Goal: Task Accomplishment & Management: Manage account settings

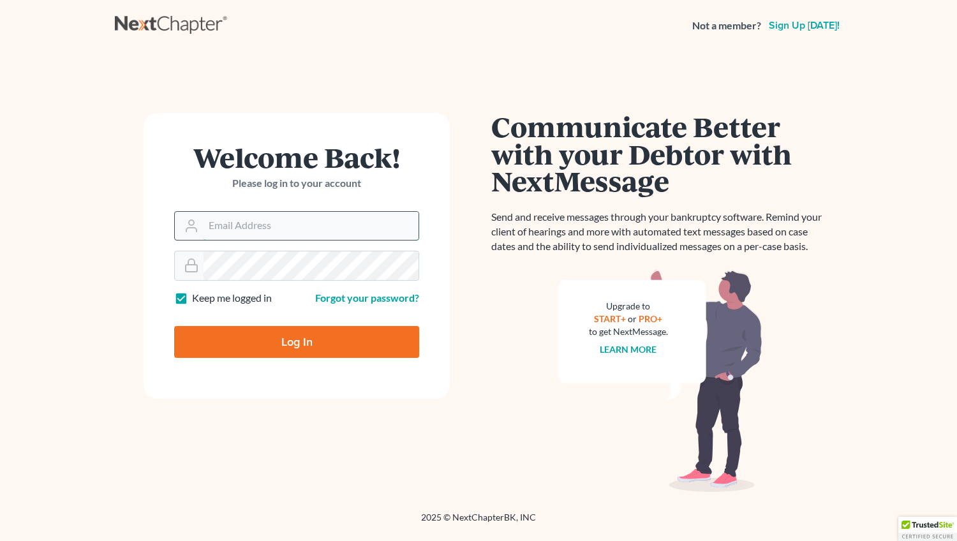
click at [238, 228] on input "Email Address" at bounding box center [310, 226] width 215 height 28
type input "mwalker@arthurlwalker.com"
click at [278, 342] on input "Log In" at bounding box center [296, 342] width 245 height 32
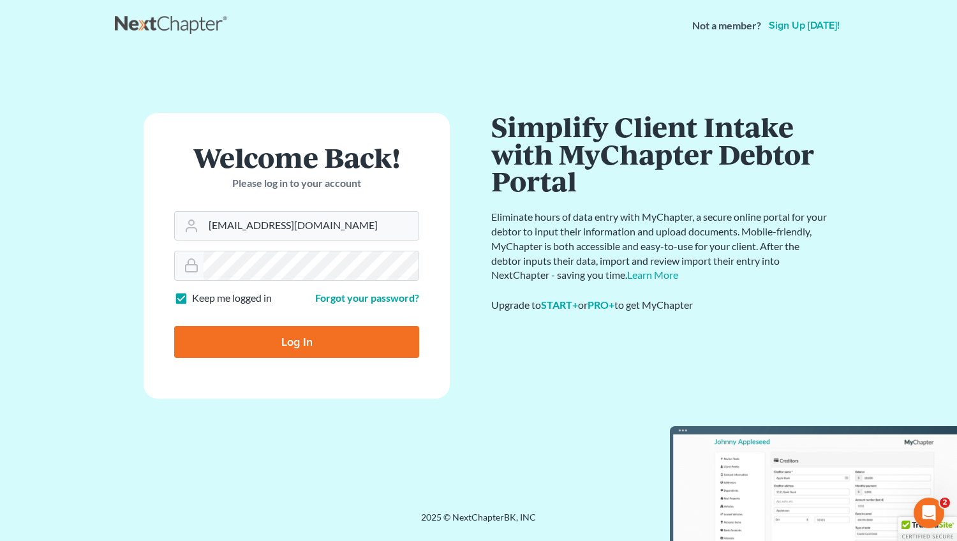
type input "Thinking..."
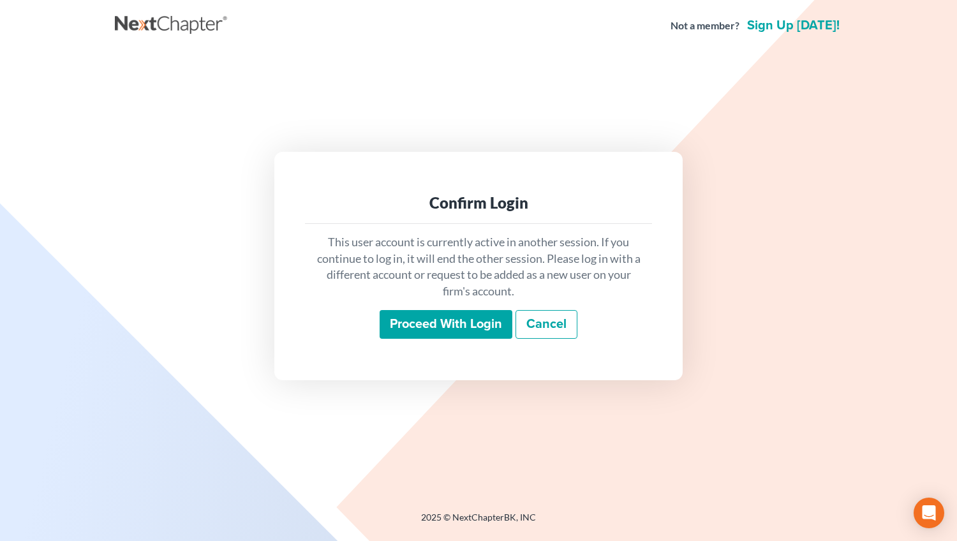
click at [464, 322] on input "Proceed with login" at bounding box center [445, 324] width 133 height 29
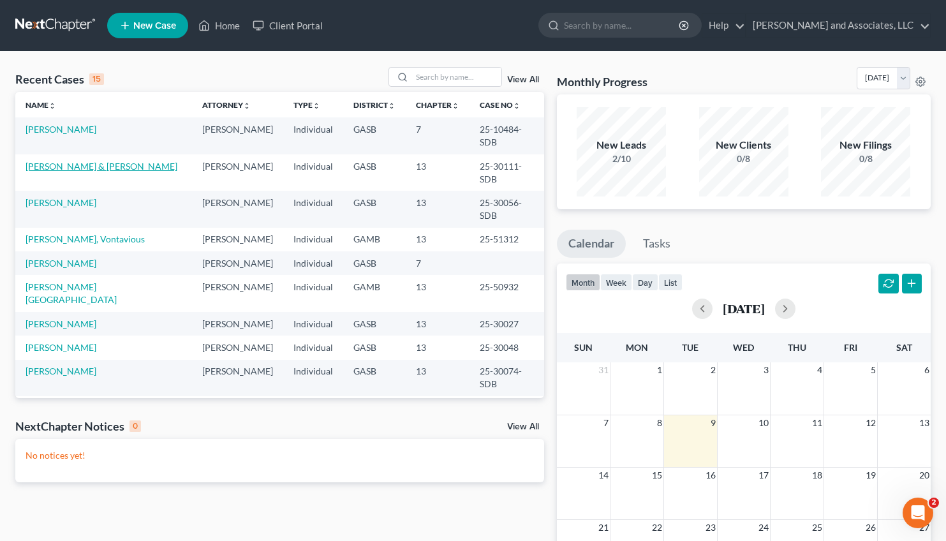
click at [80, 161] on link "[PERSON_NAME] & [PERSON_NAME]" at bounding box center [102, 166] width 152 height 11
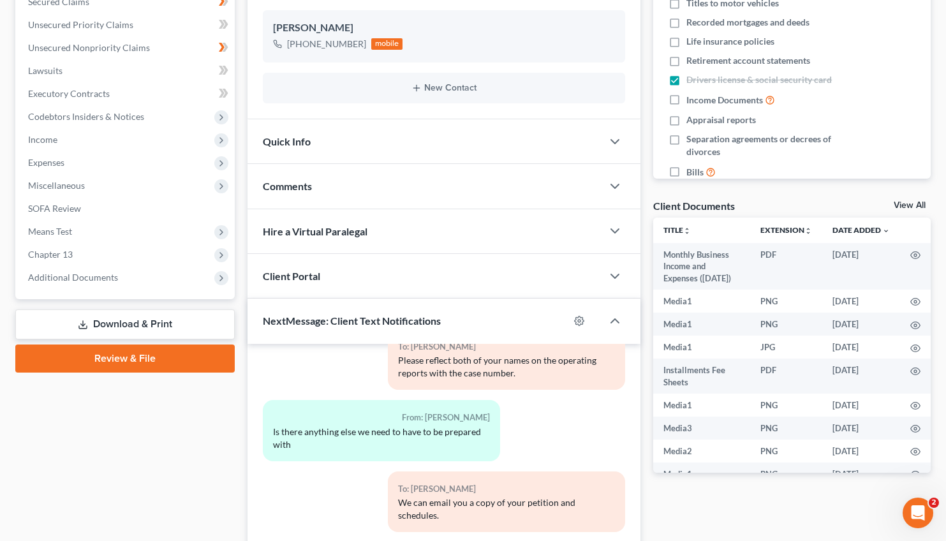
scroll to position [416, 0]
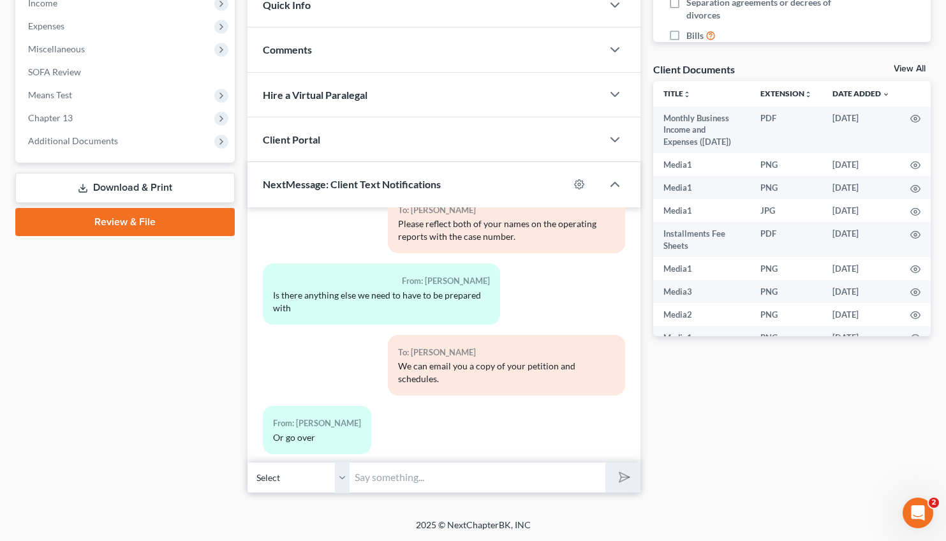
click at [398, 473] on input "text" at bounding box center [477, 477] width 256 height 31
paste input "[URL][DOMAIN_NAME]"
type input "[URL][DOMAIN_NAME] Click on the hyperlink for operating report."
click at [605, 462] on button "submit" at bounding box center [622, 477] width 35 height 30
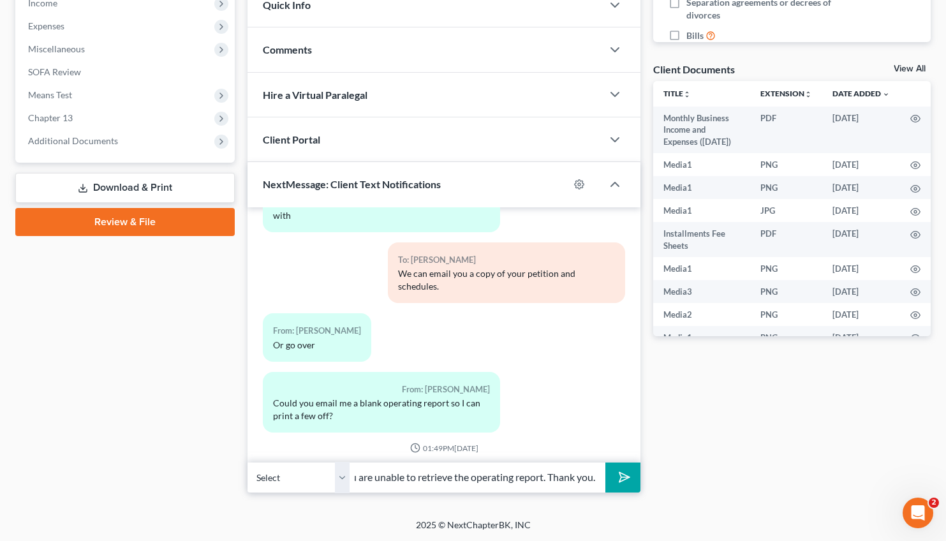
scroll to position [0, 82]
type input "Let us know if you are unable to retrieve the operating report. Thank you."
click at [605, 462] on button "submit" at bounding box center [622, 477] width 35 height 30
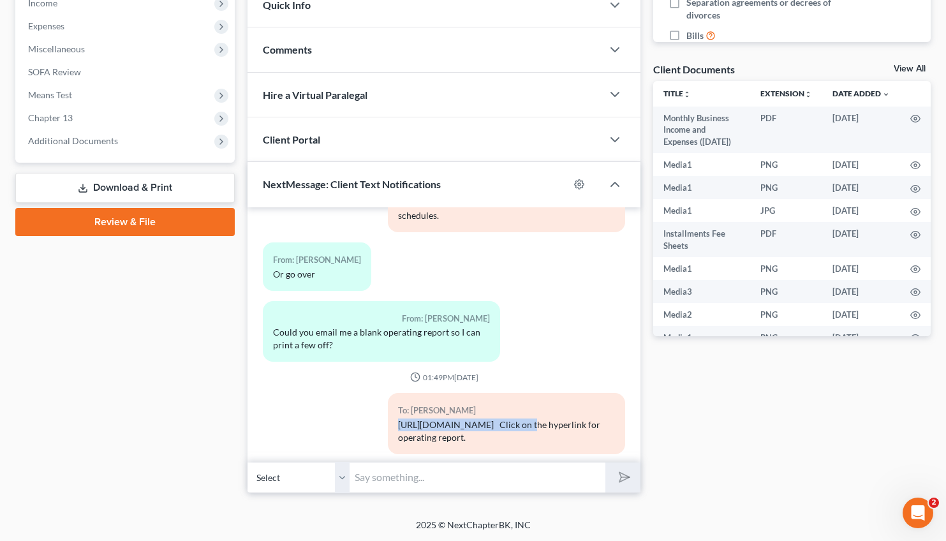
drag, startPoint x: 520, startPoint y: 335, endPoint x: 382, endPoint y: 341, distance: 137.9
click at [382, 393] on div "To: [PERSON_NAME] [URL][DOMAIN_NAME] Click on the hyperlink for operating repor…" at bounding box center [506, 428] width 250 height 71
copy div "[URL][DOMAIN_NAME]"
click at [393, 483] on input "text" at bounding box center [477, 477] width 256 height 31
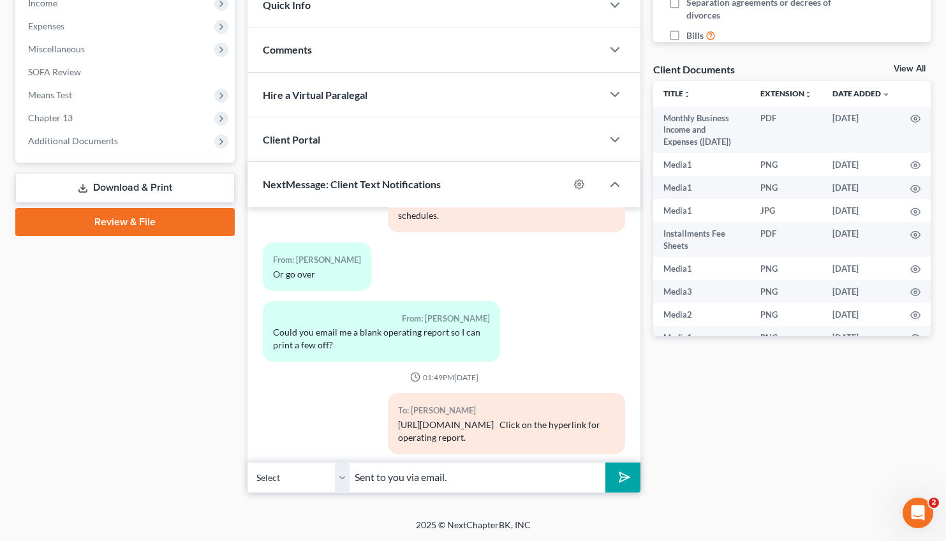
type input "Sent to you via email."
click at [626, 485] on button "submit" at bounding box center [622, 477] width 35 height 30
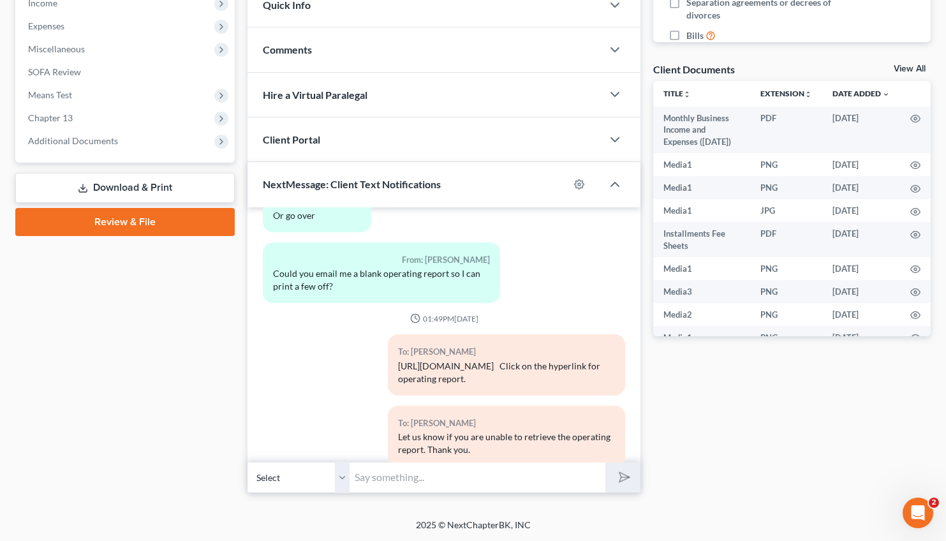
scroll to position [13518, 0]
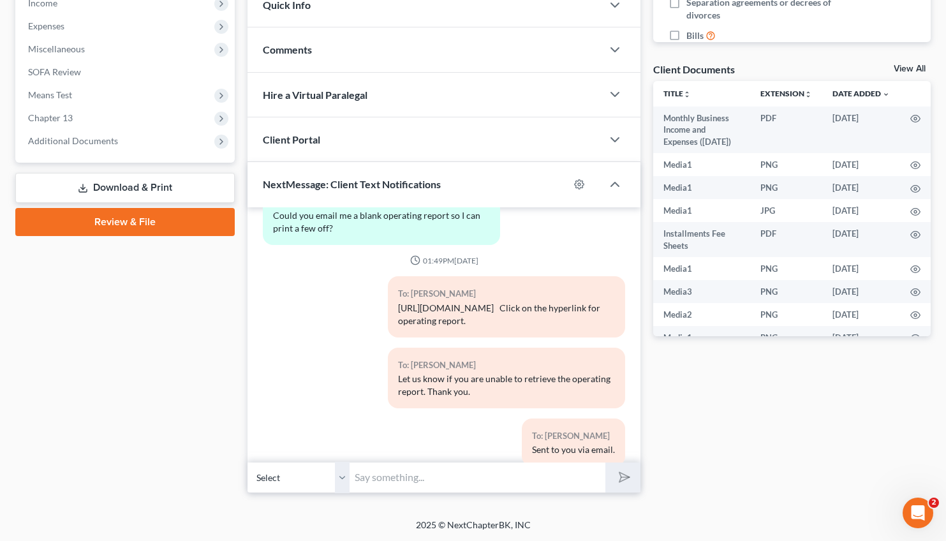
click at [556, 476] on div "From: [PERSON_NAME] Yes mam I got it :) printing off now" at bounding box center [444, 505] width 376 height 58
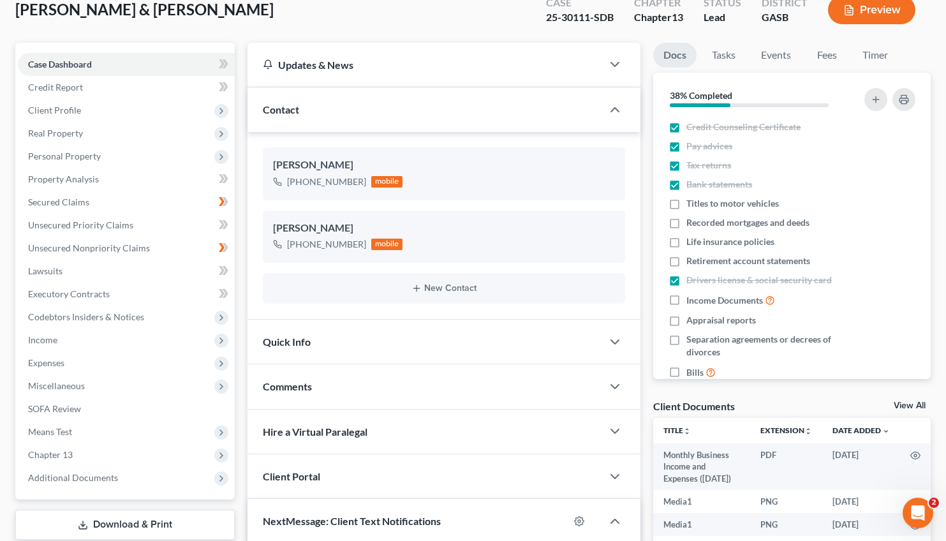
scroll to position [0, 0]
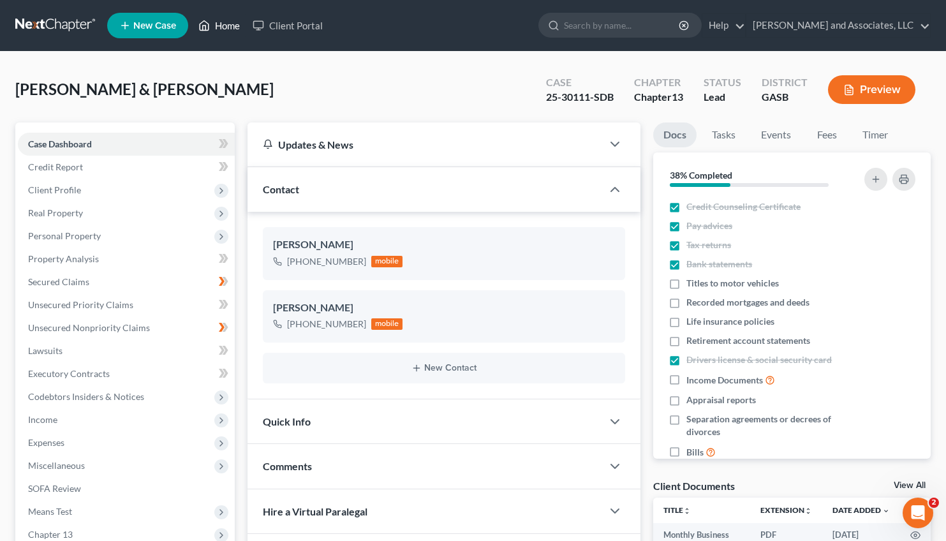
click at [226, 22] on link "Home" at bounding box center [219, 25] width 54 height 23
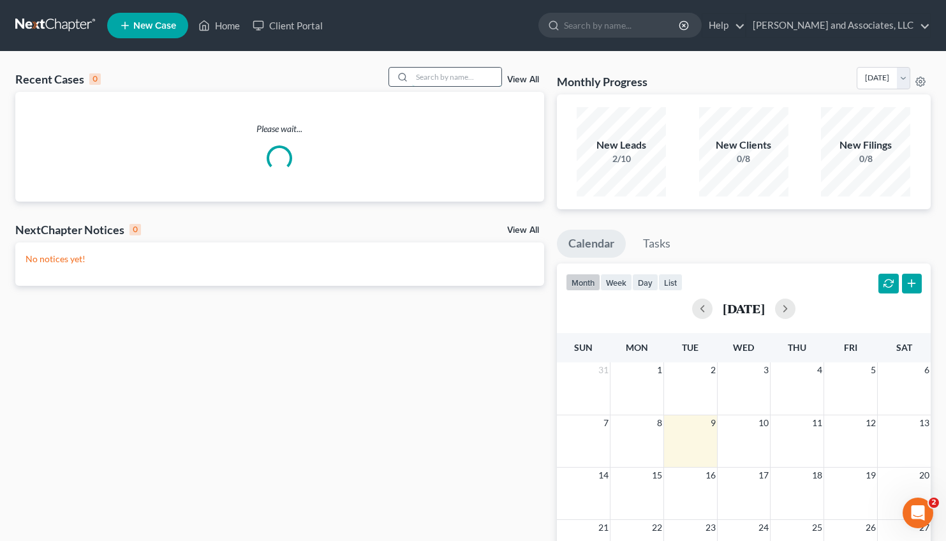
click at [418, 78] on input "search" at bounding box center [456, 77] width 89 height 18
type input "[PERSON_NAME]"
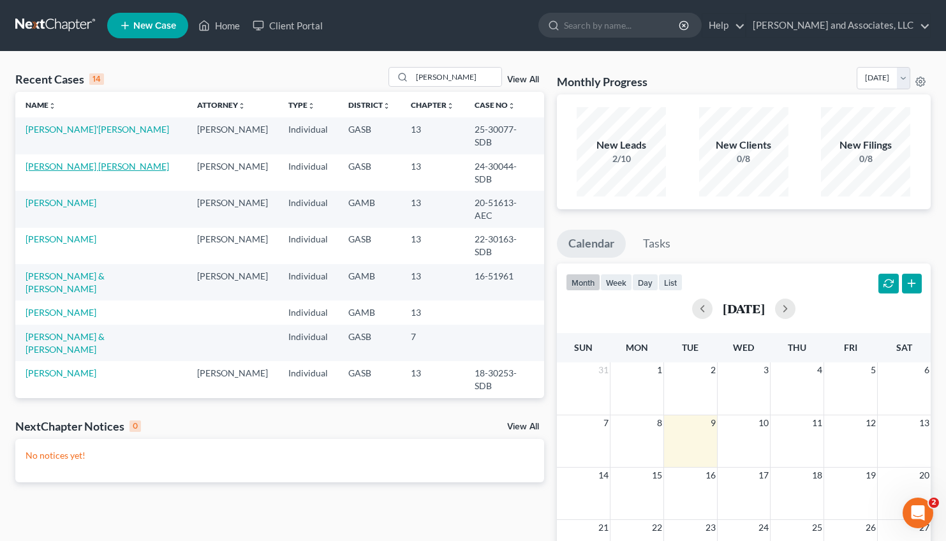
click at [76, 161] on link "[PERSON_NAME] [PERSON_NAME]" at bounding box center [97, 166] width 143 height 11
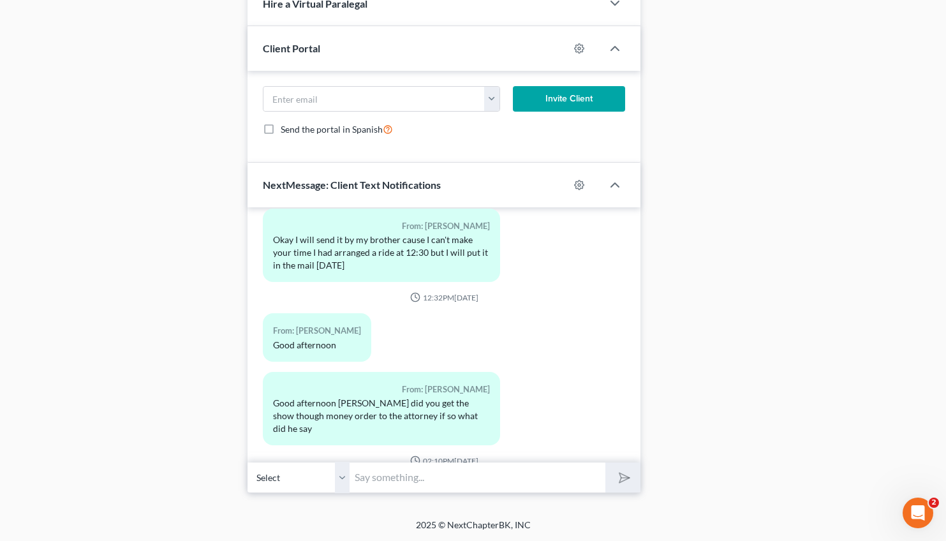
scroll to position [899, 0]
click at [372, 480] on input "text" at bounding box center [477, 477] width 256 height 31
type input "T"
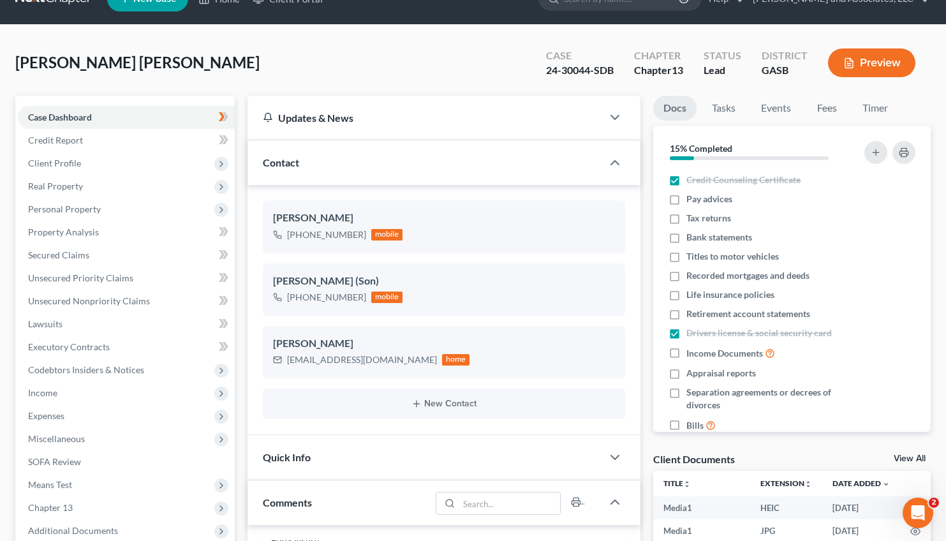
scroll to position [34, 0]
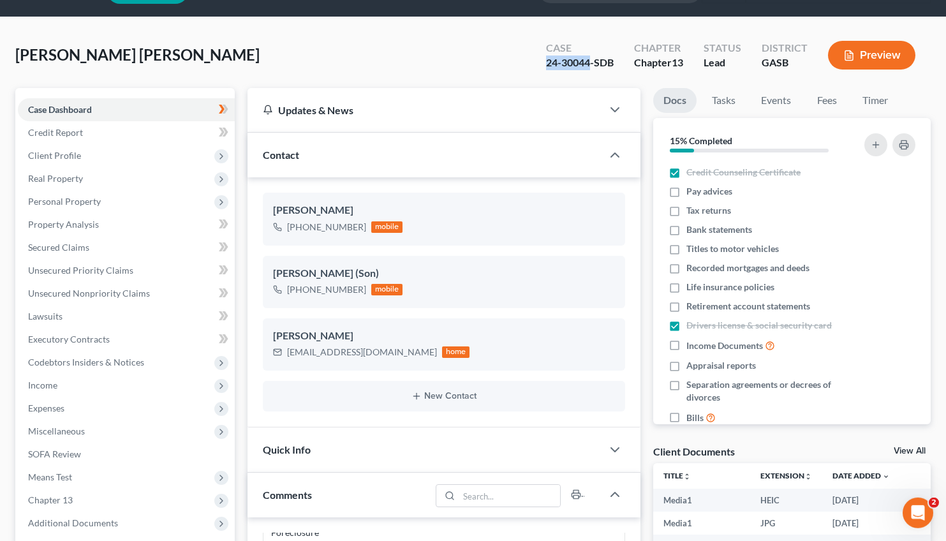
drag, startPoint x: 592, startPoint y: 62, endPoint x: 536, endPoint y: 66, distance: 55.6
click at [536, 66] on div "Case 24-30044-SDB" at bounding box center [580, 57] width 88 height 38
copy div "24-30044"
click at [370, 272] on div "[PERSON_NAME] (Son)" at bounding box center [444, 273] width 342 height 15
click at [397, 354] on div "[EMAIL_ADDRESS][DOMAIN_NAME]" at bounding box center [362, 352] width 150 height 13
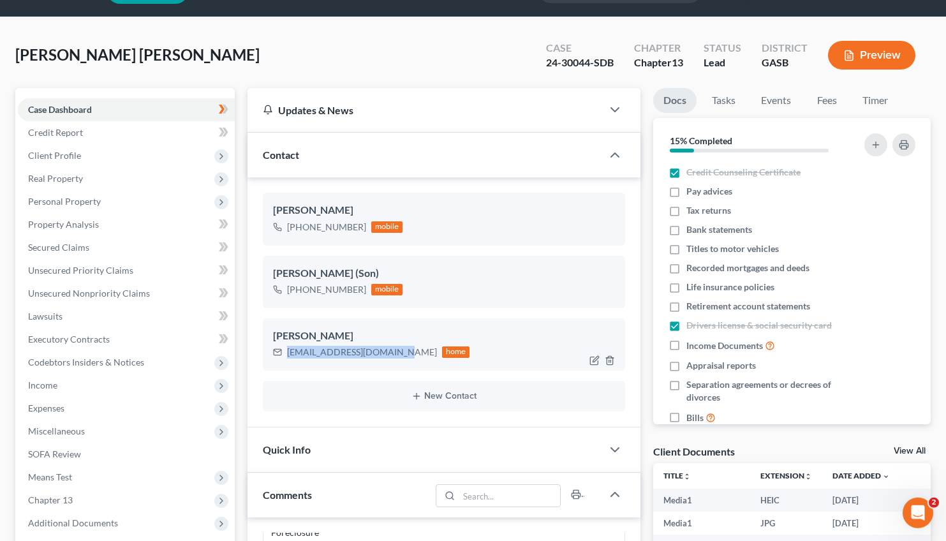
drag, startPoint x: 397, startPoint y: 354, endPoint x: 285, endPoint y: 351, distance: 112.3
click at [285, 351] on div "[EMAIL_ADDRESS][DOMAIN_NAME] home" at bounding box center [371, 352] width 197 height 17
copy div "[EMAIL_ADDRESS][DOMAIN_NAME]"
drag, startPoint x: 590, startPoint y: 60, endPoint x: 539, endPoint y: 65, distance: 51.9
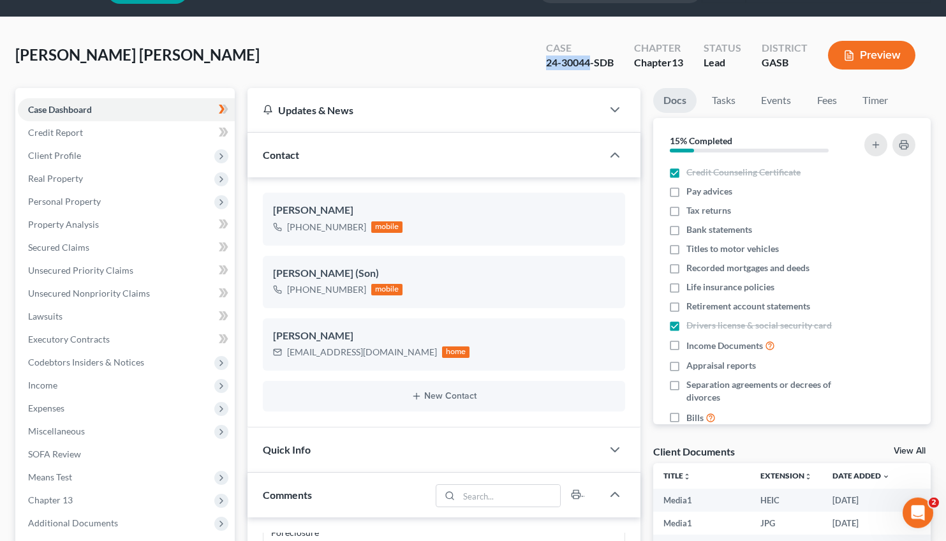
click at [539, 65] on div "Case 24-30044-SDB" at bounding box center [580, 57] width 88 height 38
copy div "24-30044"
click at [68, 157] on span "Client Profile" at bounding box center [54, 155] width 53 height 11
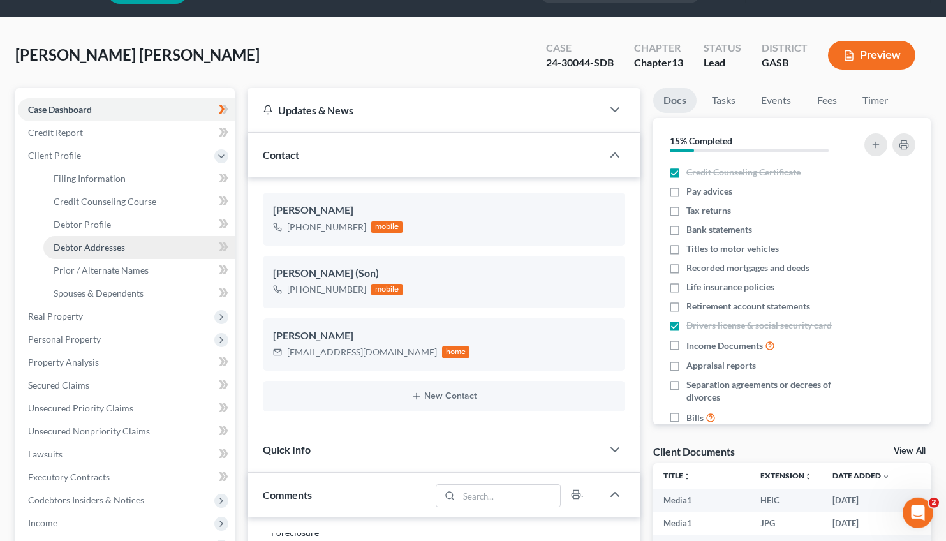
click at [105, 246] on span "Debtor Addresses" at bounding box center [89, 247] width 71 height 11
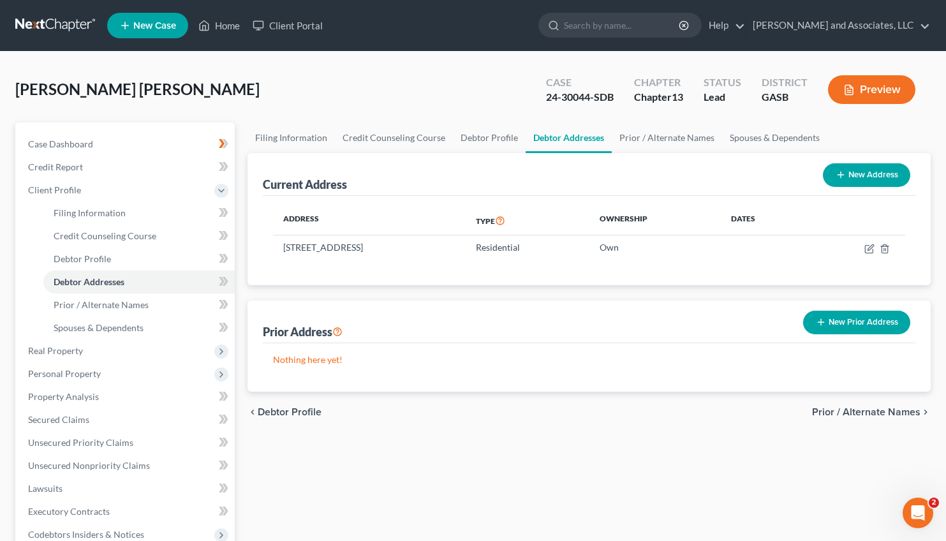
drag, startPoint x: 457, startPoint y: 249, endPoint x: 272, endPoint y: 256, distance: 185.1
click at [272, 256] on div "Address Type Ownership Dates [STREET_ADDRESS] Residential Own" at bounding box center [589, 240] width 652 height 89
copy td "[STREET_ADDRESS]"
click at [351, 212] on th "Address" at bounding box center [369, 220] width 193 height 29
click at [227, 24] on link "Home" at bounding box center [219, 25] width 54 height 23
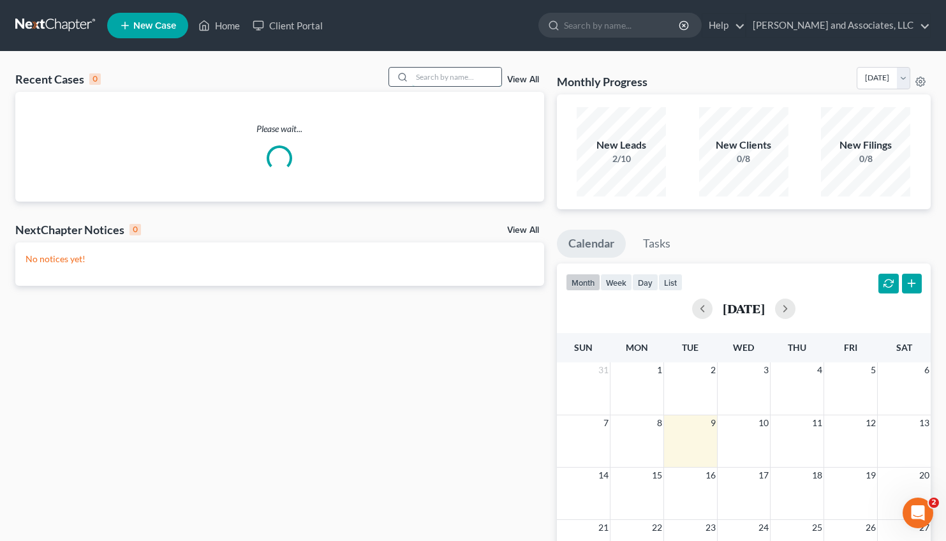
click at [431, 80] on input "search" at bounding box center [456, 77] width 89 height 18
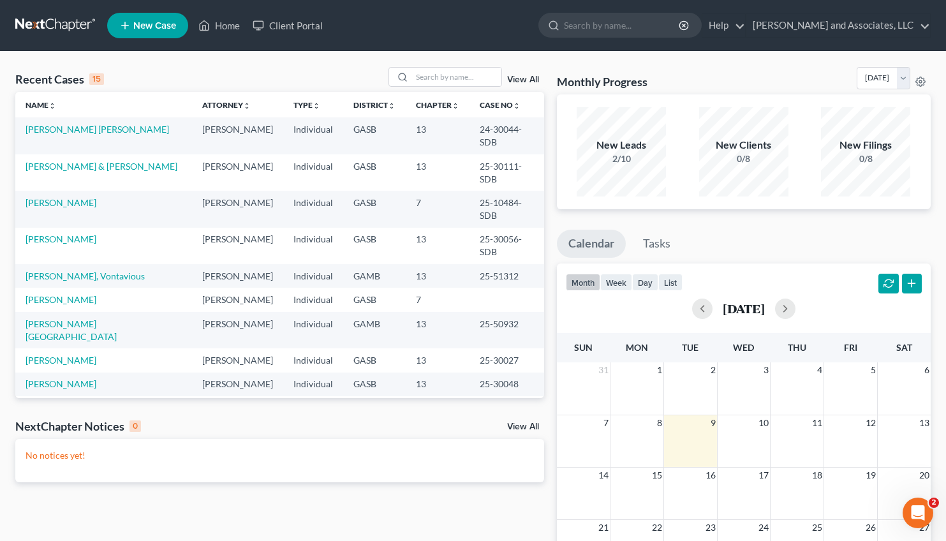
click at [59, 348] on td "[PERSON_NAME]" at bounding box center [103, 360] width 177 height 24
click at [59, 355] on link "[PERSON_NAME]" at bounding box center [61, 360] width 71 height 11
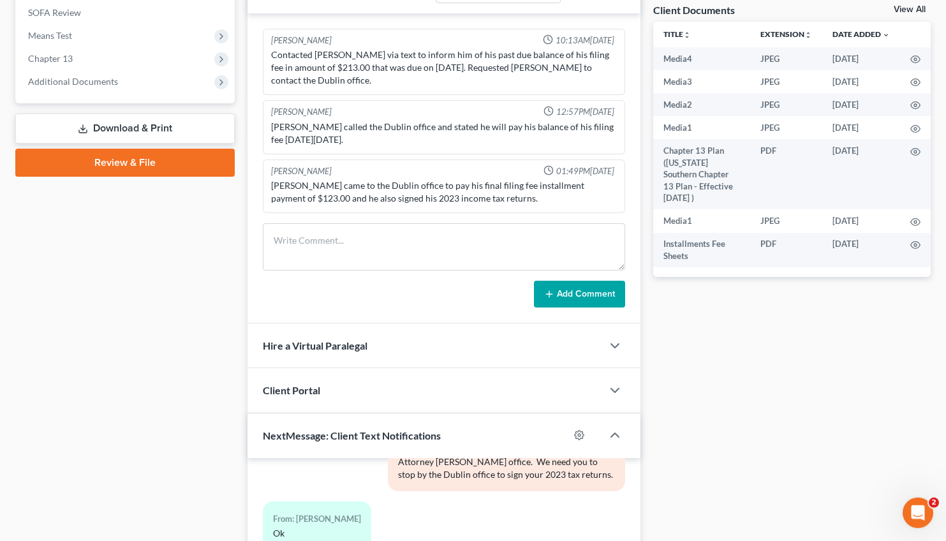
scroll to position [480, 0]
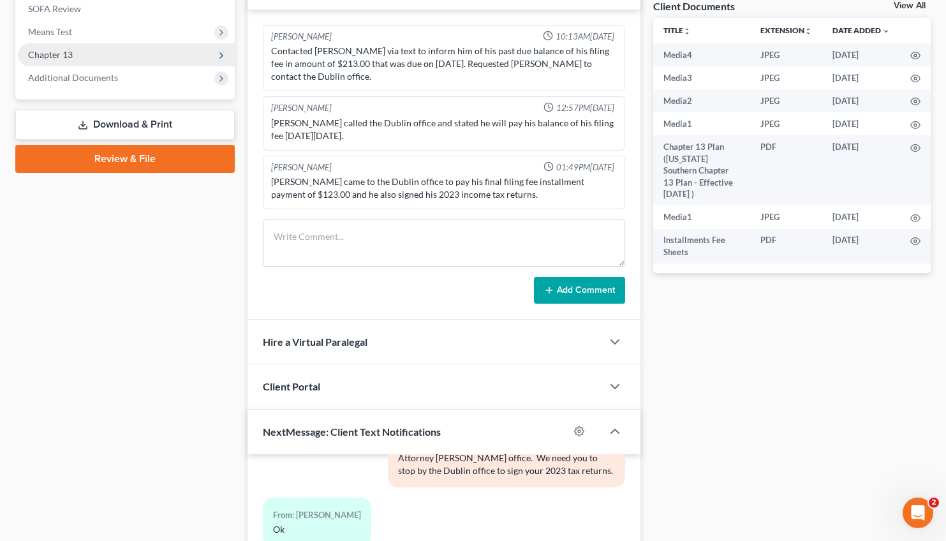
click at [47, 61] on span "Chapter 13" at bounding box center [126, 54] width 217 height 23
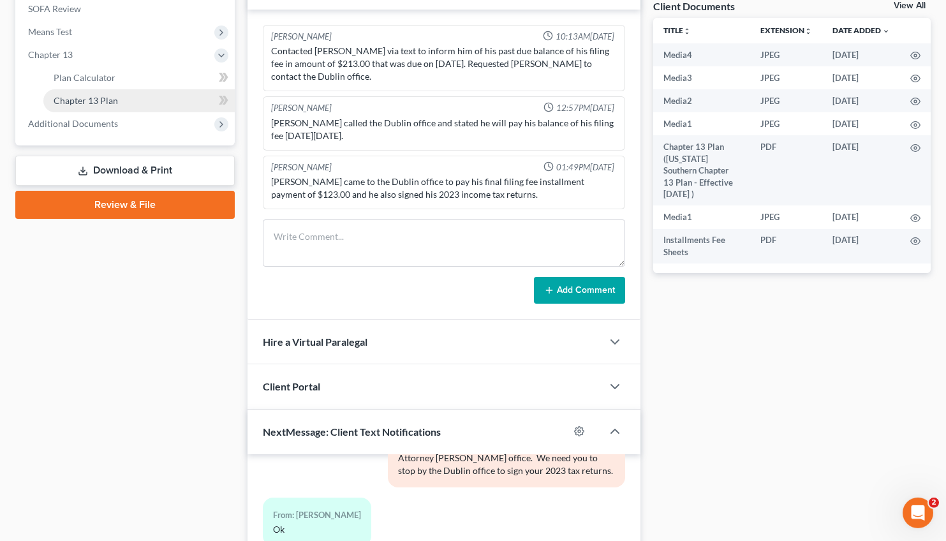
click at [98, 100] on span "Chapter 13 Plan" at bounding box center [86, 100] width 64 height 11
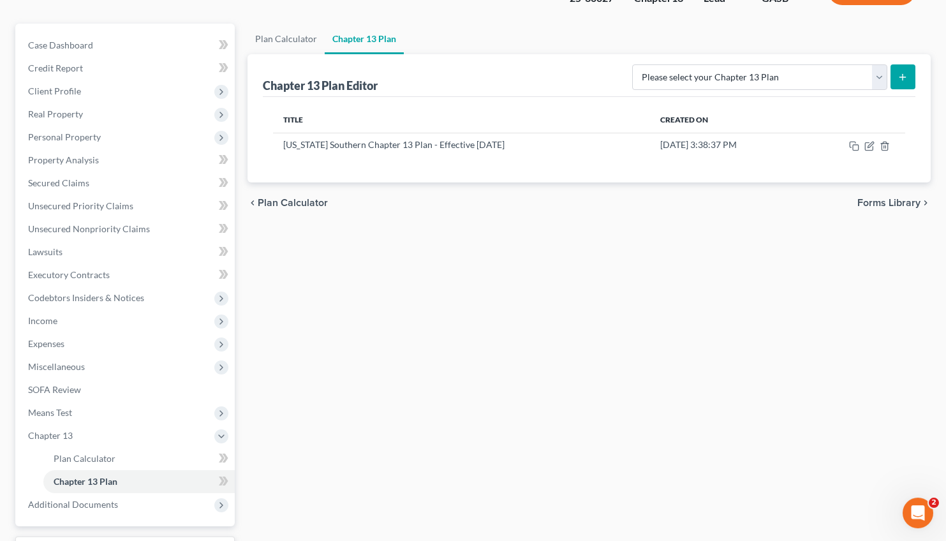
scroll to position [90, 0]
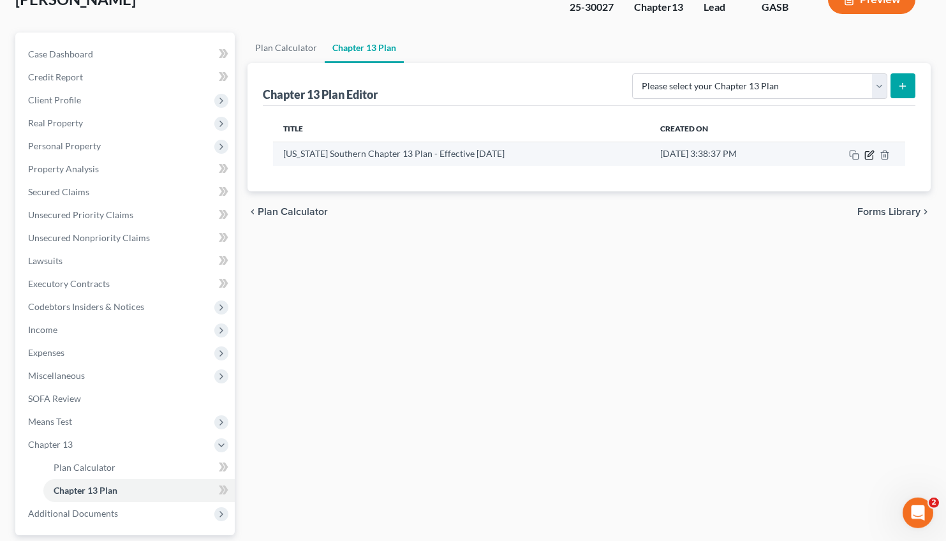
click at [871, 154] on icon "button" at bounding box center [870, 153] width 6 height 6
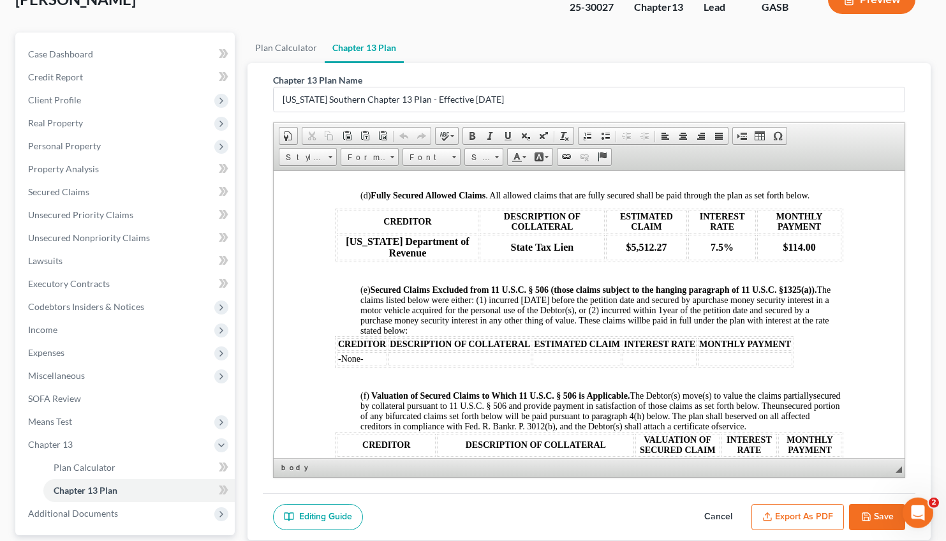
scroll to position [1282, 0]
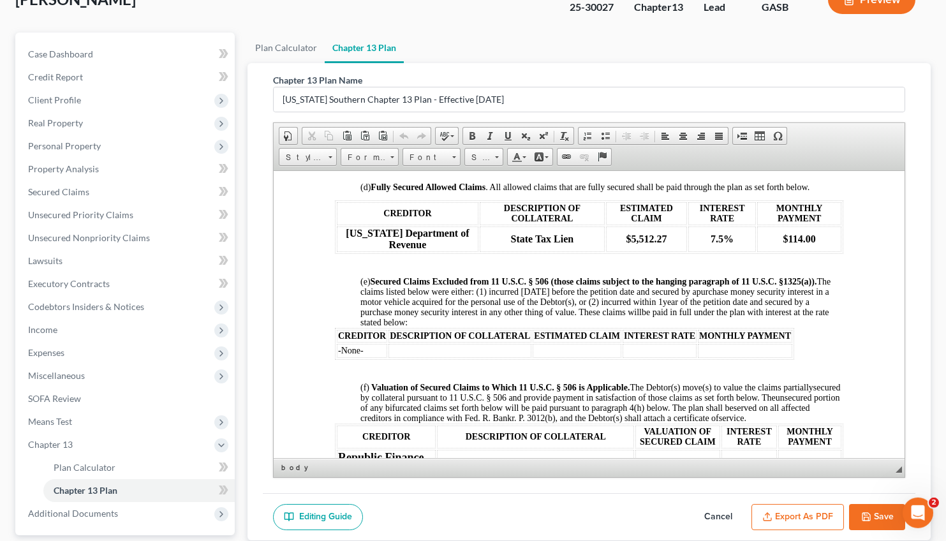
click at [353, 251] on th "[US_STATE] Department of Revenue" at bounding box center [407, 239] width 142 height 26
drag, startPoint x: 348, startPoint y: 297, endPoint x: 768, endPoint y: 314, distance: 420.6
click at [768, 251] on tr "[US_STATE] Department of Revenue State Tax Lien $5,512.27 7.5% $114.00" at bounding box center [588, 239] width 504 height 26
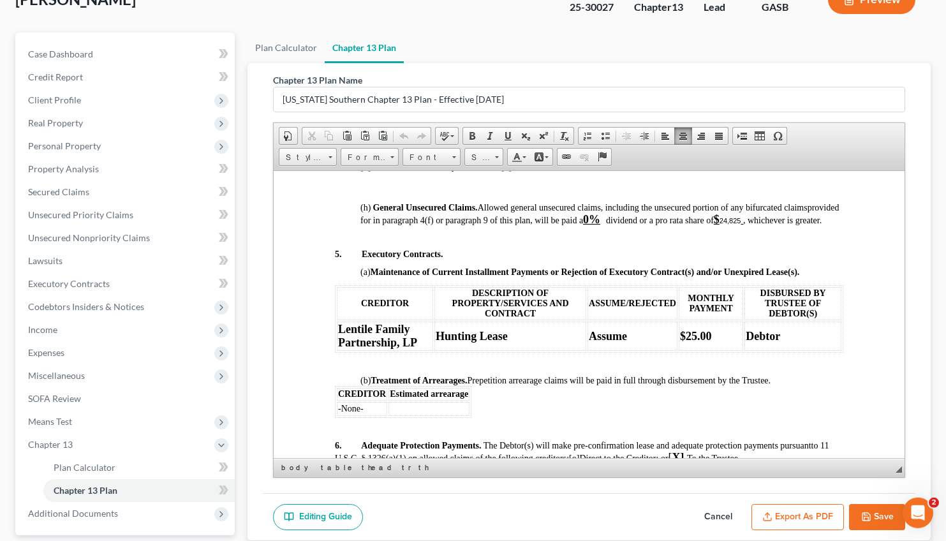
scroll to position [1830, 0]
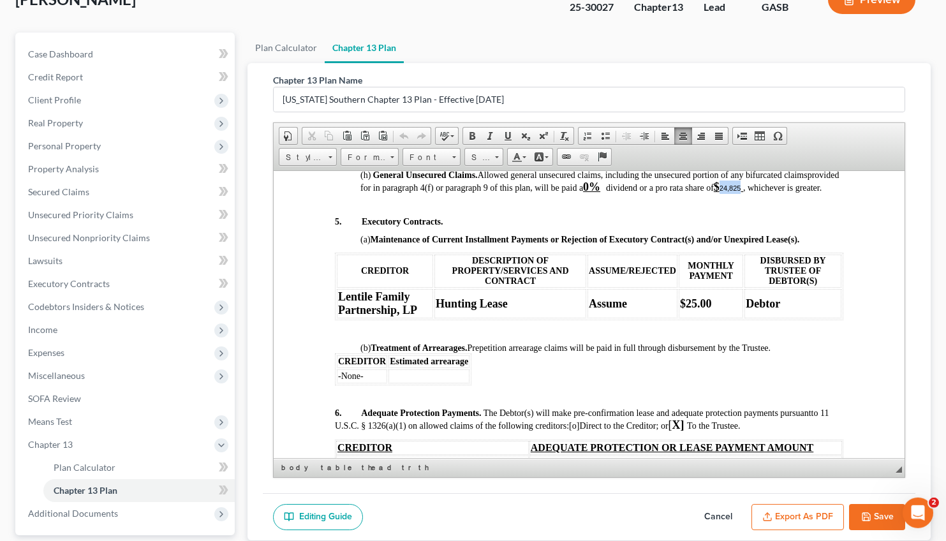
drag, startPoint x: 785, startPoint y: 275, endPoint x: 809, endPoint y: 279, distance: 24.4
click at [809, 193] on p "(h) General Unsecured Claims. Allowed general unsecured claims, including the u…" at bounding box center [601, 182] width 483 height 24
click at [450, 153] on link "Font" at bounding box center [431, 157] width 58 height 18
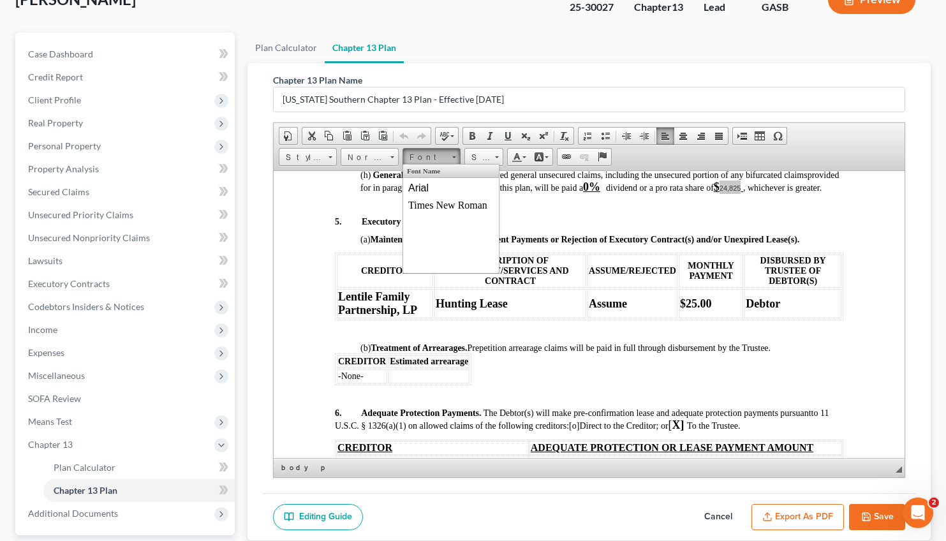
scroll to position [0, 0]
click at [458, 208] on span "Times New Roman" at bounding box center [446, 205] width 79 height 11
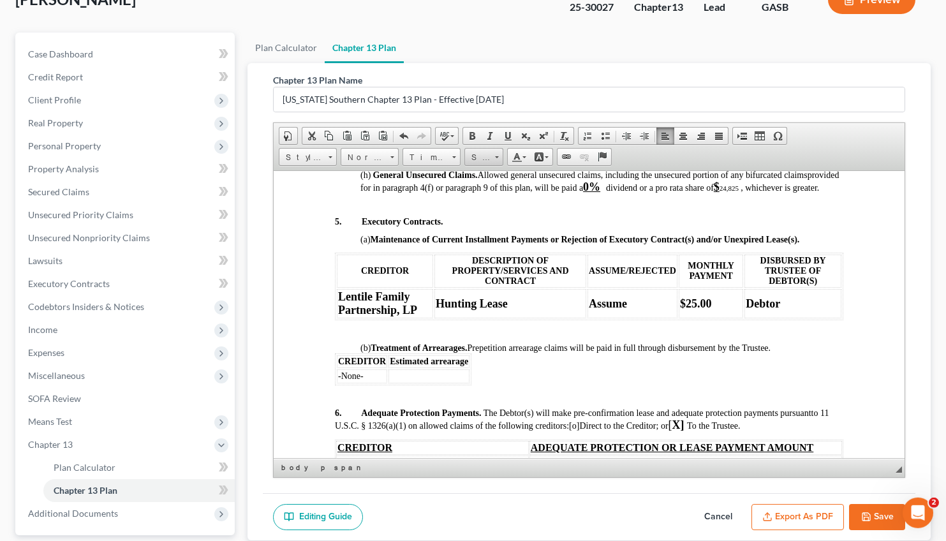
click at [495, 154] on span at bounding box center [496, 155] width 3 height 12
click at [478, 201] on span "16" at bounding box center [474, 196] width 10 height 11
click at [495, 152] on span at bounding box center [496, 155] width 3 height 12
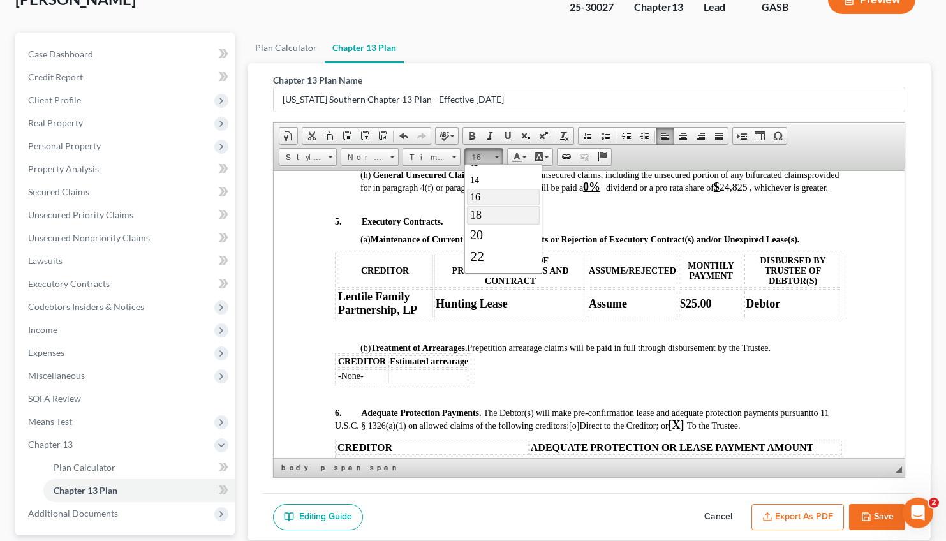
click at [484, 218] on link "18" at bounding box center [502, 215] width 73 height 18
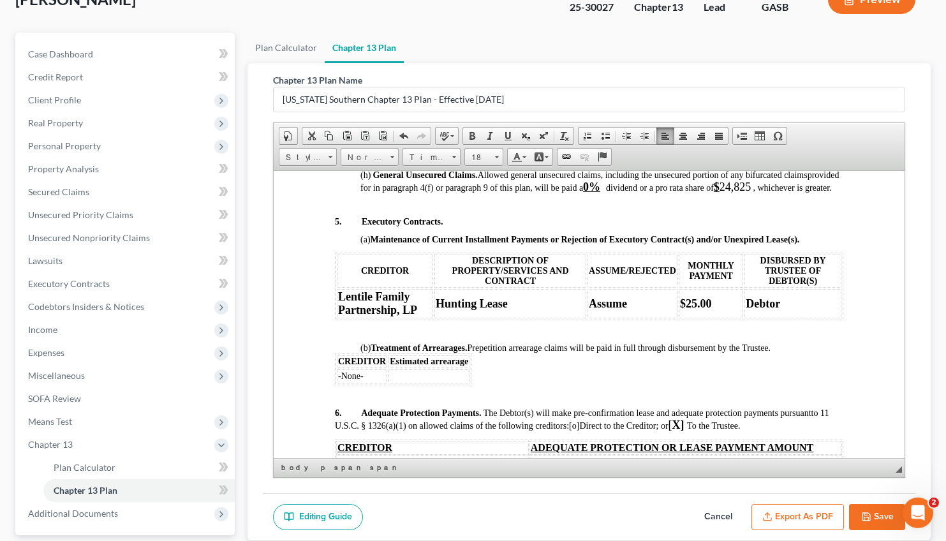
click at [798, 209] on p at bounding box center [601, 205] width 483 height 8
drag, startPoint x: 789, startPoint y: 271, endPoint x: 819, endPoint y: 275, distance: 30.9
click at [819, 193] on p "(h) General Unsecured Claims. Allowed general unsecured claims, including the u…" at bounding box center [601, 182] width 483 height 24
click at [471, 136] on span at bounding box center [472, 136] width 10 height 10
click at [511, 131] on span at bounding box center [507, 136] width 10 height 10
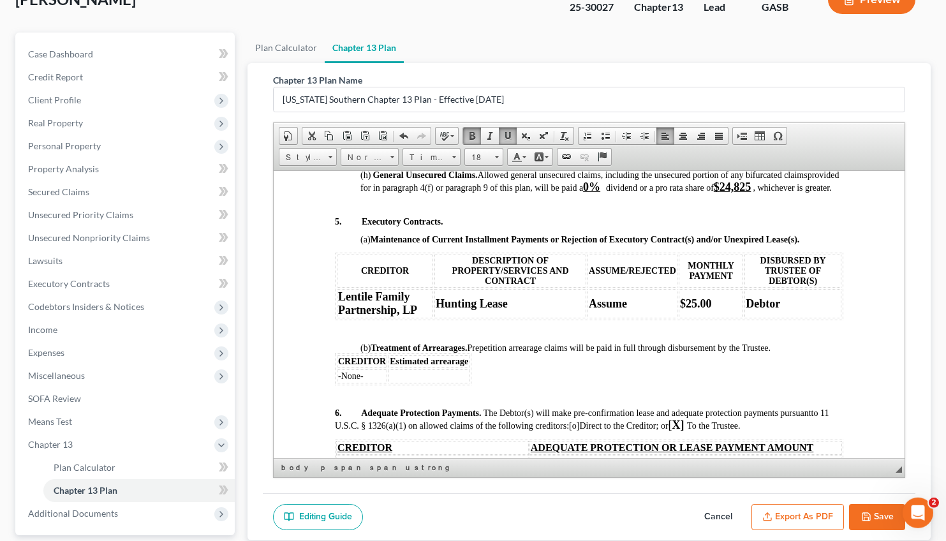
click at [736, 216] on p at bounding box center [601, 213] width 483 height 8
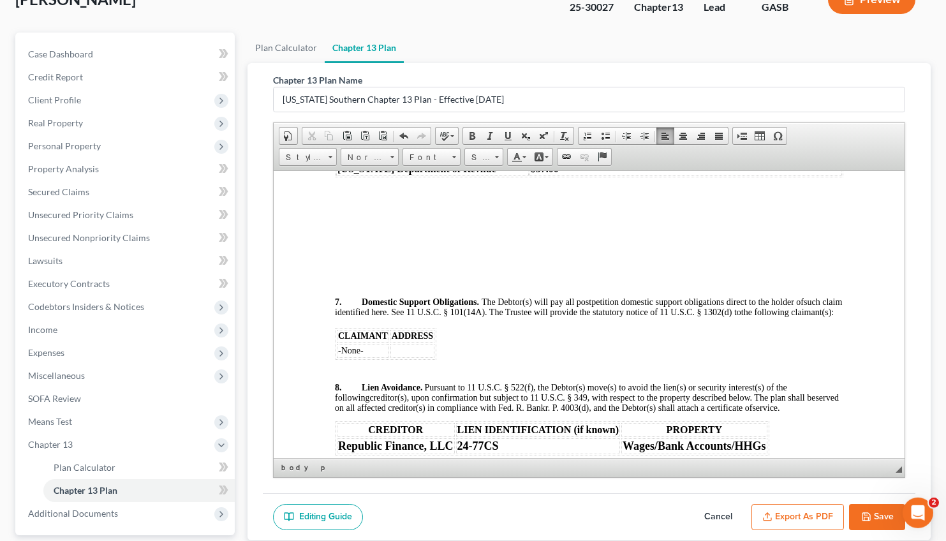
scroll to position [2210, 0]
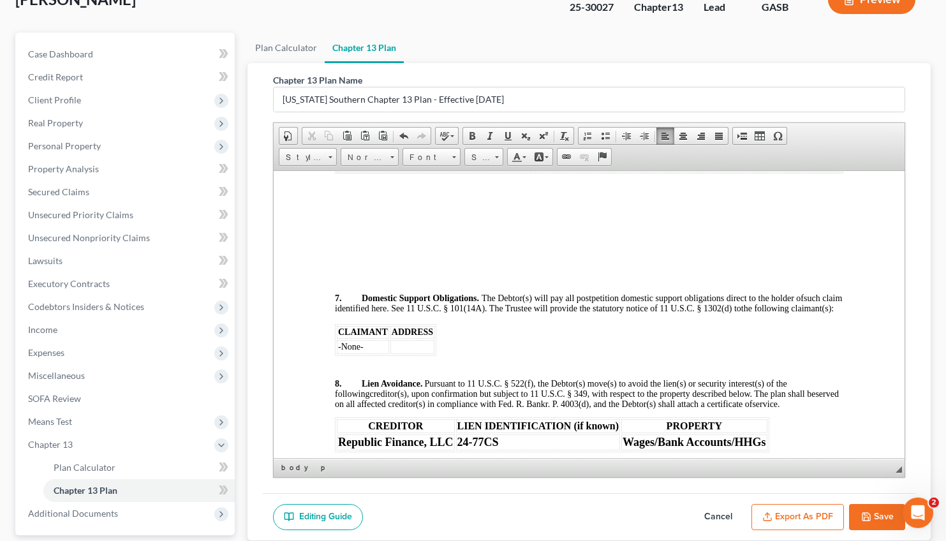
drag, startPoint x: 490, startPoint y: 270, endPoint x: 332, endPoint y: 282, distance: 159.2
click at [497, 155] on span at bounding box center [496, 155] width 3 height 12
click at [476, 205] on link "16" at bounding box center [502, 197] width 73 height 17
click at [500, 153] on link "16" at bounding box center [483, 157] width 39 height 18
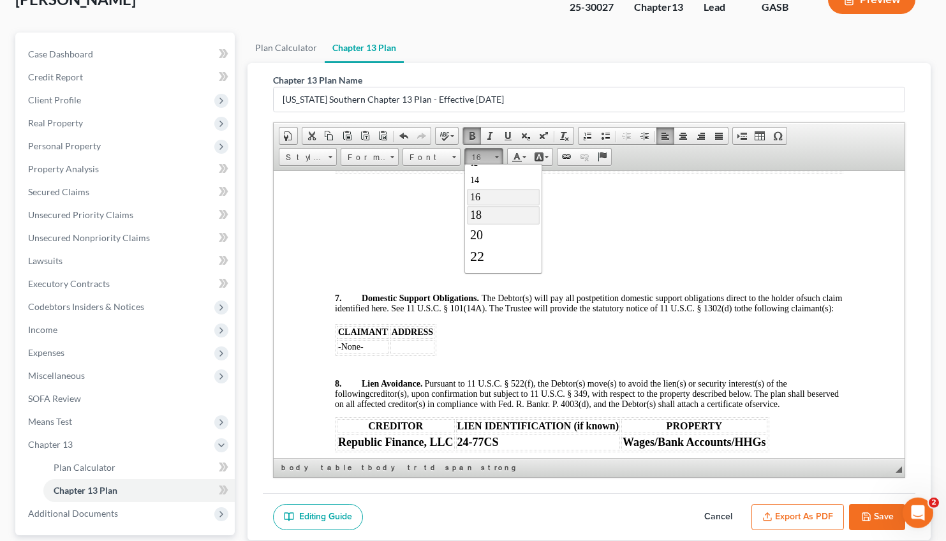
click at [488, 222] on link "18" at bounding box center [502, 215] width 73 height 18
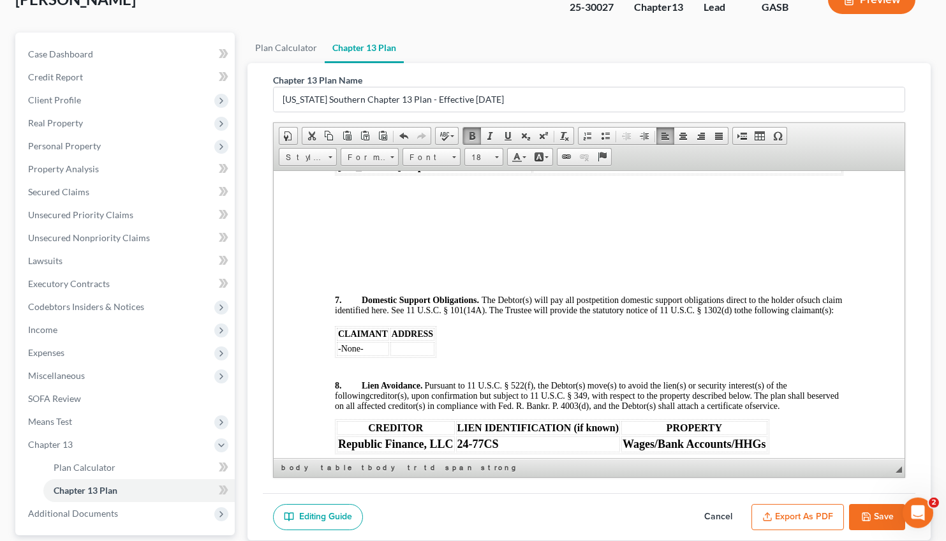
click at [473, 172] on strong "[US_STATE] Department of Revnue" at bounding box center [426, 165] width 179 height 13
drag, startPoint x: 564, startPoint y: 276, endPoint x: 524, endPoint y: 274, distance: 40.9
click at [524, 175] on table "CREDITOR ADEQUATE PROTECTION OR LEASE PAYMENT AMOUNT Republic Finance, LLC $50.…" at bounding box center [588, 117] width 508 height 116
click at [568, 173] on td "$57.00" at bounding box center [688, 166] width 305 height 16
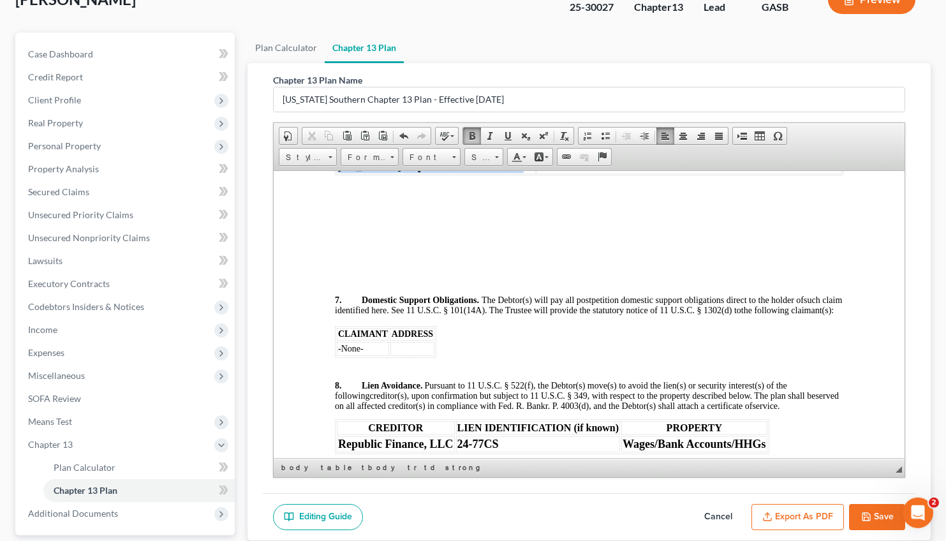
drag, startPoint x: 564, startPoint y: 276, endPoint x: 528, endPoint y: 277, distance: 36.4
click at [536, 173] on td "$57.00" at bounding box center [688, 166] width 305 height 16
click at [552, 171] on strong "$57.00" at bounding box center [551, 165] width 28 height 11
drag, startPoint x: 554, startPoint y: 275, endPoint x: 525, endPoint y: 276, distance: 28.7
click at [536, 173] on td "$57.00" at bounding box center [688, 166] width 305 height 16
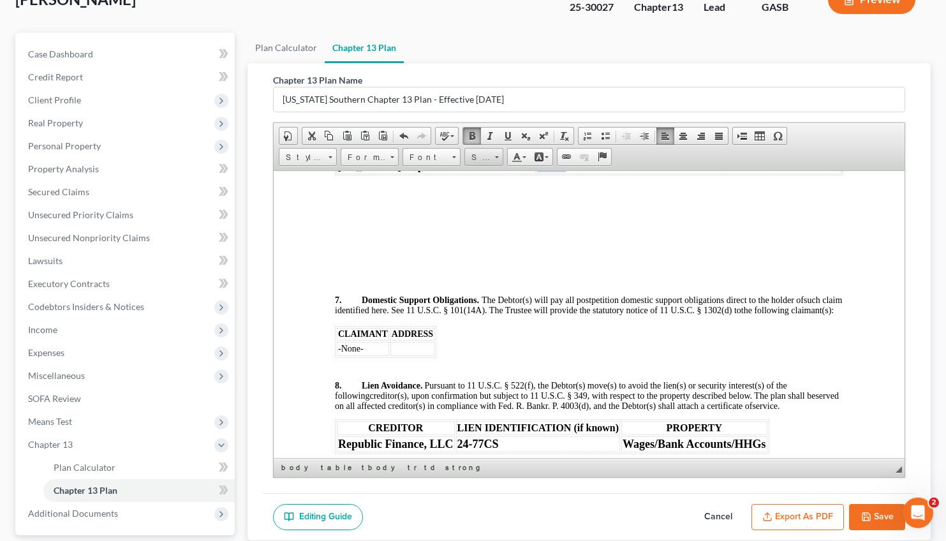
click at [497, 155] on span at bounding box center [496, 155] width 3 height 12
click at [480, 221] on span "18" at bounding box center [474, 215] width 11 height 13
click at [562, 218] on p at bounding box center [588, 212] width 508 height 11
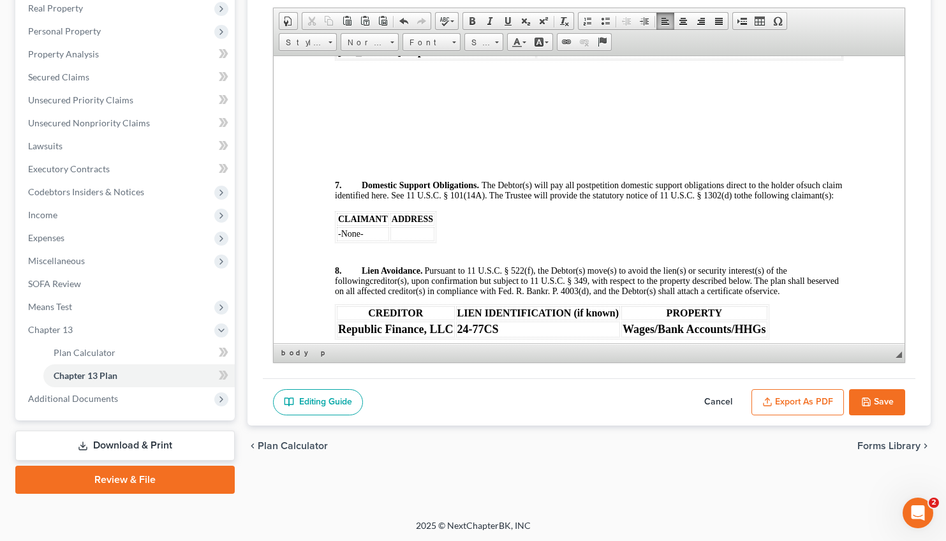
scroll to position [0, 0]
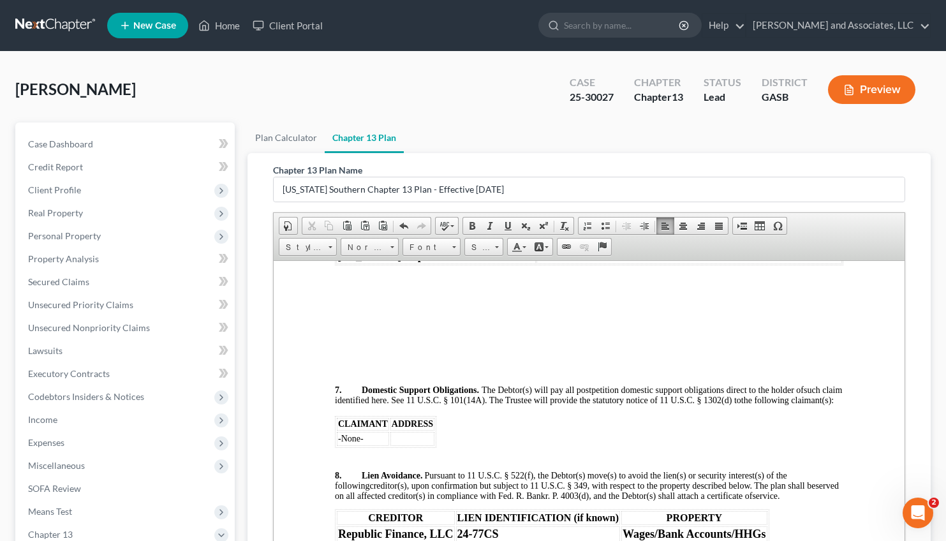
click at [944, 348] on div "[PERSON_NAME] Upgraded Case 25-30027 Chapter Chapter 13 Status Lead District GA…" at bounding box center [473, 388] width 946 height 672
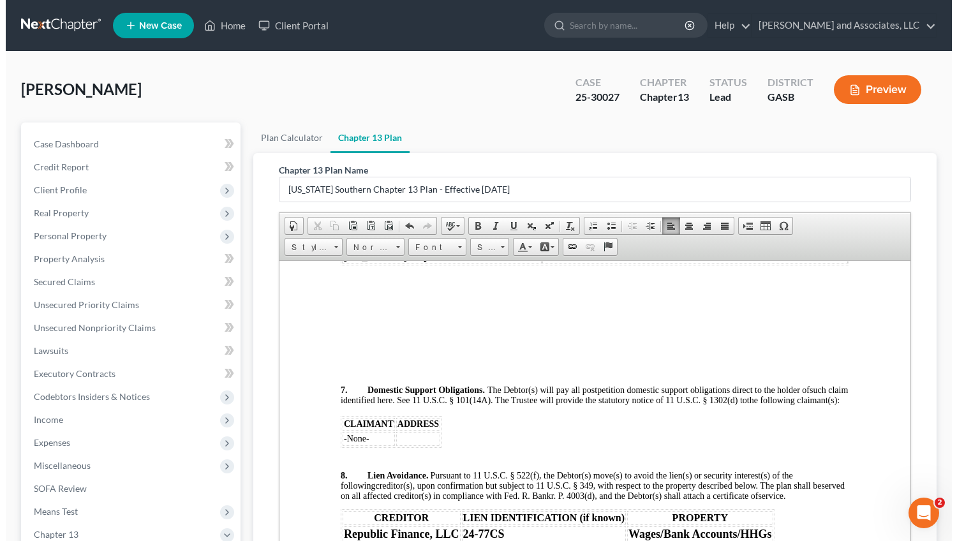
scroll to position [205, 0]
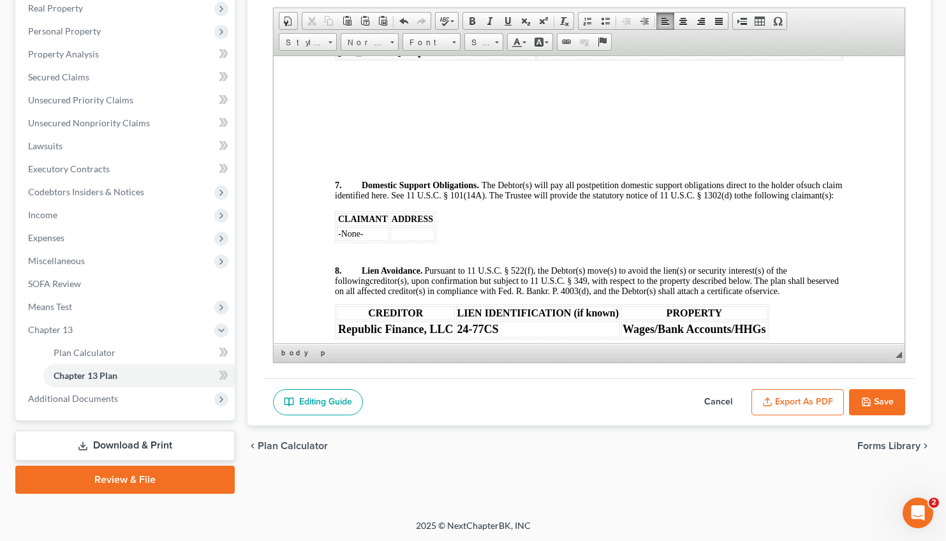
click at [822, 407] on button "Export as PDF" at bounding box center [797, 402] width 92 height 27
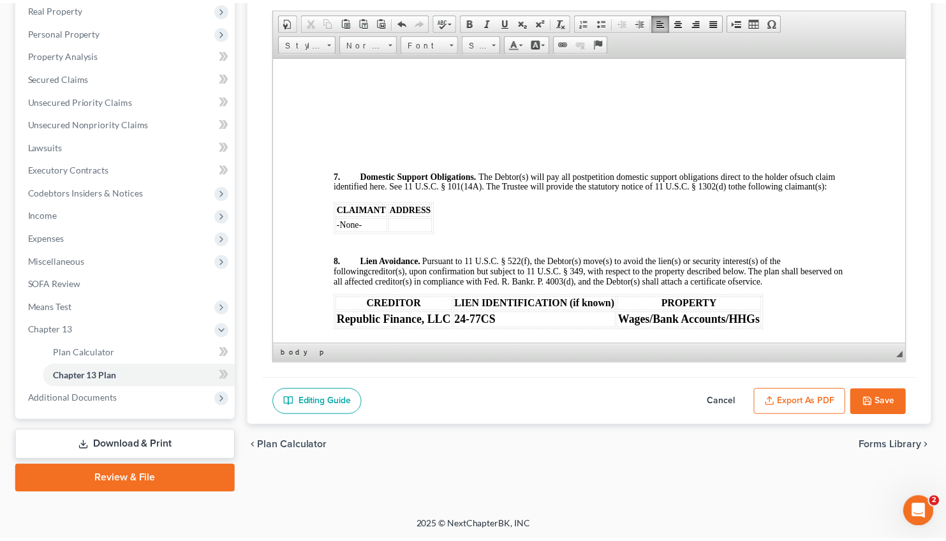
scroll to position [2199, 0]
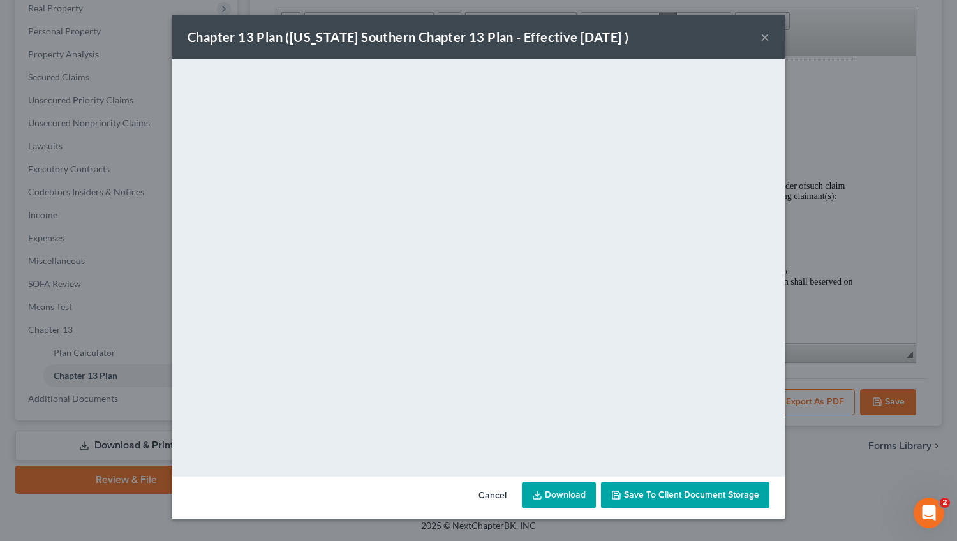
click at [571, 490] on link "Download" at bounding box center [559, 494] width 74 height 27
click at [765, 34] on button "×" at bounding box center [764, 36] width 9 height 15
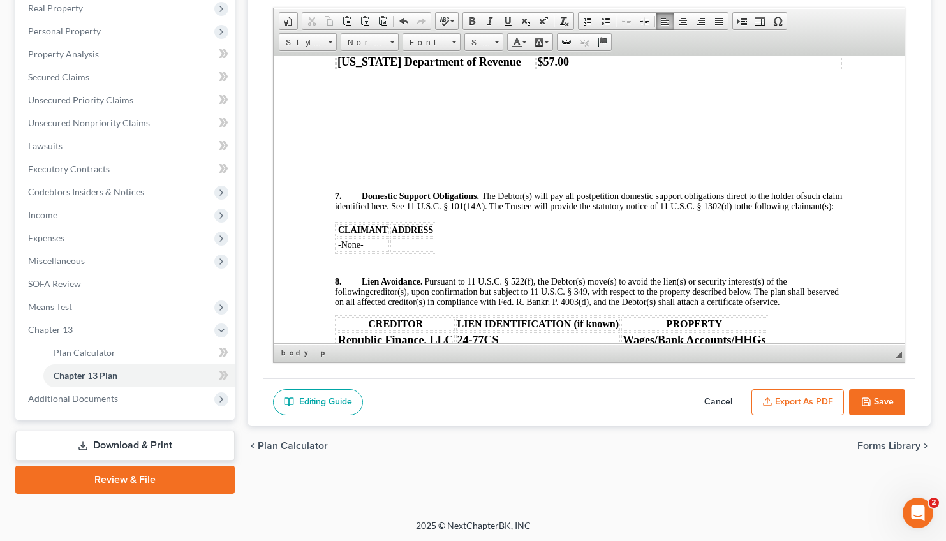
scroll to position [2210, 0]
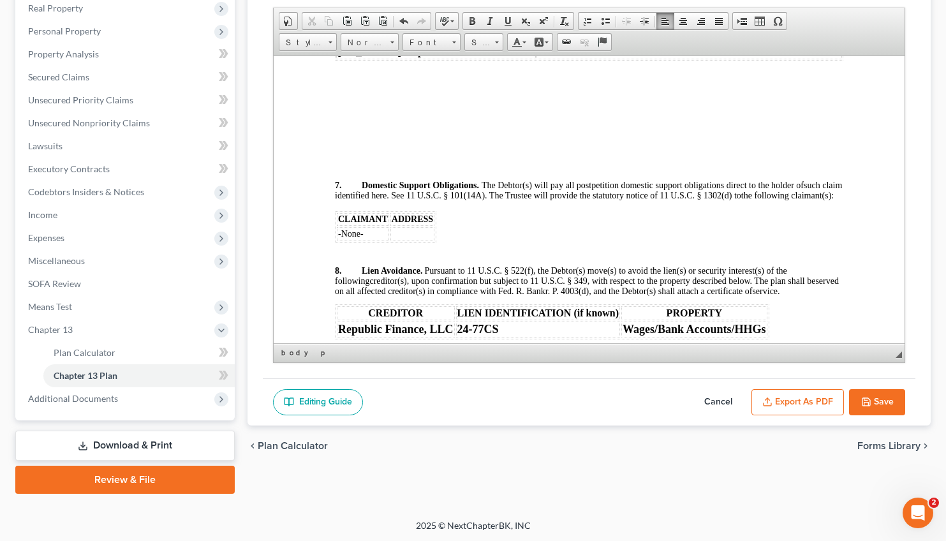
click at [883, 405] on button "Save" at bounding box center [877, 402] width 56 height 27
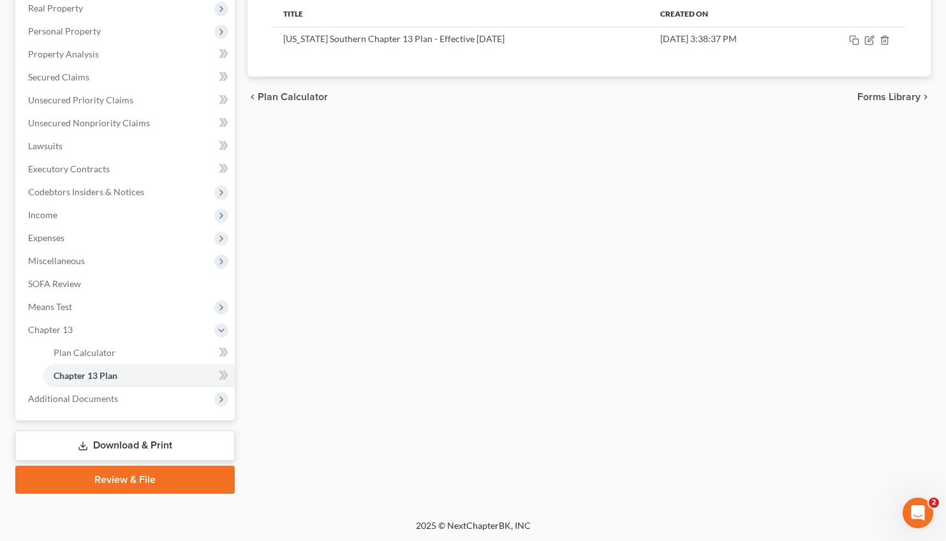
scroll to position [0, 0]
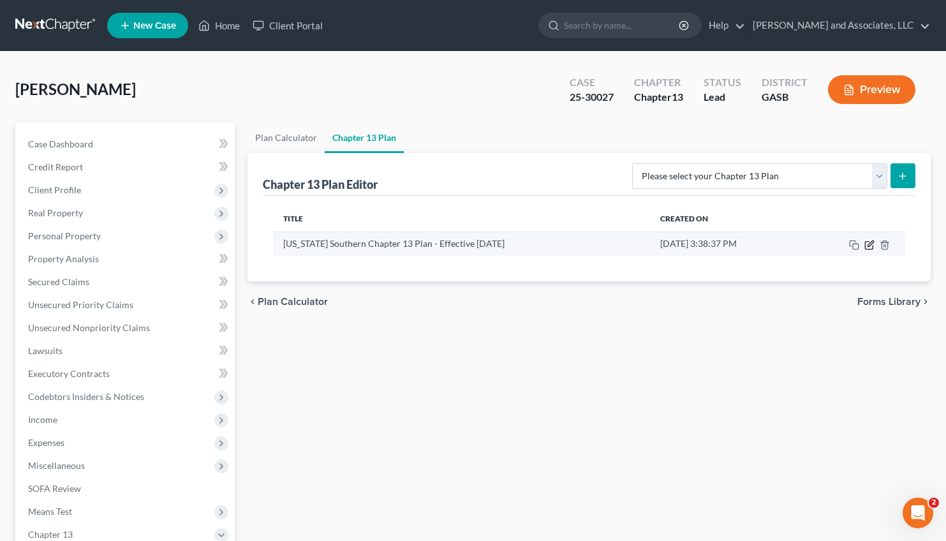
click at [871, 246] on icon "button" at bounding box center [869, 245] width 10 height 10
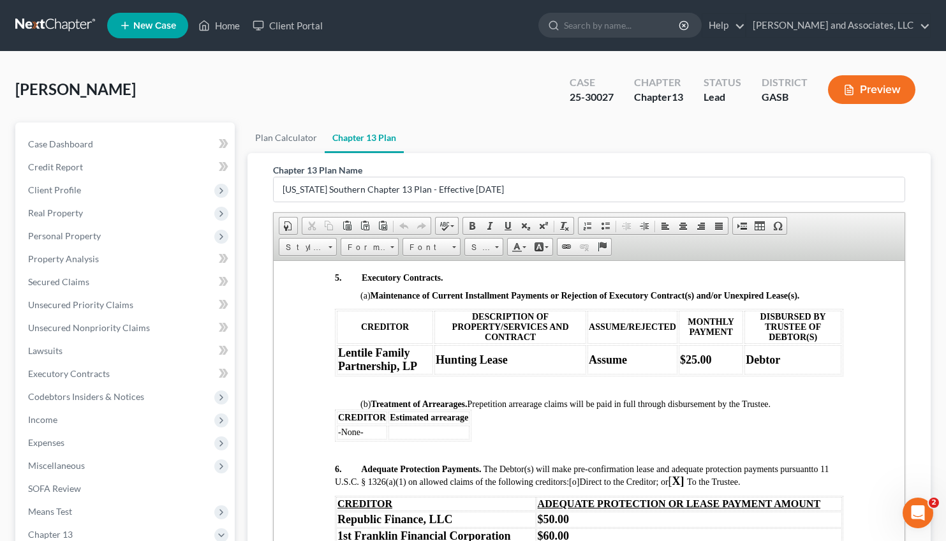
scroll to position [1847, 0]
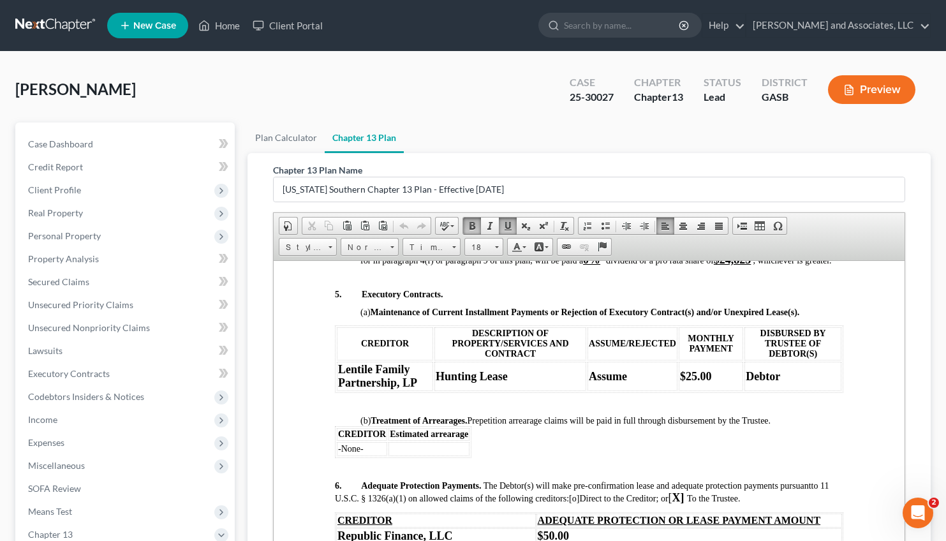
click at [751, 265] on strong "$24,825" at bounding box center [732, 259] width 38 height 13
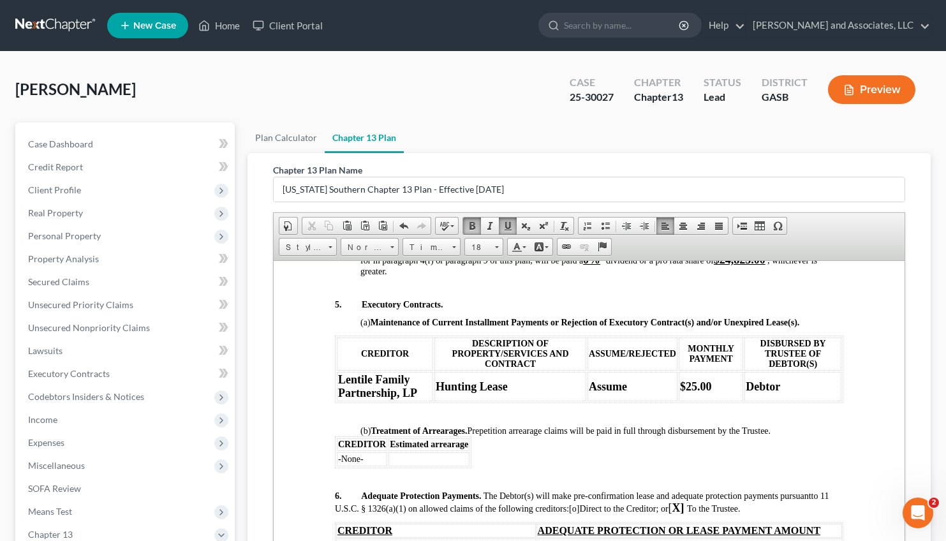
scroll to position [205, 0]
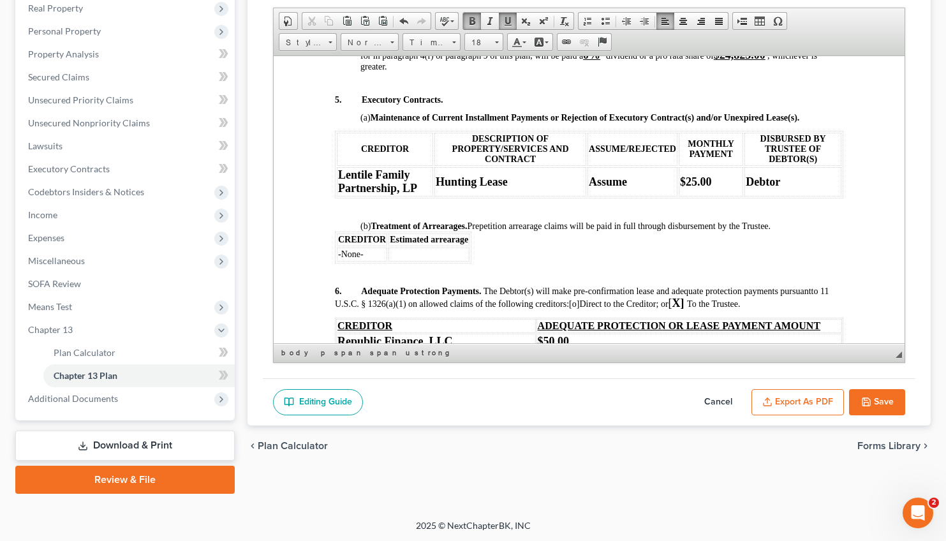
click at [881, 402] on button "Save" at bounding box center [877, 402] width 56 height 27
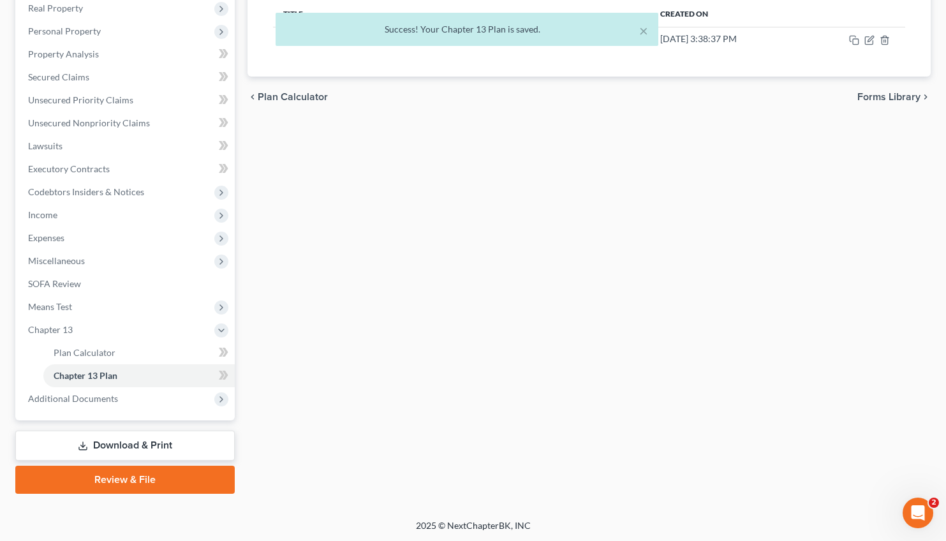
click at [869, 38] on div "× Success! Your Chapter 13 Plan is saved." at bounding box center [467, 33] width 946 height 40
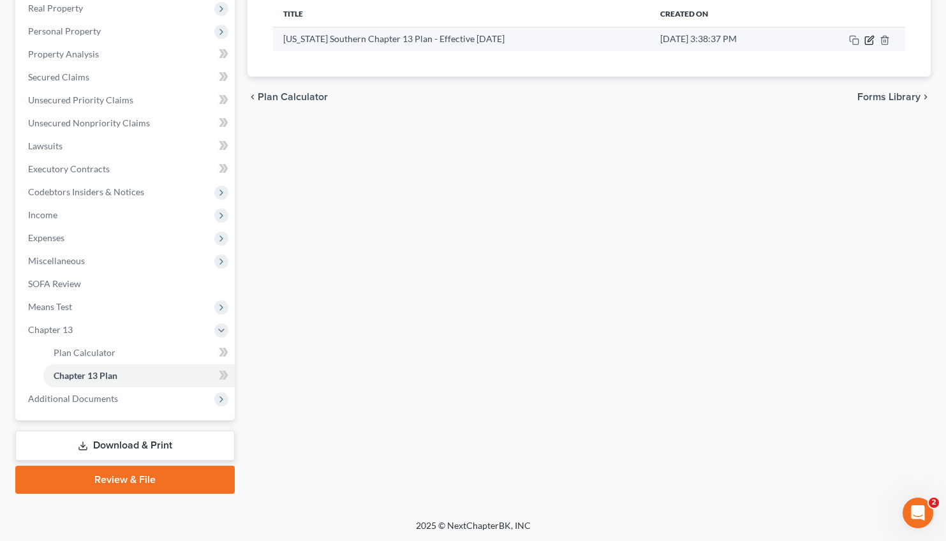
click at [868, 40] on icon "button" at bounding box center [870, 39] width 6 height 6
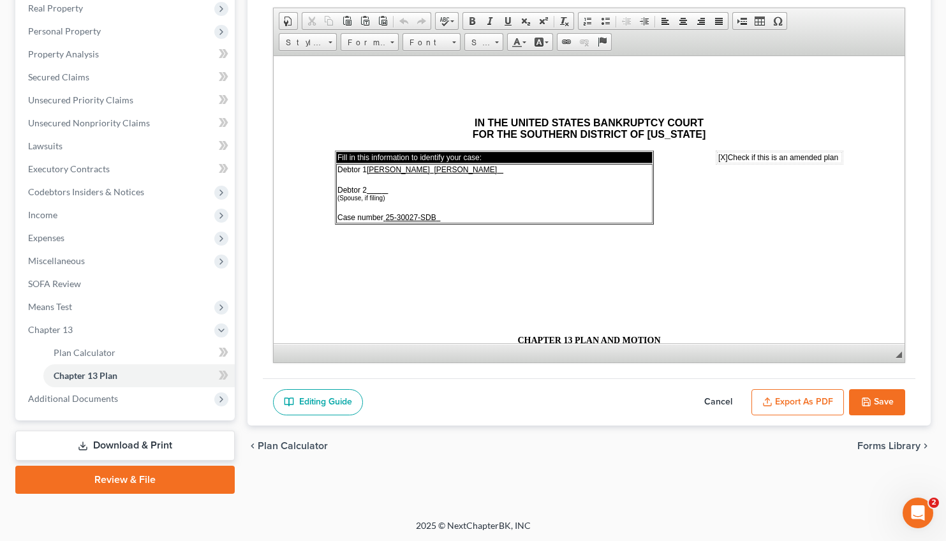
scroll to position [0, 0]
click at [802, 407] on button "Export as PDF" at bounding box center [797, 402] width 92 height 27
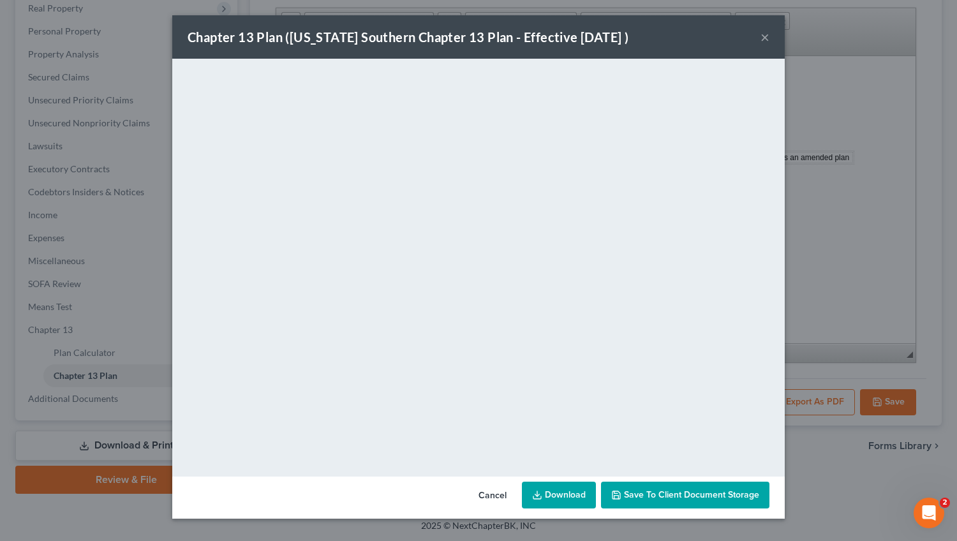
click at [566, 499] on link "Download" at bounding box center [559, 494] width 74 height 27
click at [766, 38] on button "×" at bounding box center [764, 36] width 9 height 15
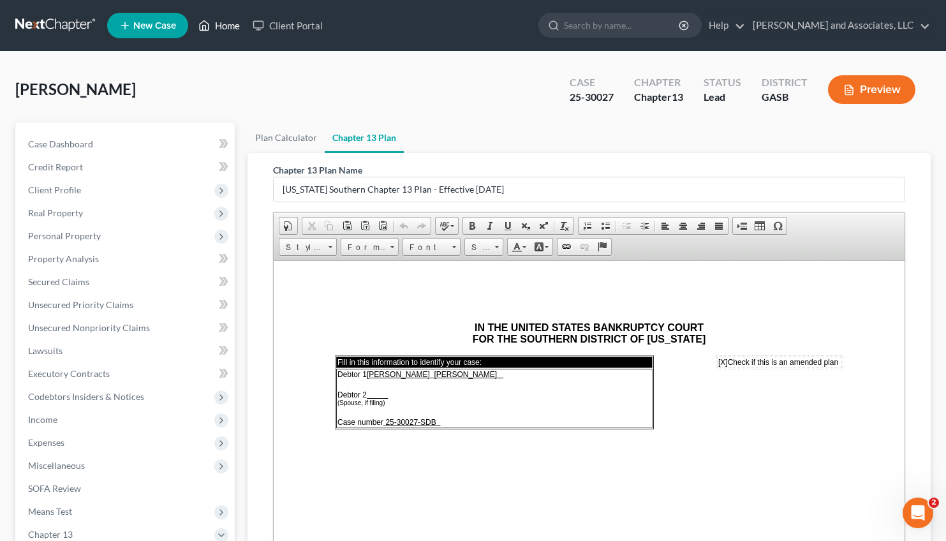
click at [222, 25] on link "Home" at bounding box center [219, 25] width 54 height 23
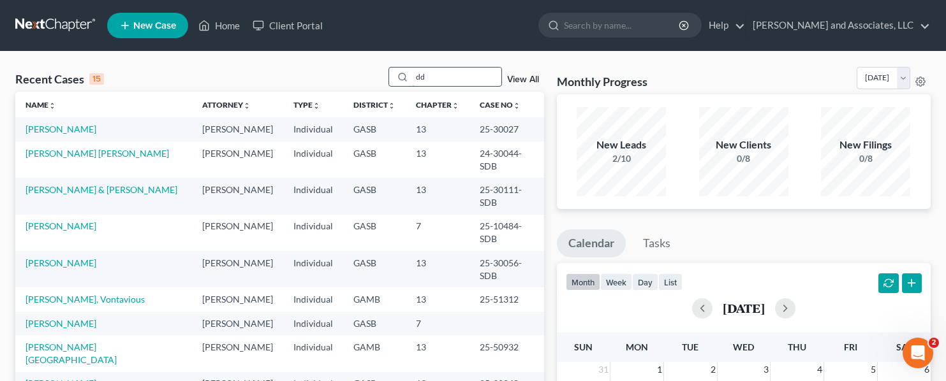
type input "d"
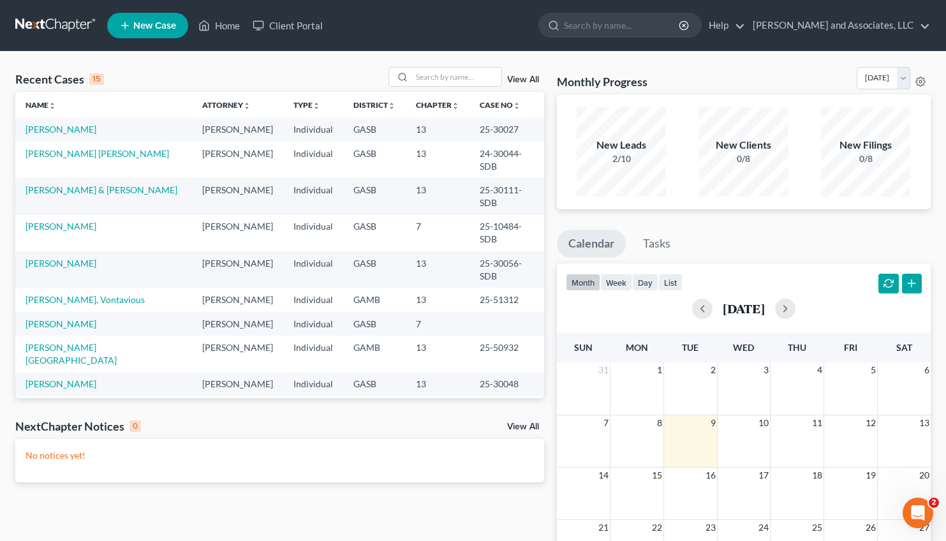
click at [469, 142] on td "24-30044-SDB" at bounding box center [506, 160] width 74 height 36
click at [422, 76] on input "search" at bounding box center [456, 77] width 89 height 18
type input "[GEOGRAPHIC_DATA]"
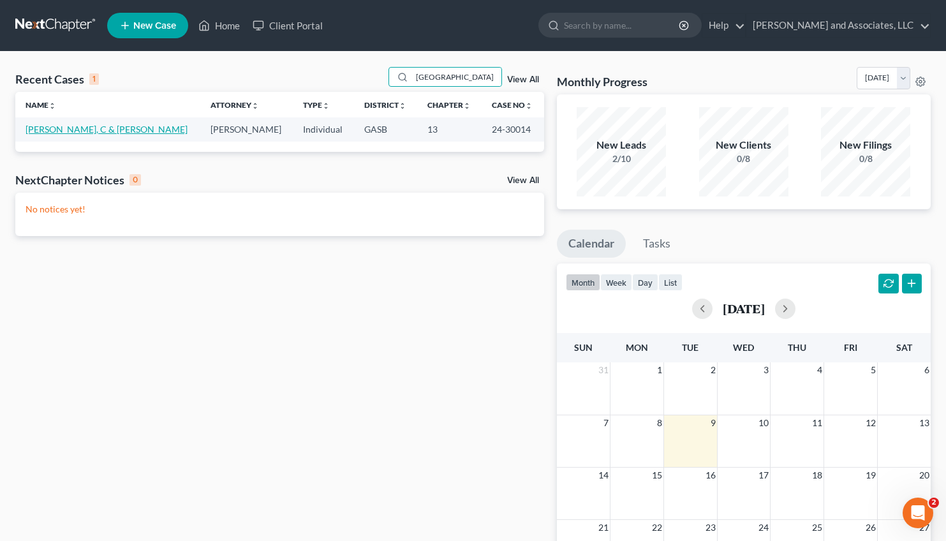
click at [101, 131] on link "[PERSON_NAME], C & [PERSON_NAME]" at bounding box center [107, 129] width 162 height 11
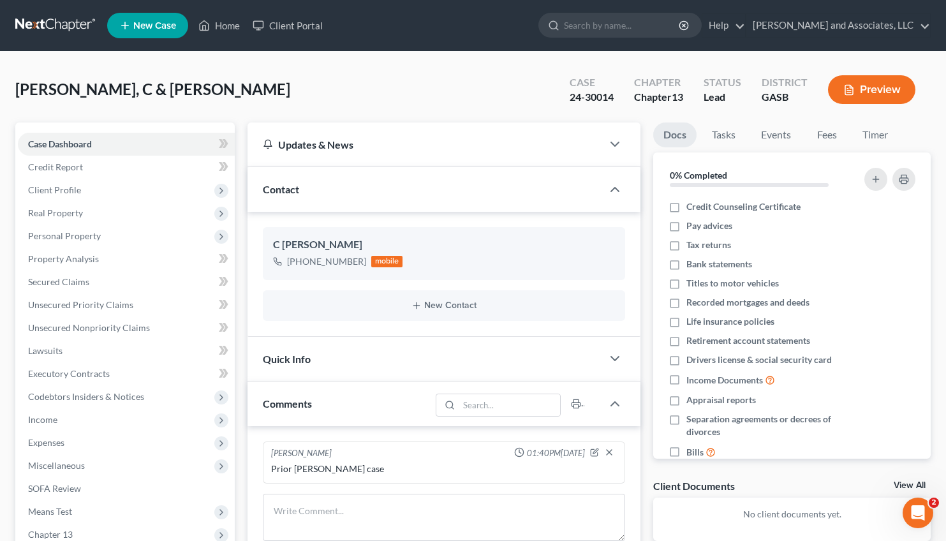
scroll to position [1551, 0]
click at [221, 23] on link "Home" at bounding box center [219, 25] width 54 height 23
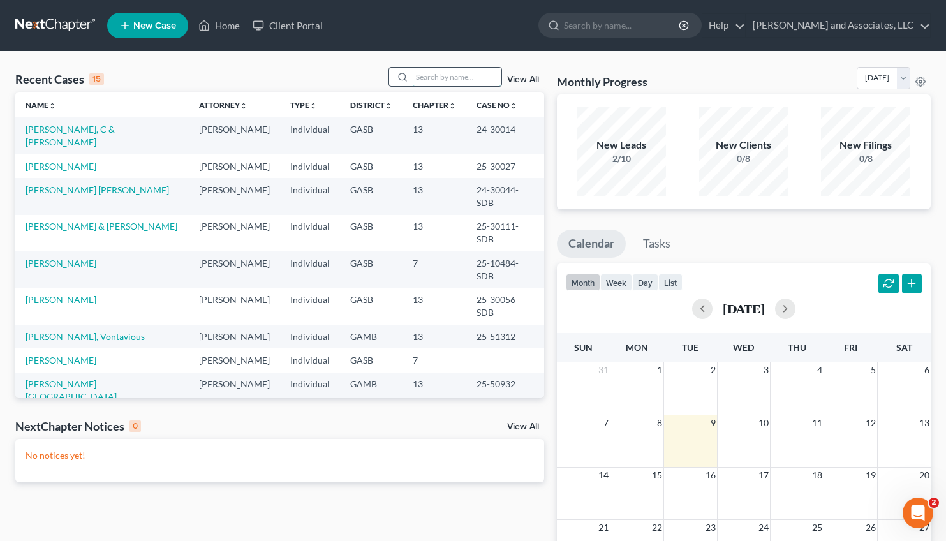
click at [420, 81] on input "search" at bounding box center [456, 77] width 89 height 18
type input "[PERSON_NAME]"
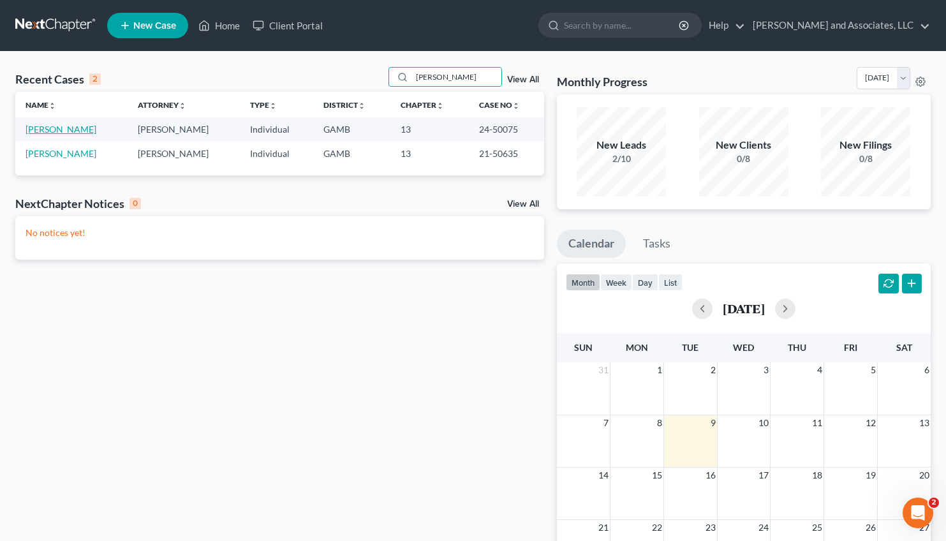
click at [61, 126] on link "[PERSON_NAME]" at bounding box center [61, 129] width 71 height 11
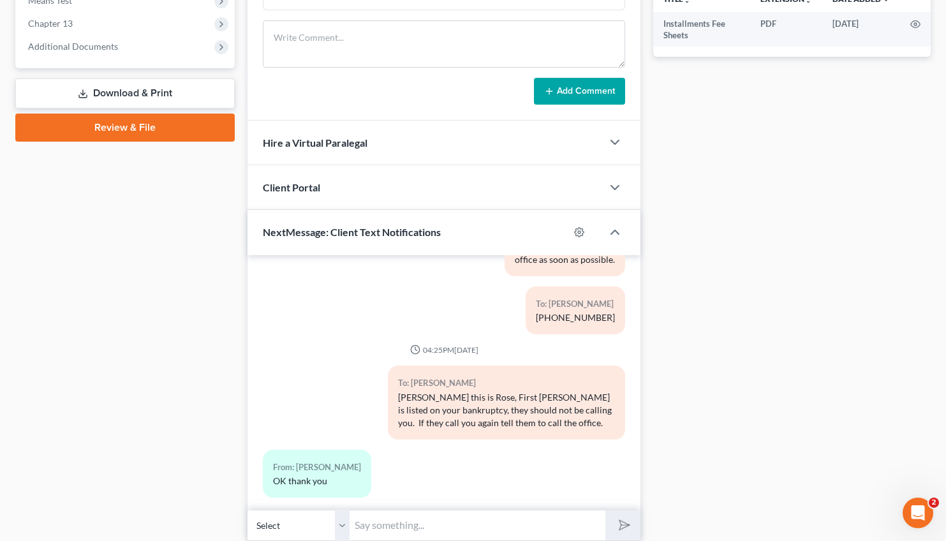
scroll to position [559, 0]
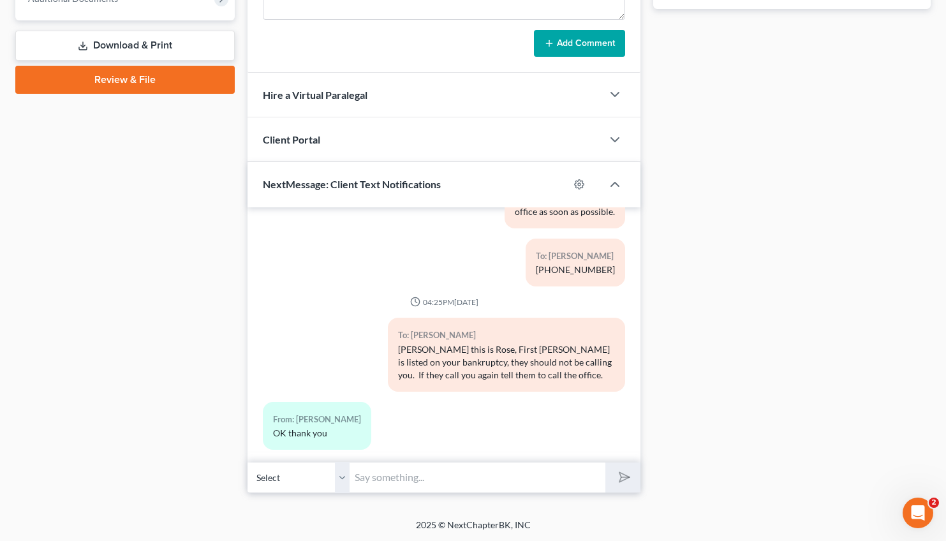
click at [370, 469] on input "text" at bounding box center [477, 477] width 256 height 31
click at [580, 480] on input "Do you oppose the motion for relief from stay filed by your landlord? Please re…" at bounding box center [477, 477] width 256 height 31
type input "Do you oppose the motion for relief from stay filed by your landlord? Please re…"
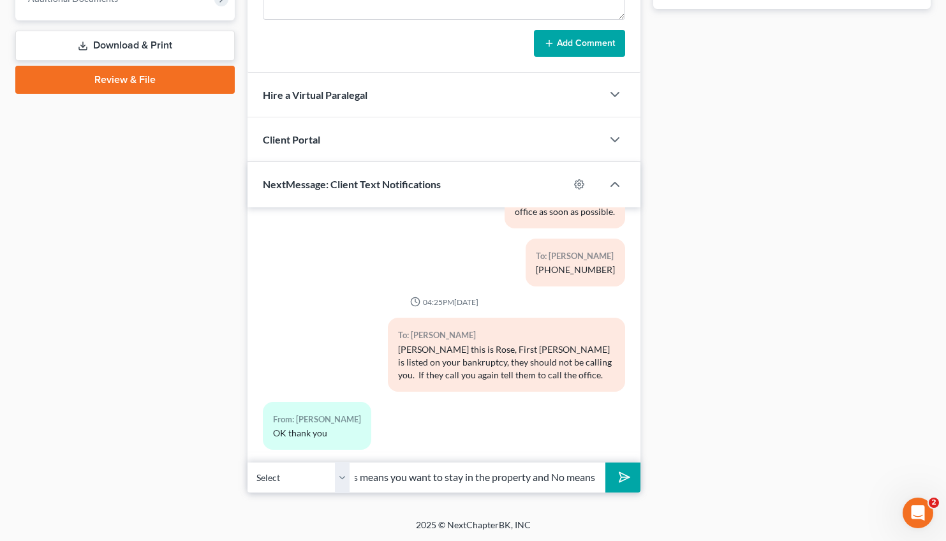
click at [634, 474] on button "submit" at bounding box center [622, 477] width 35 height 30
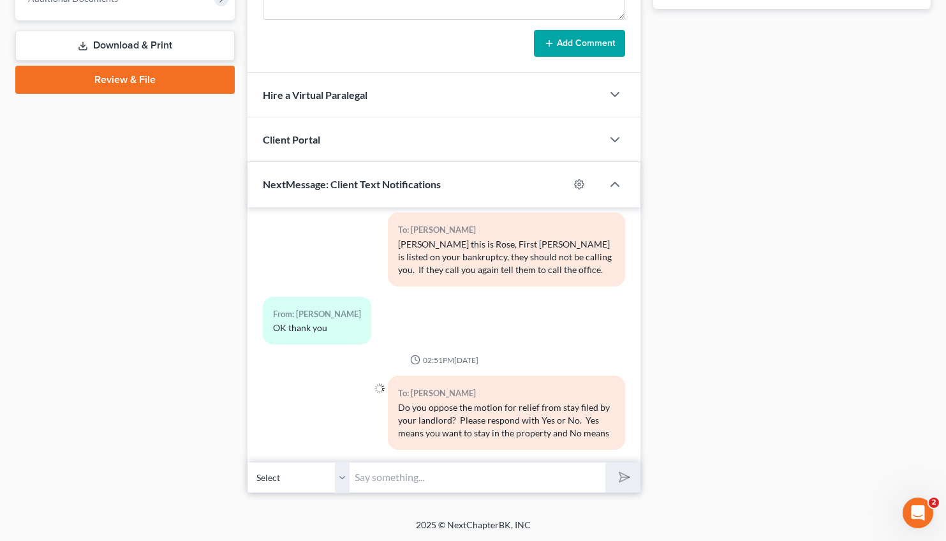
click at [467, 482] on input "text" at bounding box center [477, 477] width 256 height 31
type input "that you are preparing to move out of the property."
click at [623, 472] on icon "submit" at bounding box center [622, 477] width 18 height 18
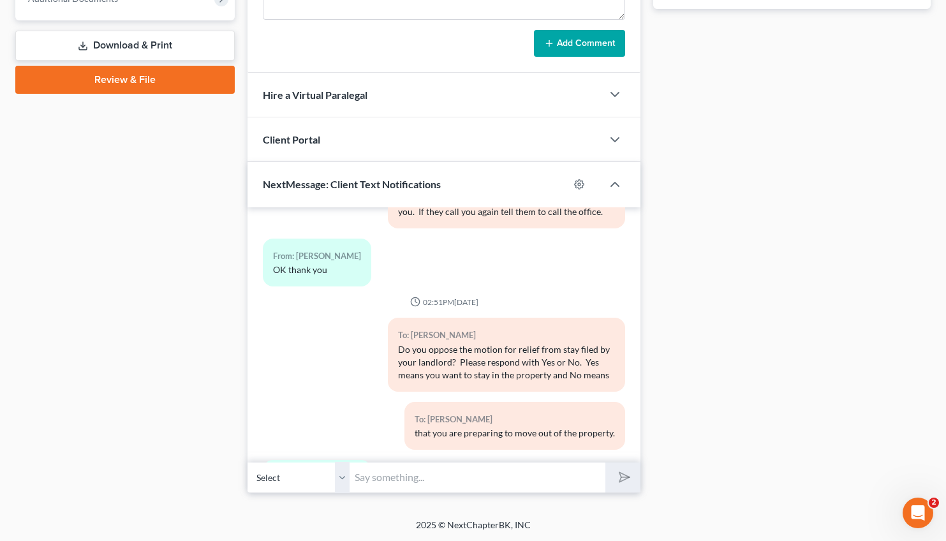
scroll to position [1173, 0]
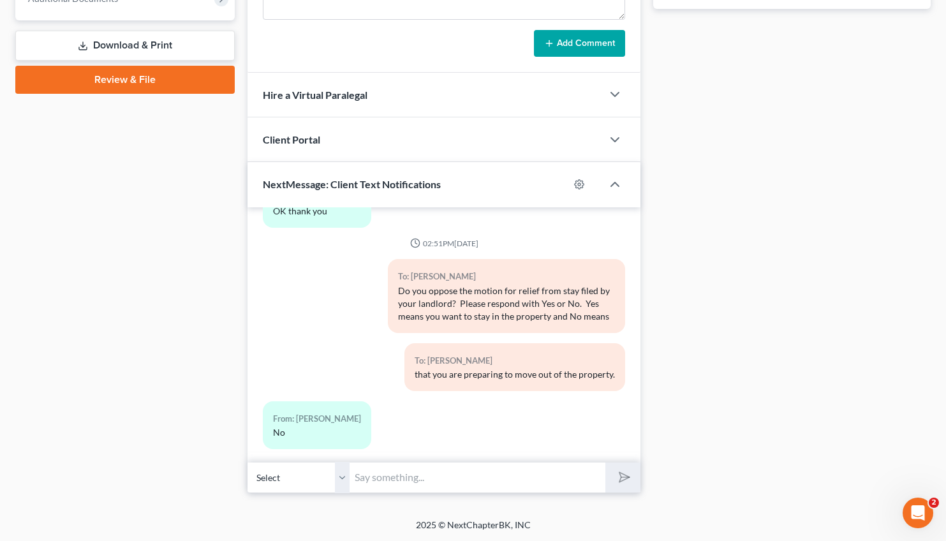
click at [374, 490] on input "text" at bounding box center [477, 477] width 256 height 31
click at [498, 480] on input "Thank you. I will advise attorney [PERSON_NAME] (" at bounding box center [477, 477] width 256 height 31
click at [531, 479] on input "Thank you. I will advise [PERSON_NAME] (" at bounding box center [477, 477] width 256 height 31
type input "Thank you. I will advise [PERSON_NAME] (attorney for your landlord) that you wi…"
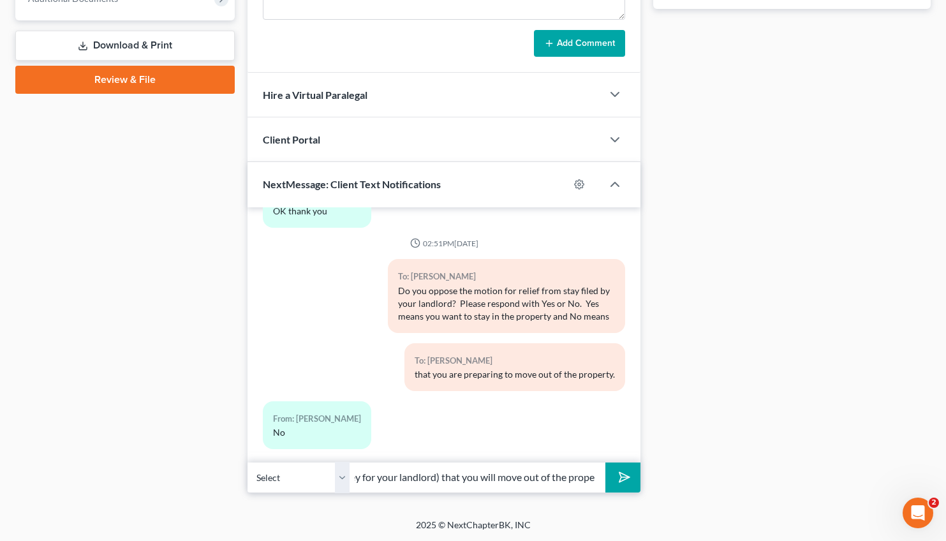
click at [605, 462] on button "submit" at bounding box center [622, 477] width 35 height 30
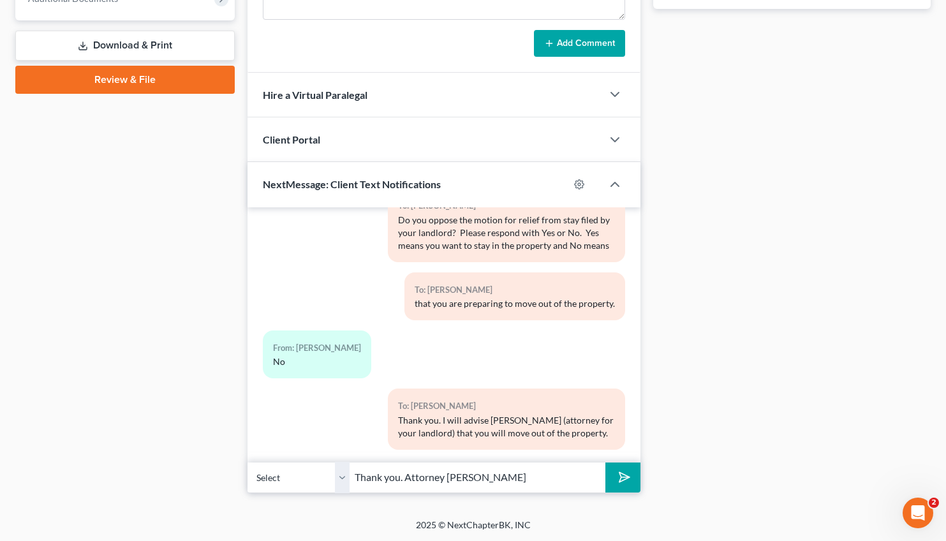
type input "Thank you. Attorney [PERSON_NAME]"
click at [634, 474] on button "submit" at bounding box center [622, 477] width 35 height 30
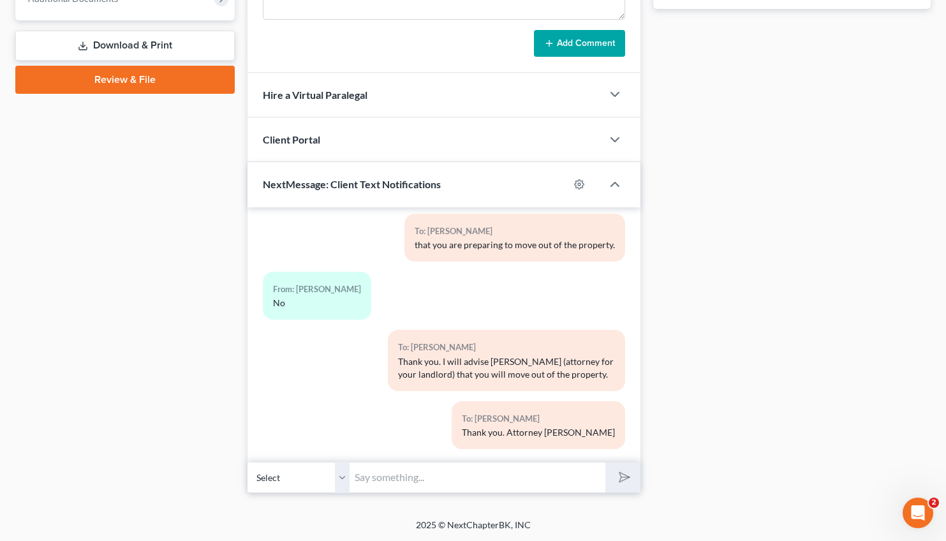
click at [372, 485] on input "text" at bounding box center [477, 477] width 256 height 31
type input "Please provide the office with a change of address as soon as possible."
click at [605, 462] on button "submit" at bounding box center [622, 477] width 35 height 30
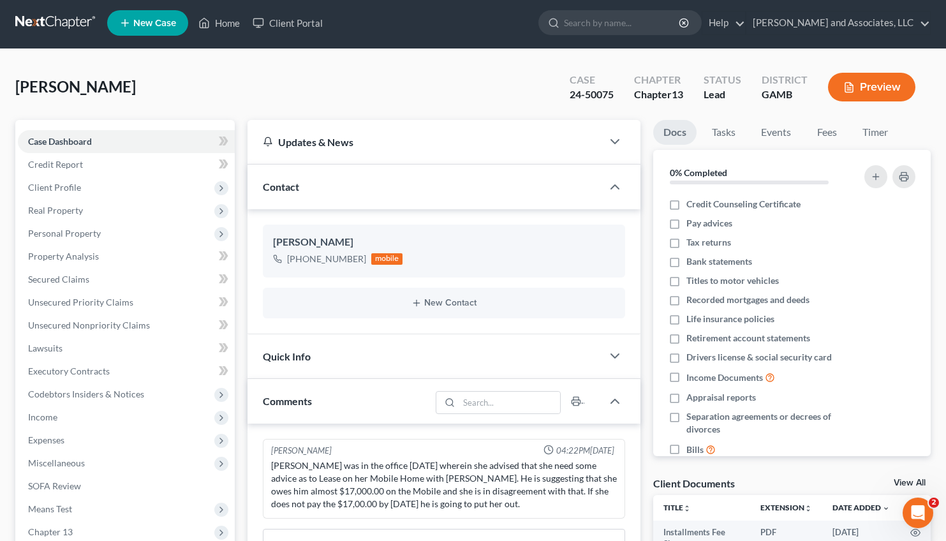
scroll to position [0, 0]
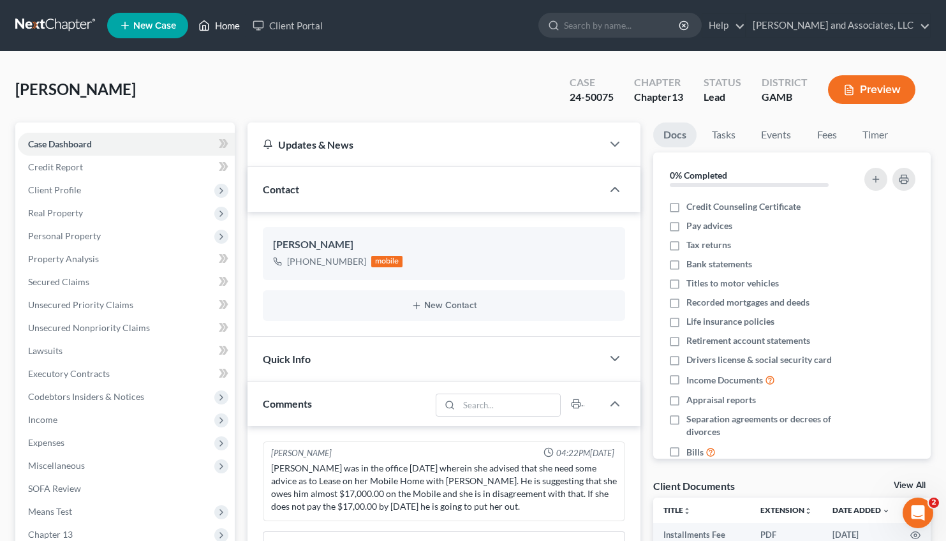
click at [214, 28] on link "Home" at bounding box center [219, 25] width 54 height 23
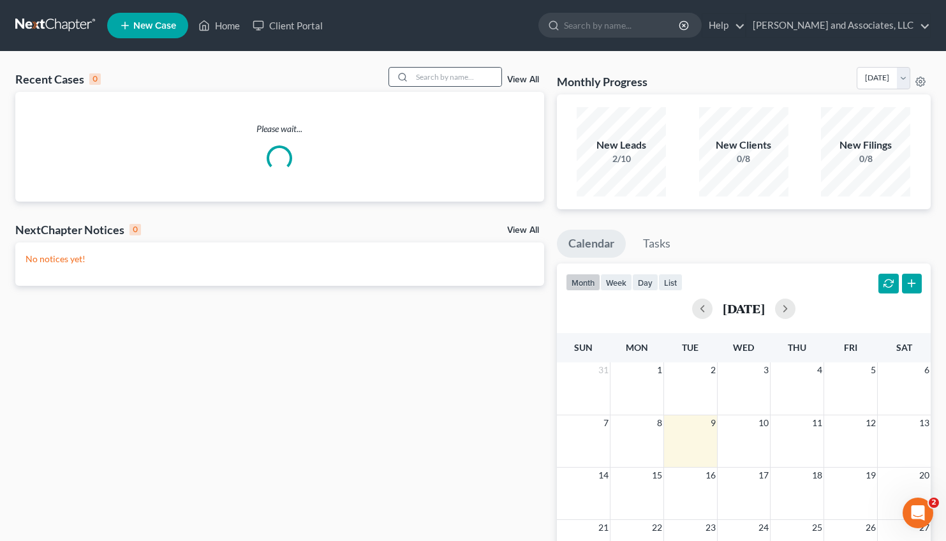
click at [400, 80] on div at bounding box center [400, 77] width 23 height 18
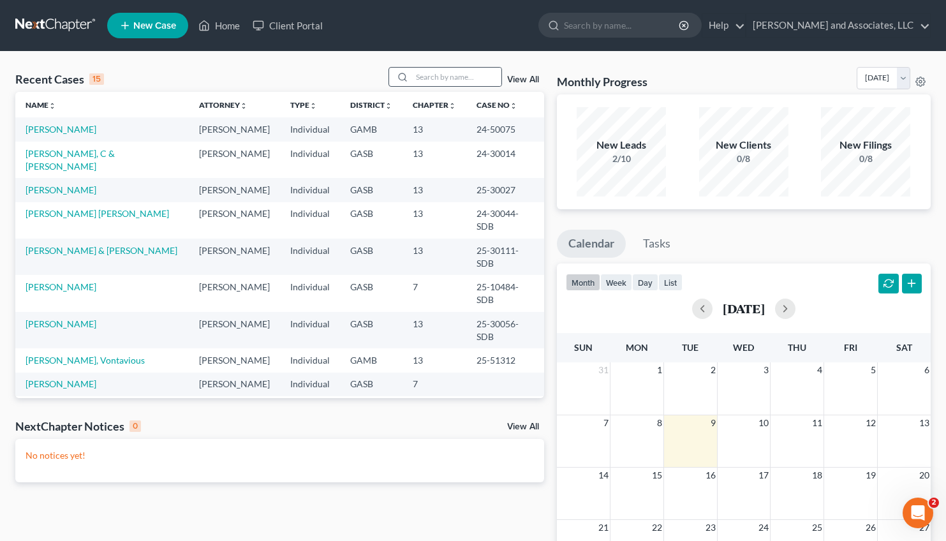
click at [399, 71] on div at bounding box center [400, 77] width 23 height 18
drag, startPoint x: 415, startPoint y: 82, endPoint x: 408, endPoint y: 61, distance: 21.6
click at [412, 68] on input "search" at bounding box center [456, 77] width 89 height 18
click at [51, 184] on link "[PERSON_NAME]" at bounding box center [61, 189] width 71 height 11
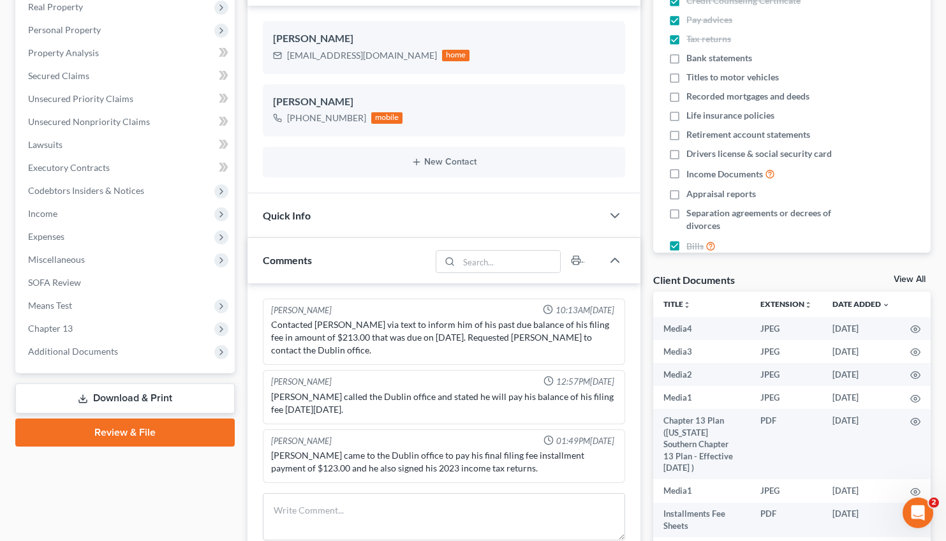
scroll to position [189, 0]
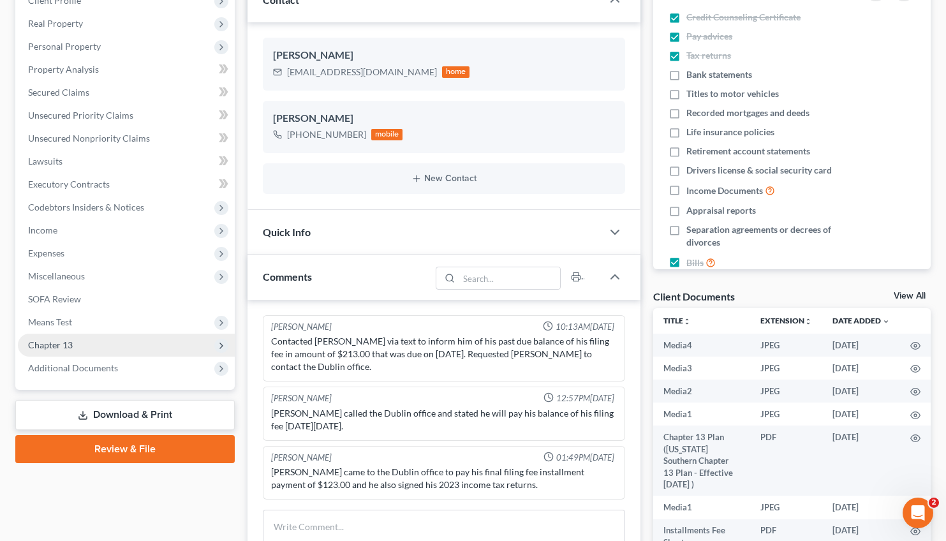
click at [57, 345] on span "Chapter 13" at bounding box center [50, 344] width 45 height 11
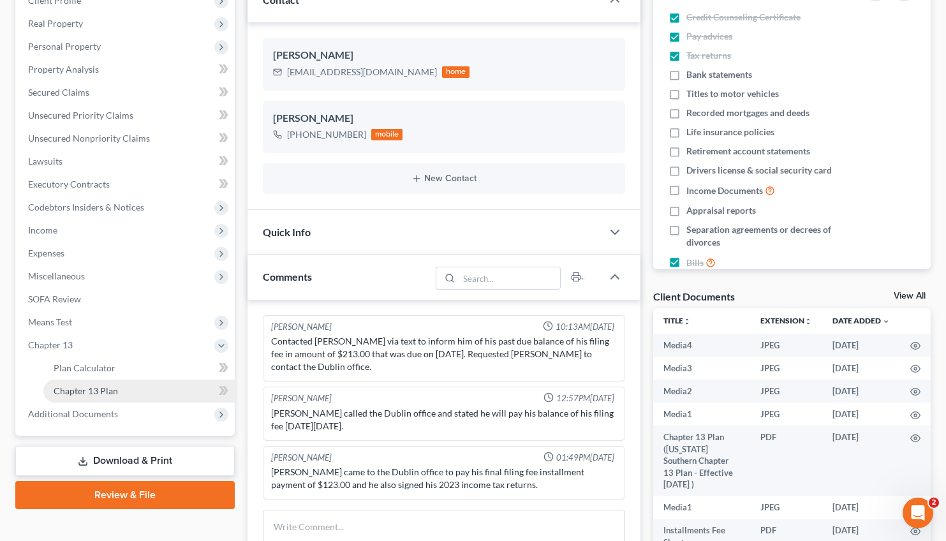
click at [136, 380] on link "Chapter 13 Plan" at bounding box center [138, 390] width 191 height 23
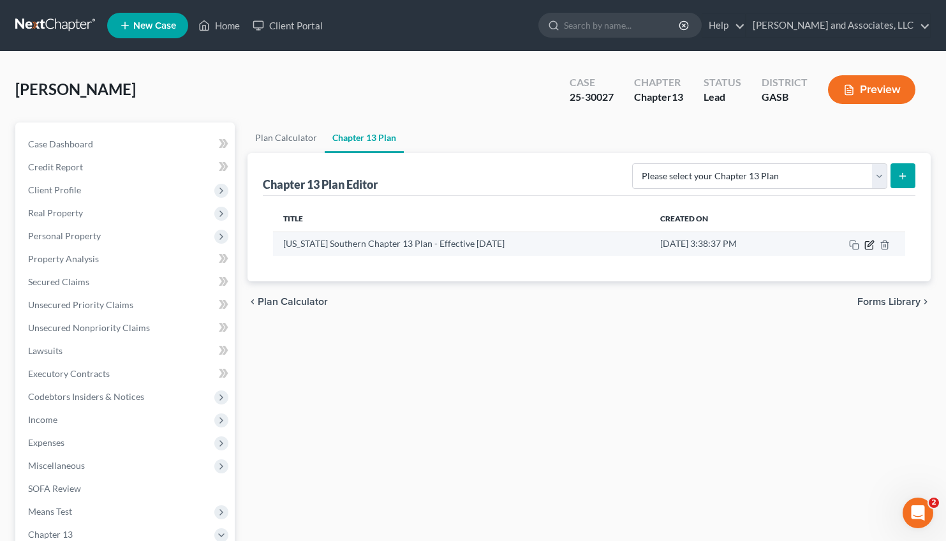
click at [874, 242] on icon "button" at bounding box center [869, 245] width 10 height 10
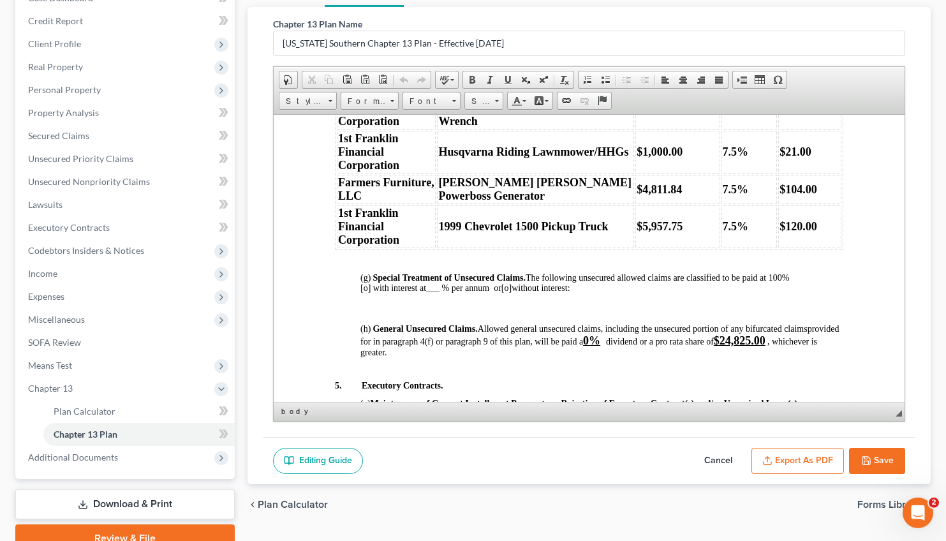
scroll to position [1583, 0]
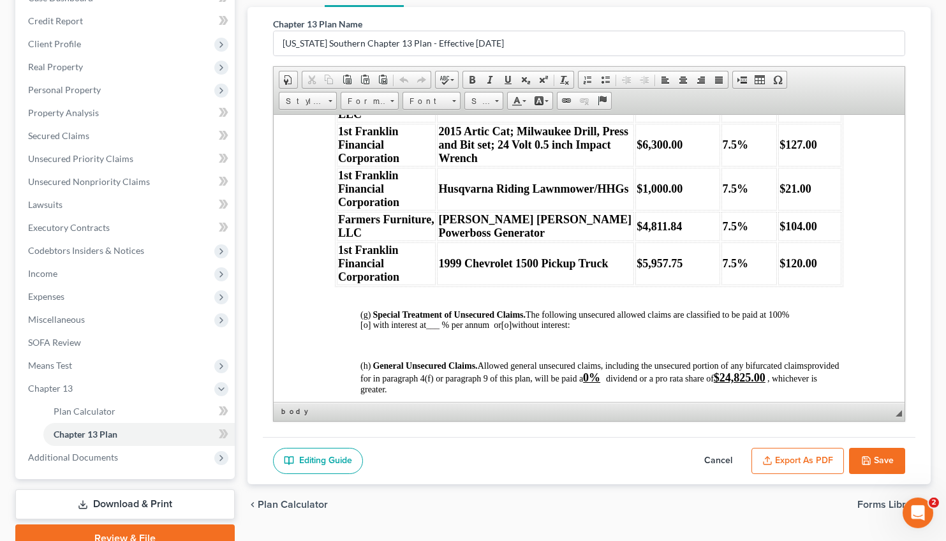
click at [499, 240] on td "[PERSON_NAME] [PERSON_NAME] Powerboss Generator" at bounding box center [534, 225] width 197 height 29
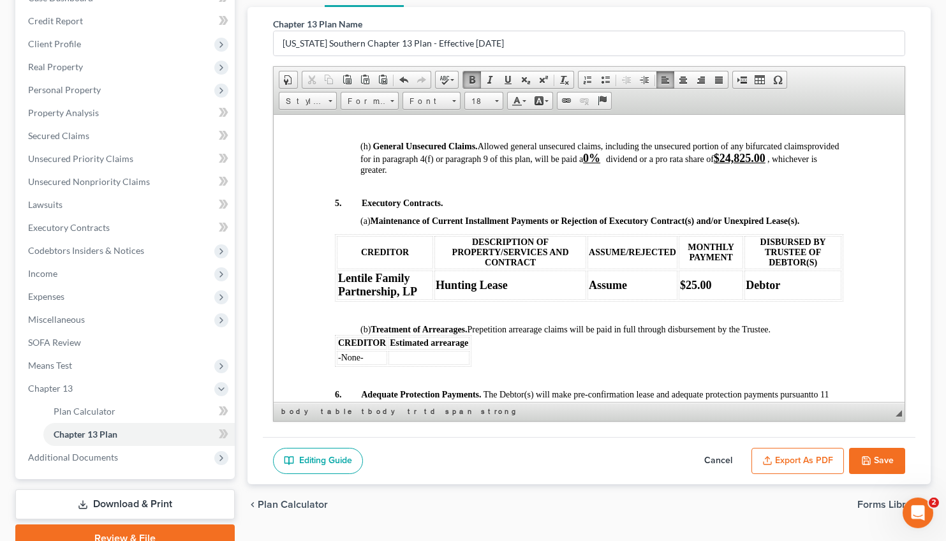
scroll to position [1803, 0]
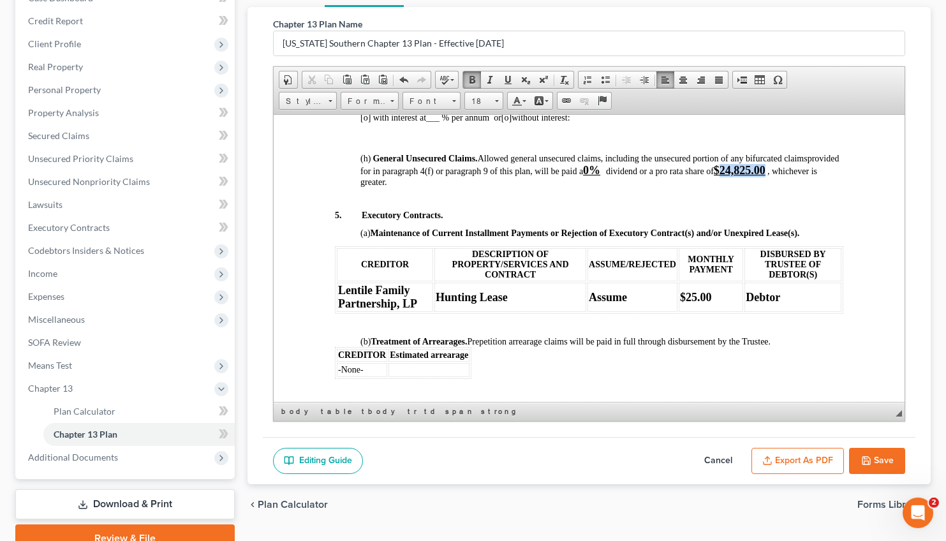
drag, startPoint x: 422, startPoint y: 260, endPoint x: 376, endPoint y: 260, distance: 45.9
click at [713, 176] on strong "$24,825.00" at bounding box center [739, 169] width 52 height 13
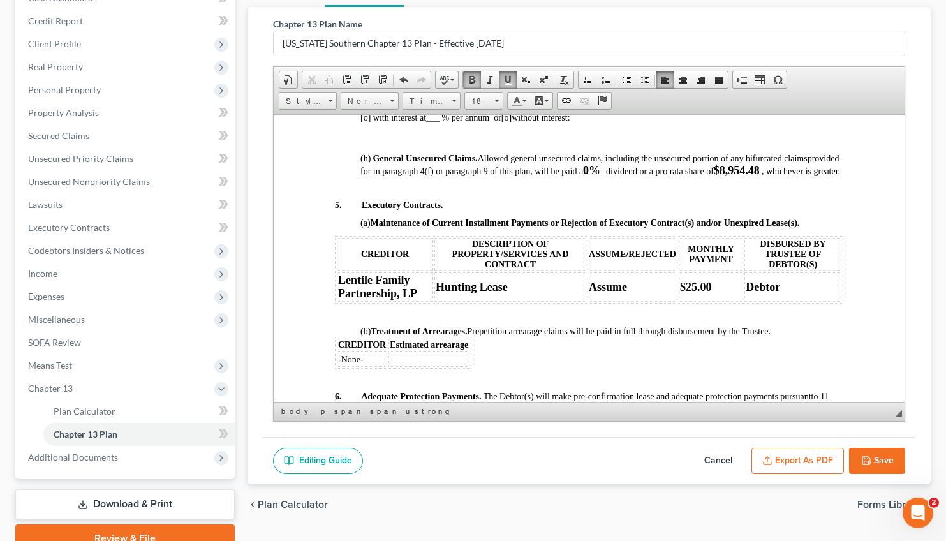
click at [864, 455] on icon "button" at bounding box center [866, 460] width 10 height 10
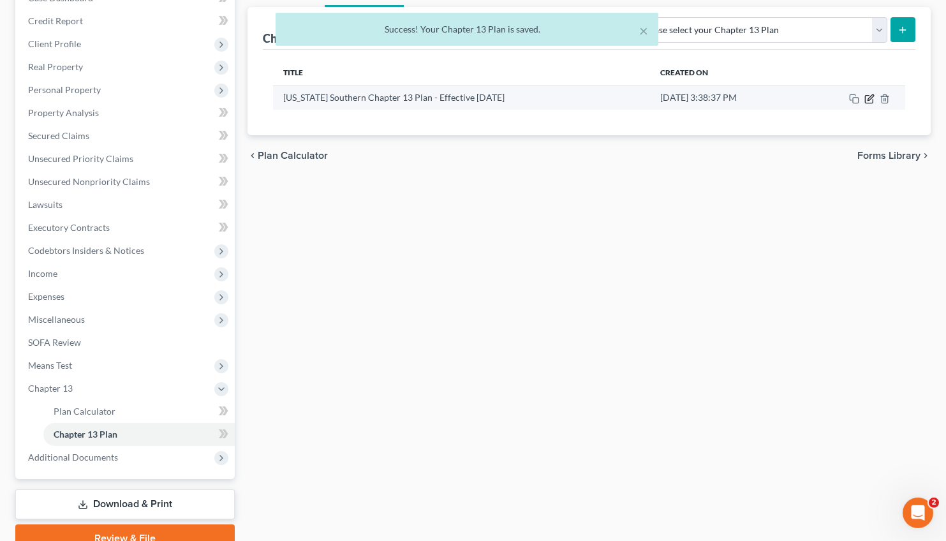
click at [868, 94] on icon "button" at bounding box center [869, 99] width 10 height 10
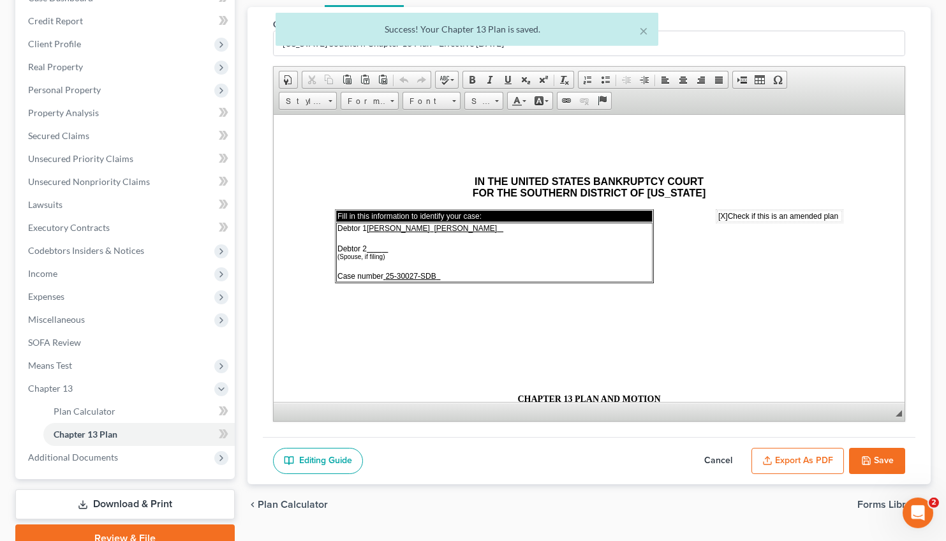
scroll to position [0, 0]
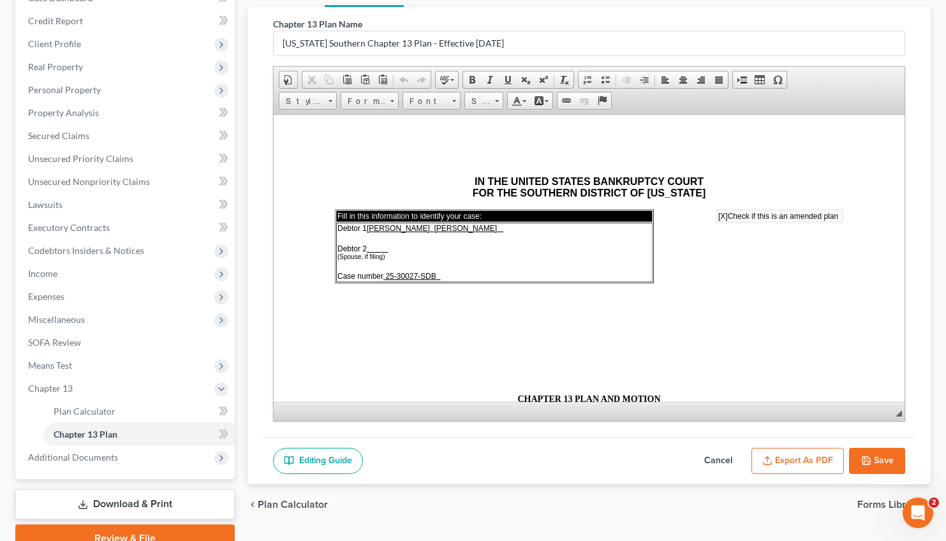
click at [810, 449] on button "Export as PDF" at bounding box center [797, 461] width 92 height 27
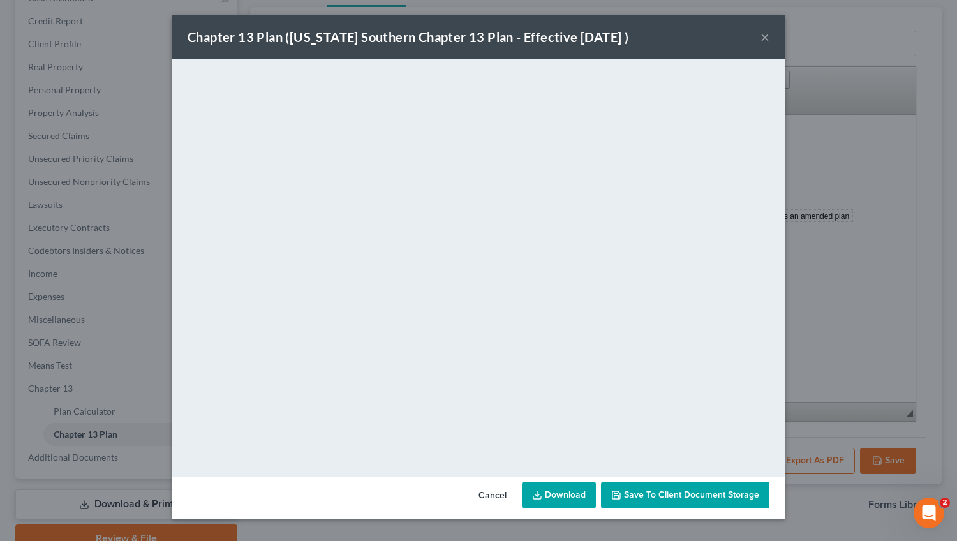
click at [766, 35] on button "×" at bounding box center [764, 36] width 9 height 15
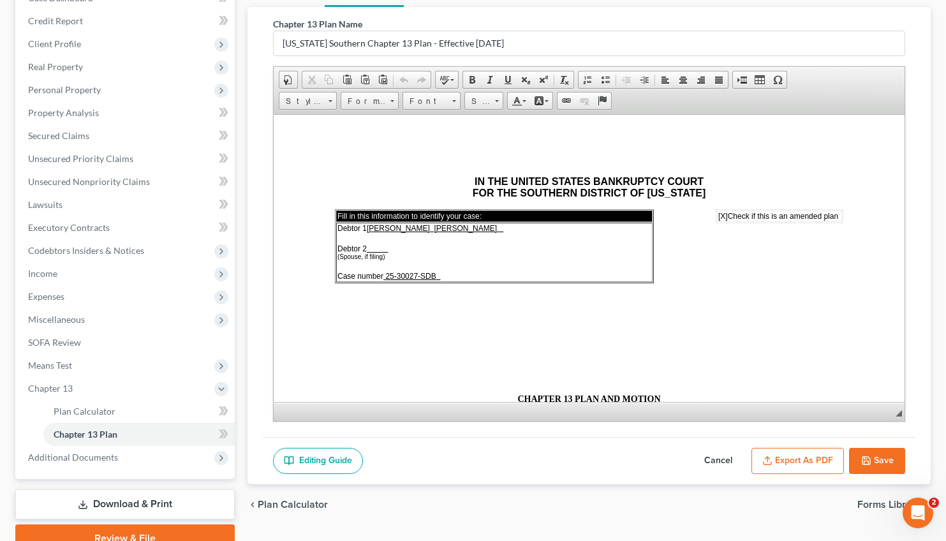
click at [738, 156] on html "IN THE UNITED STATES BANKRUPTCY COURT FOR THE SOUTHERN DISTRICT OF [US_STATE] F…" at bounding box center [588, 257] width 631 height 287
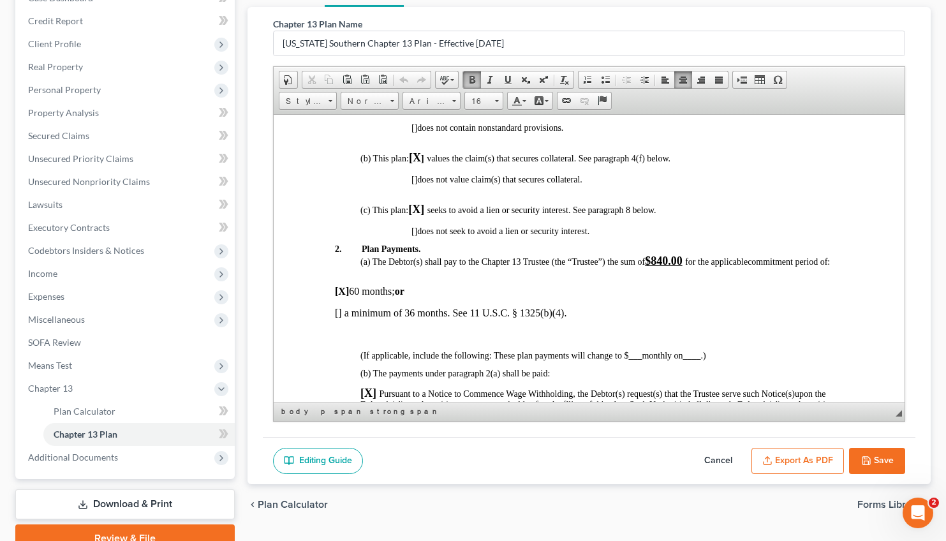
scroll to position [396, 0]
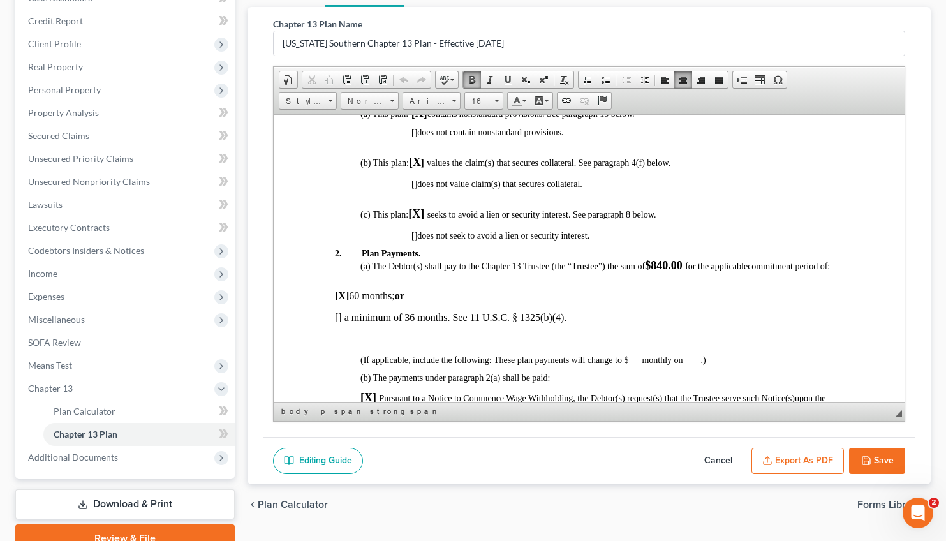
click at [674, 271] on u "$840.00" at bounding box center [663, 264] width 38 height 13
click at [880, 467] on button "Save" at bounding box center [877, 461] width 56 height 27
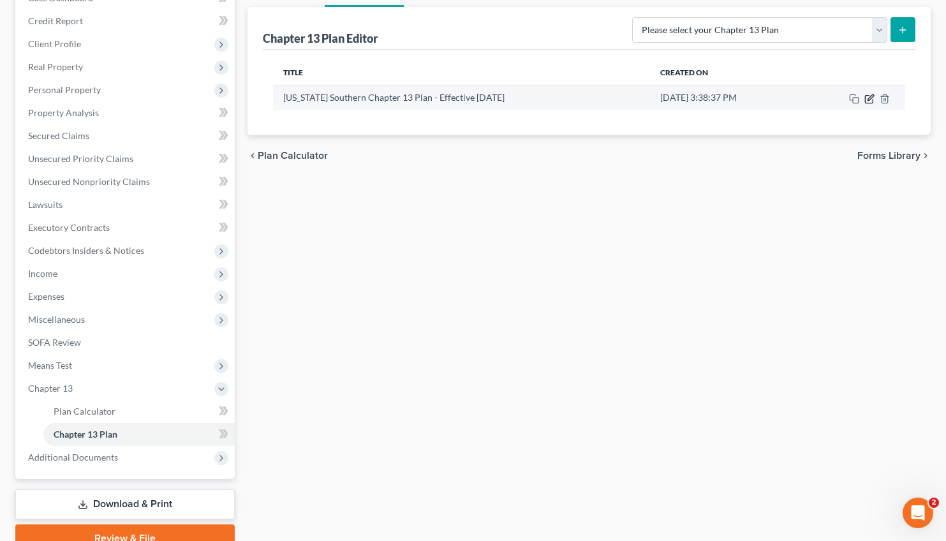
click at [870, 100] on icon "button" at bounding box center [869, 99] width 10 height 10
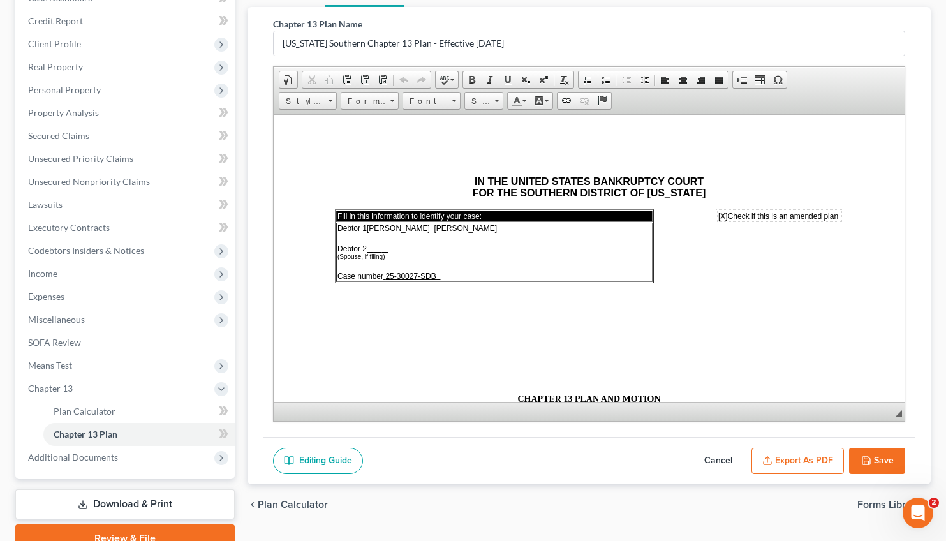
scroll to position [0, 0]
click at [792, 465] on button "Export as PDF" at bounding box center [797, 461] width 92 height 27
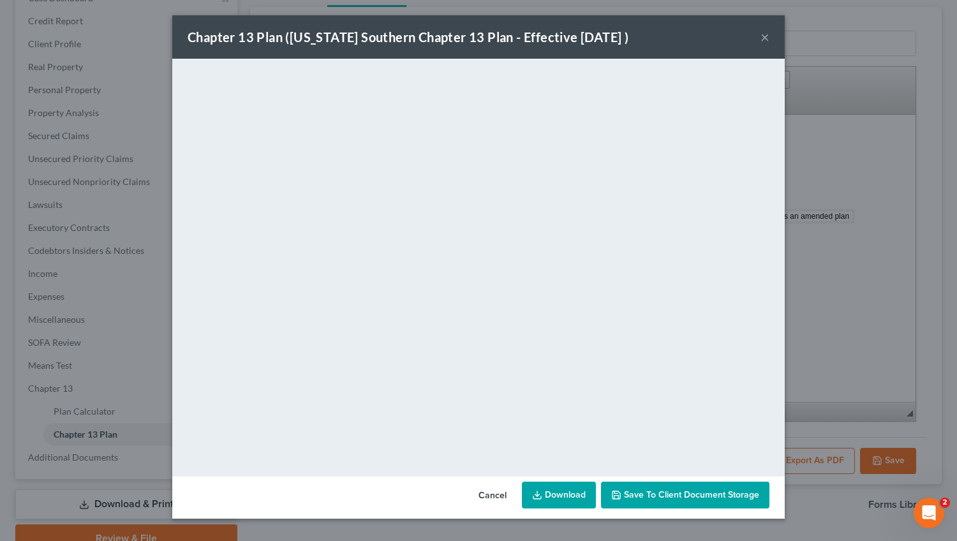
click at [558, 499] on link "Download" at bounding box center [559, 494] width 74 height 27
click at [763, 41] on button "×" at bounding box center [764, 36] width 9 height 15
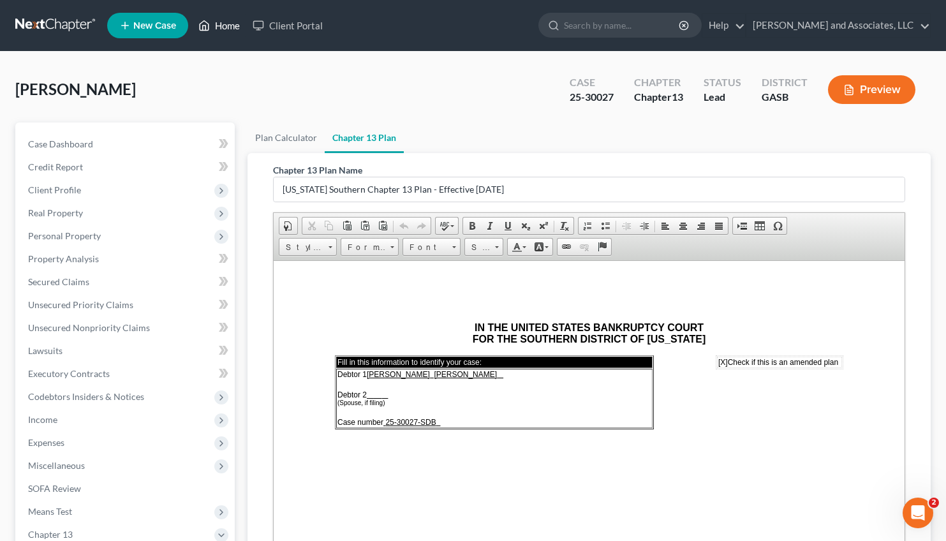
click at [228, 20] on link "Home" at bounding box center [219, 25] width 54 height 23
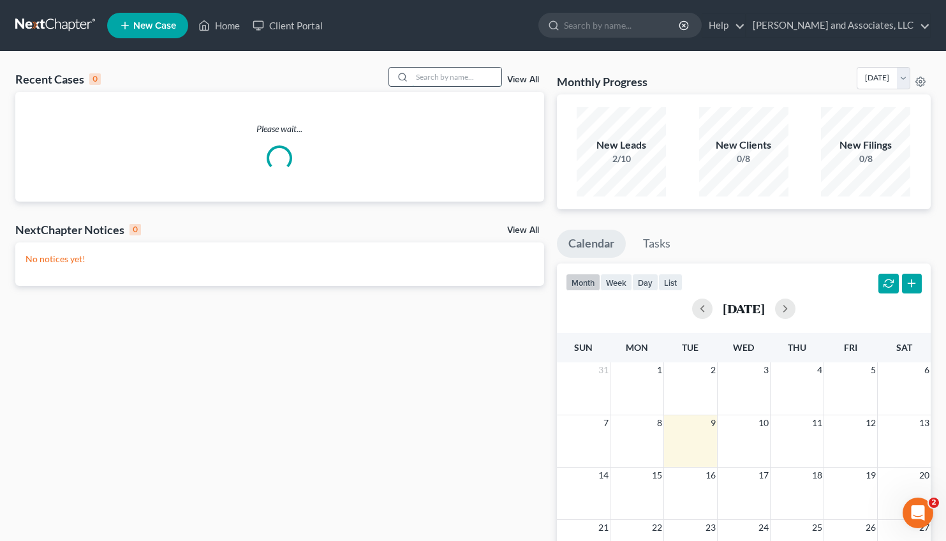
click at [420, 84] on input "search" at bounding box center [456, 77] width 89 height 18
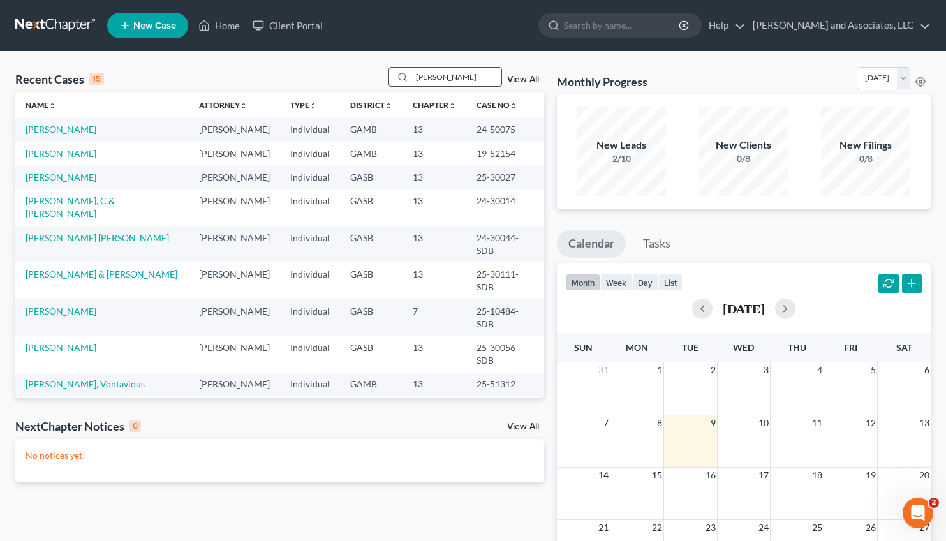
type input "[PERSON_NAME]"
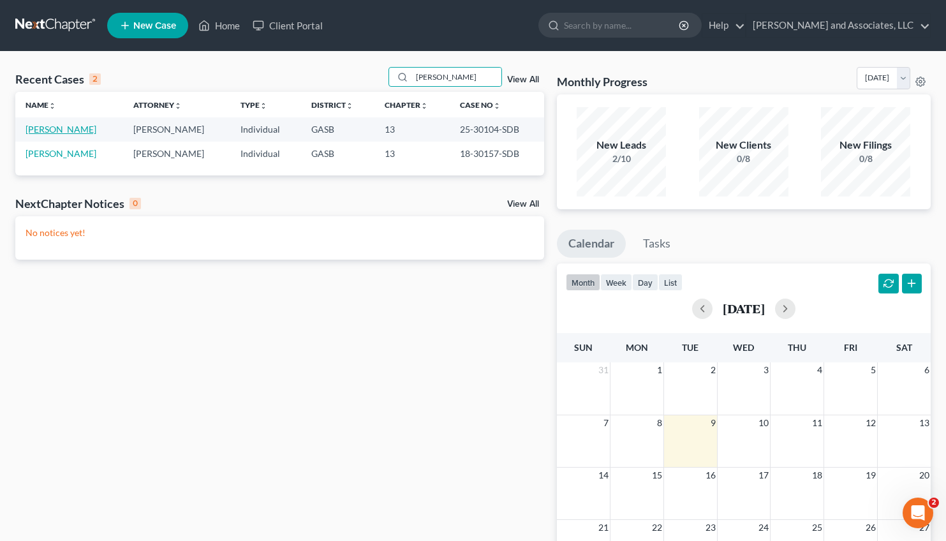
click at [36, 129] on link "[PERSON_NAME]" at bounding box center [61, 129] width 71 height 11
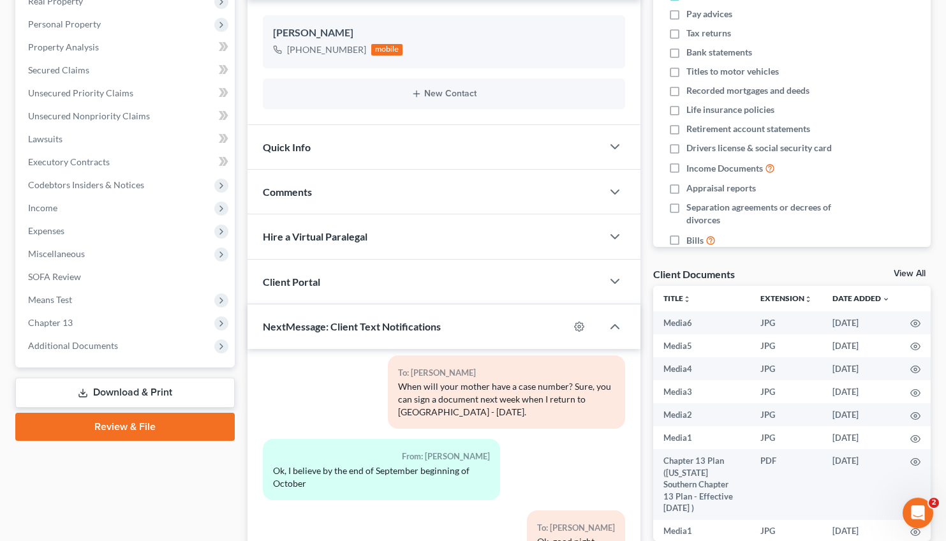
scroll to position [353, 0]
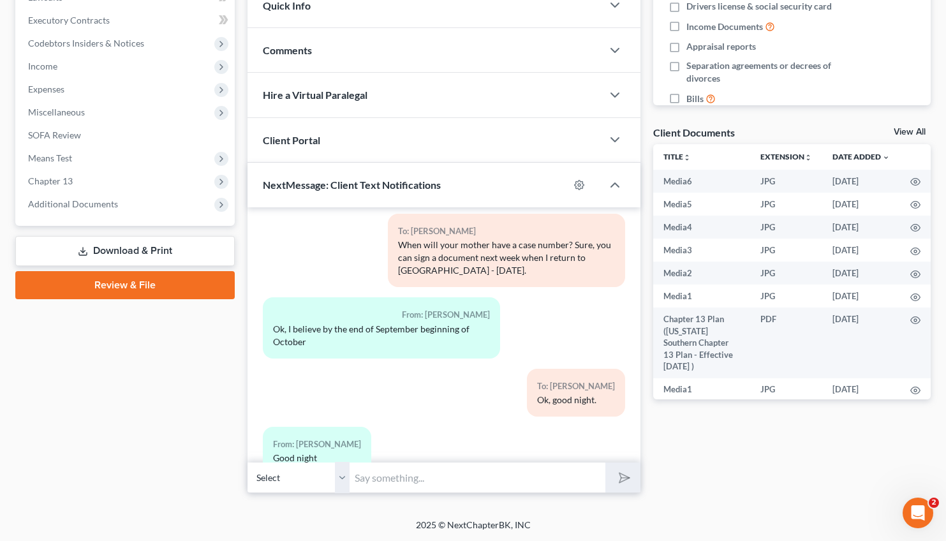
click at [367, 481] on input "text" at bounding box center [477, 477] width 256 height 31
paste input "341(a) meeting to be held on [DATE] 10:30 AM at Zoom - ([GEOGRAPHIC_DATA]): Mee…"
drag, startPoint x: 597, startPoint y: 477, endPoint x: 486, endPoint y: 478, distance: 111.0
click at [486, 478] on input "341(a) meeting to be held on [DATE] 10:30 AM at Zoom - ([GEOGRAPHIC_DATA]): Mee…" at bounding box center [477, 477] width 256 height 31
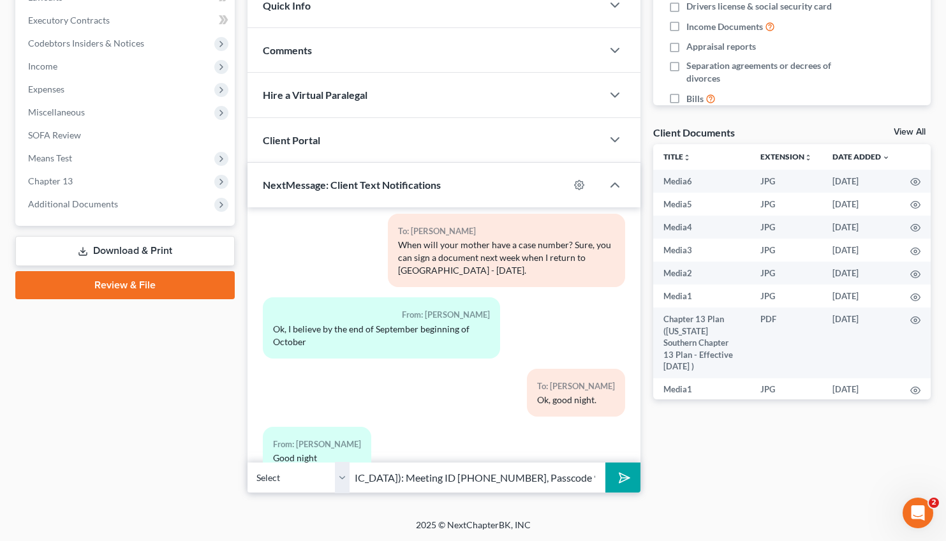
scroll to position [0, 316]
type input "341(a) meeting to be held on [DATE] 10:30 AM at Zoom - ([GEOGRAPHIC_DATA]): Mee…"
click at [613, 476] on button "submit" at bounding box center [622, 477] width 35 height 30
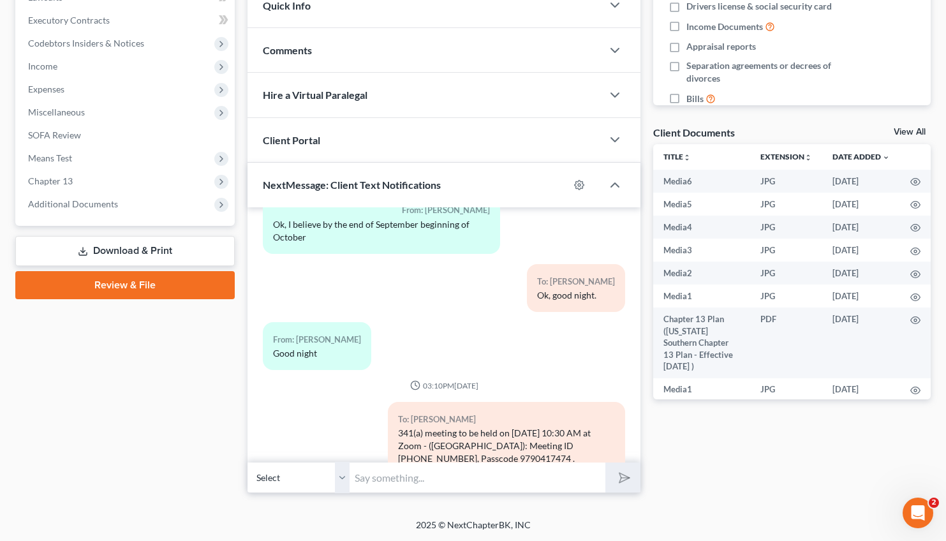
click at [358, 479] on input "text" at bounding box center [477, 477] width 256 height 31
paste input "Confirmation hearing to be held on [DATE] 10:00 AM at [GEOGRAPHIC_DATA]."
type input "Confirmation hearing to be held on [DATE] 10:00 AM at [GEOGRAPHIC_DATA]."
click at [632, 470] on button "submit" at bounding box center [622, 477] width 35 height 30
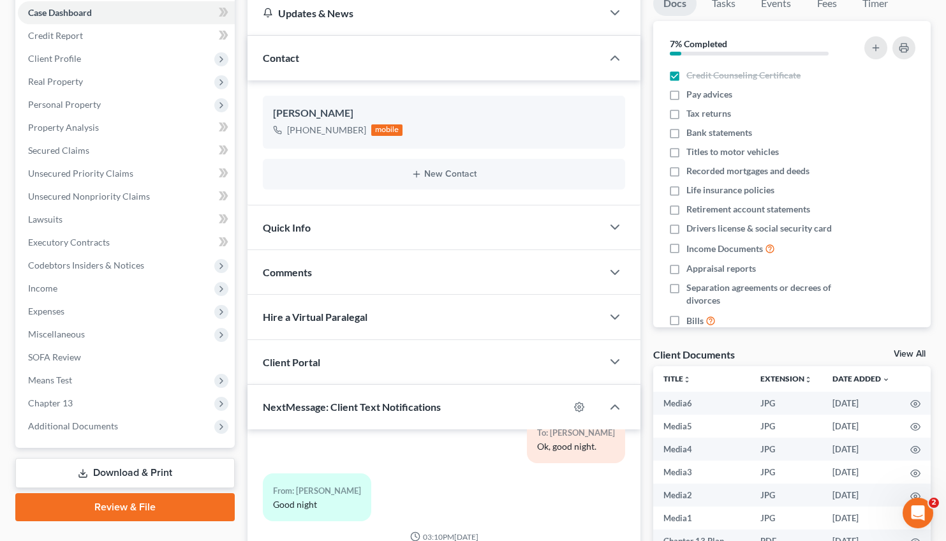
scroll to position [0, 0]
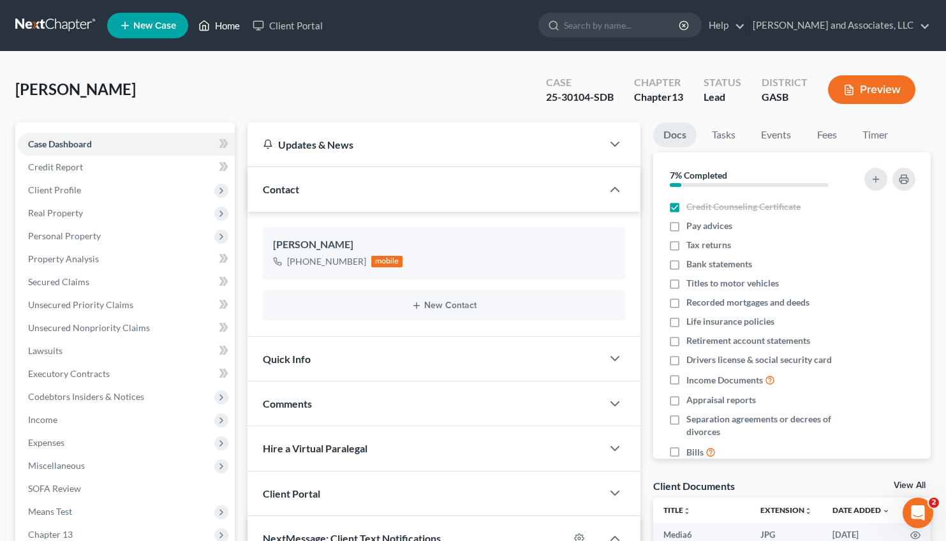
click at [217, 25] on link "Home" at bounding box center [219, 25] width 54 height 23
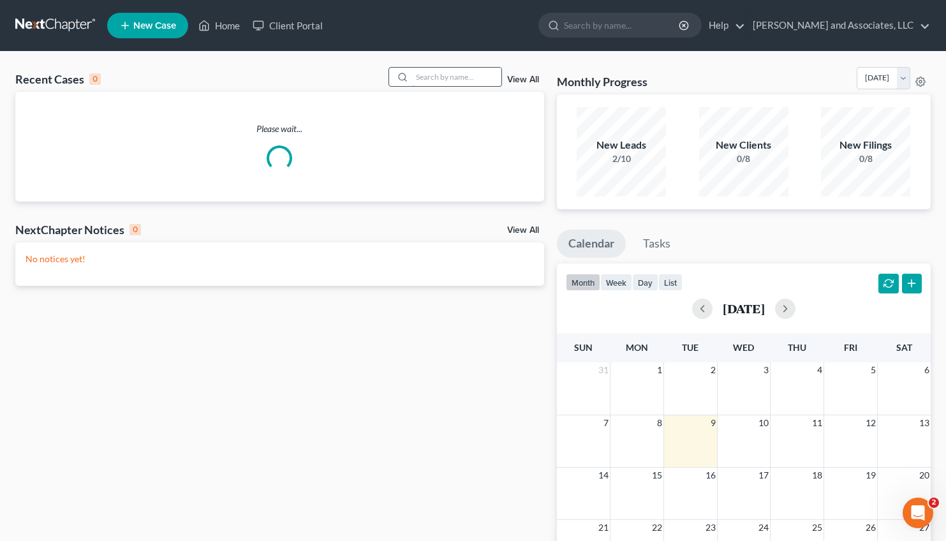
click at [430, 73] on input "search" at bounding box center [456, 77] width 89 height 18
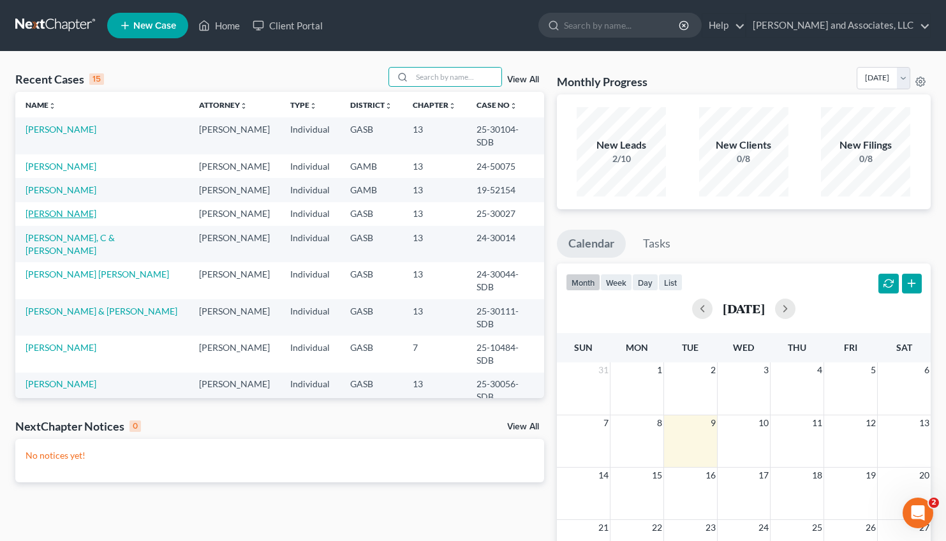
click at [43, 208] on link "[PERSON_NAME]" at bounding box center [61, 213] width 71 height 11
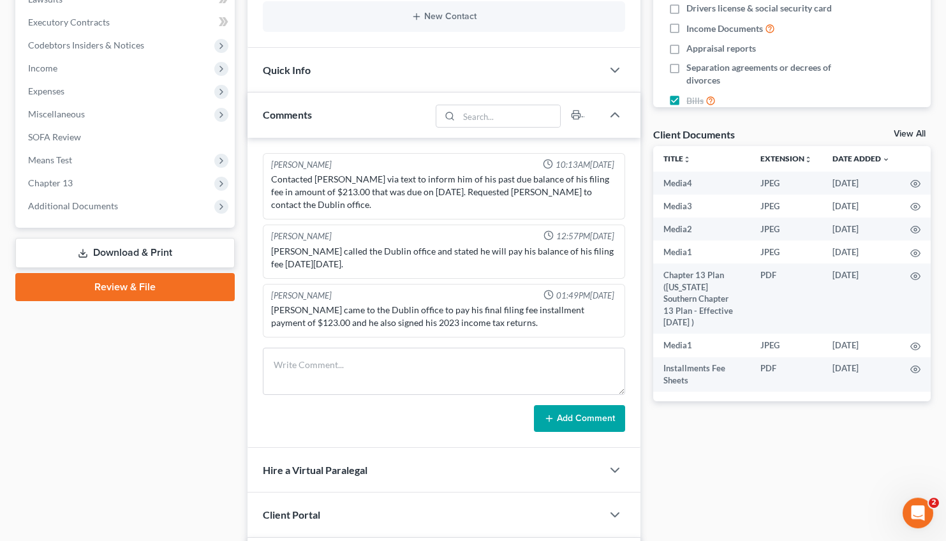
scroll to position [216, 0]
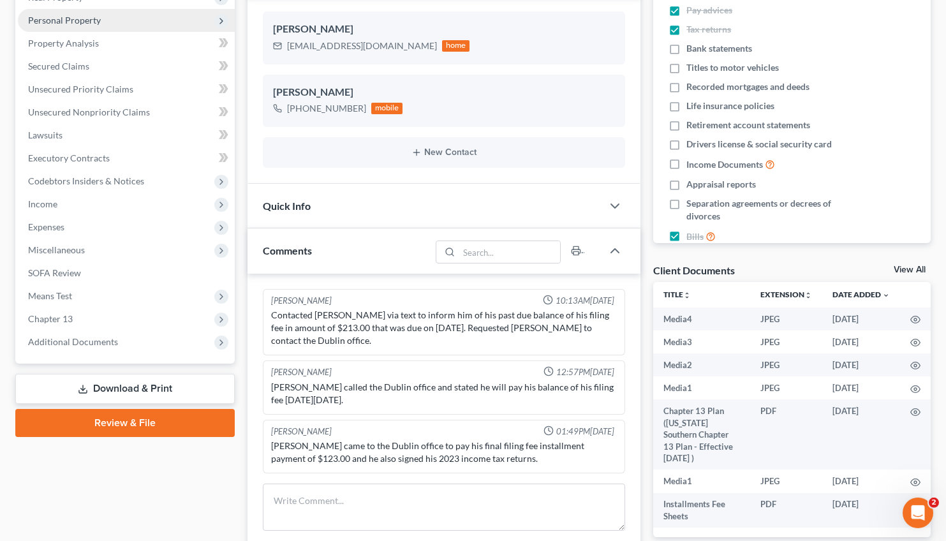
click at [72, 21] on span "Personal Property" at bounding box center [64, 20] width 73 height 11
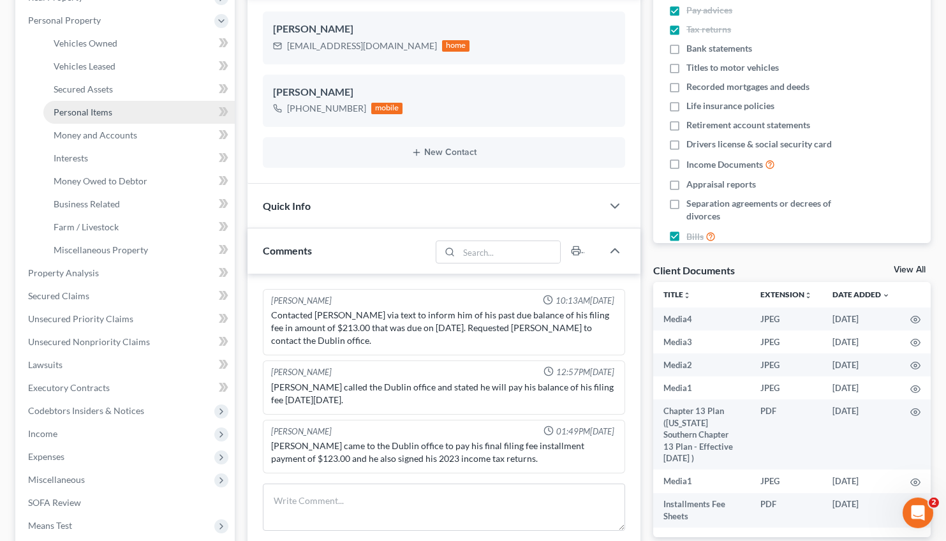
click at [84, 108] on span "Personal Items" at bounding box center [83, 111] width 59 height 11
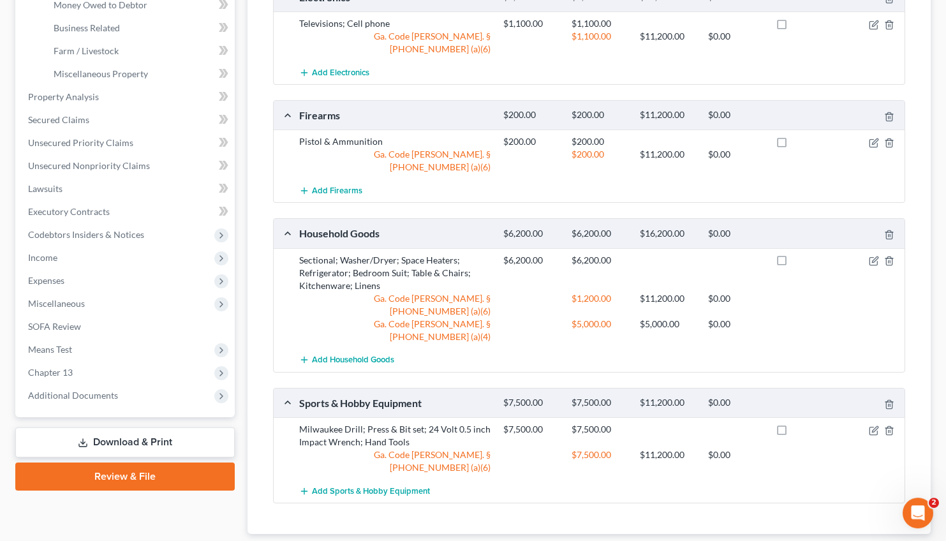
scroll to position [397, 0]
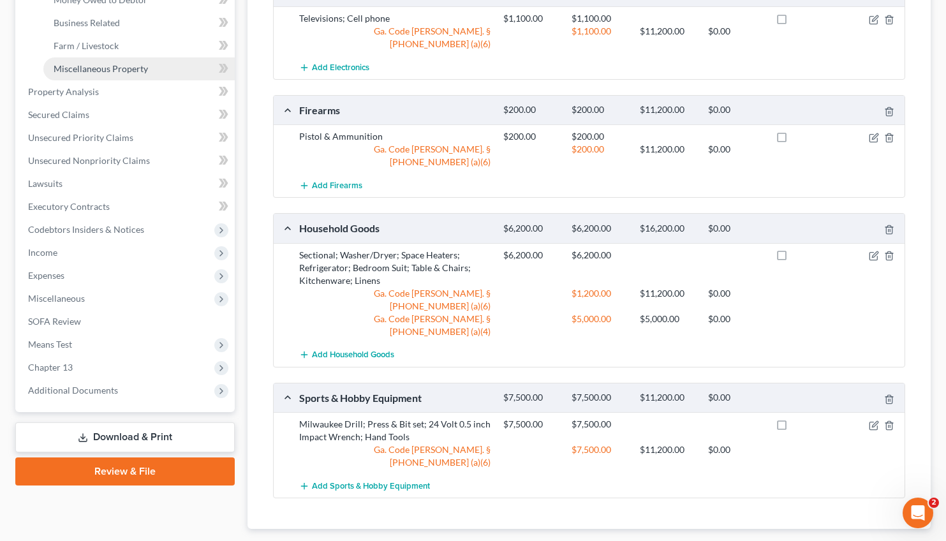
click at [120, 64] on span "Miscellaneous Property" at bounding box center [101, 68] width 94 height 11
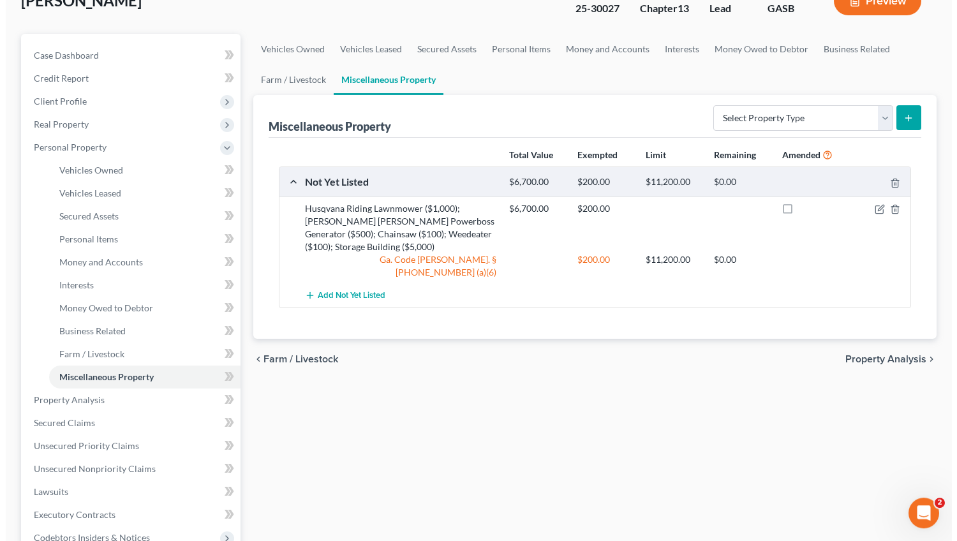
scroll to position [90, 0]
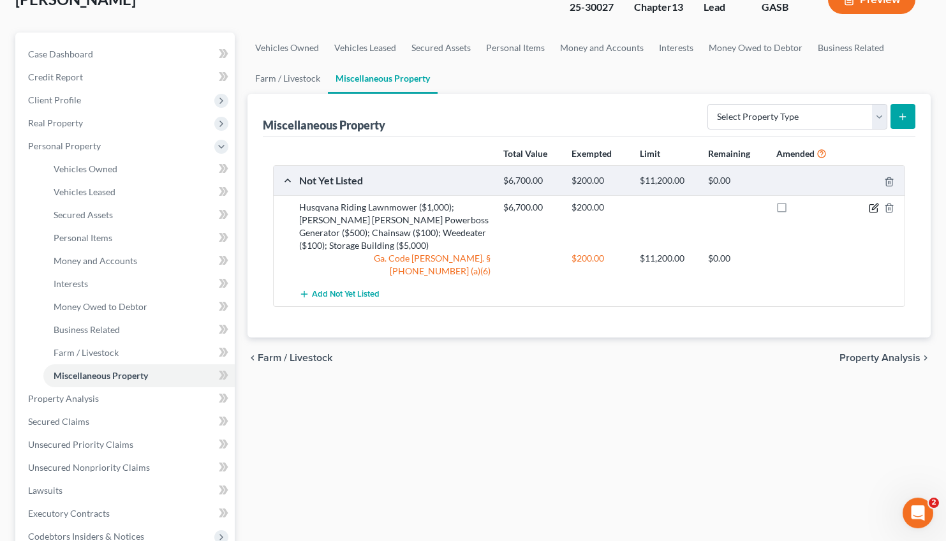
click at [872, 205] on icon "button" at bounding box center [874, 208] width 10 height 10
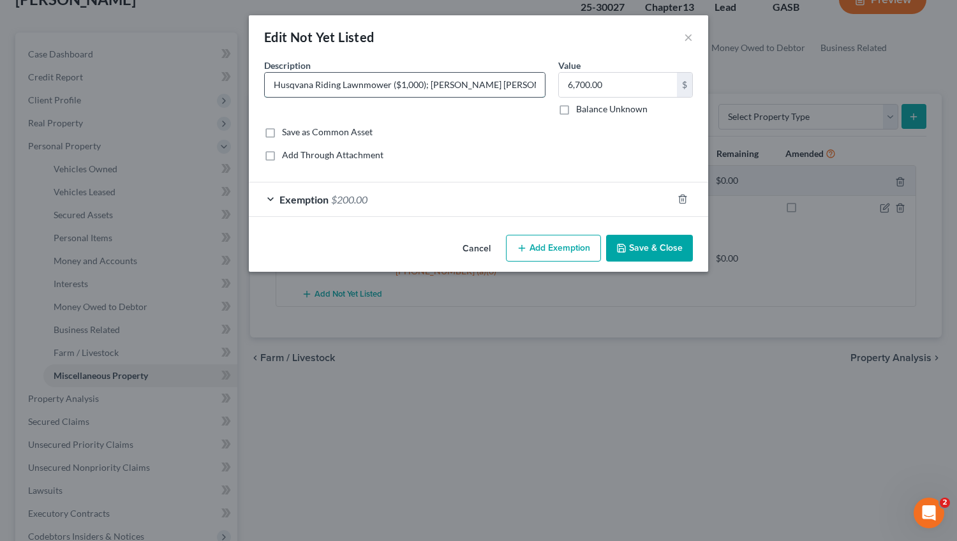
click at [539, 86] on input "Husqvana Riding Lawnmower ($1,000); [PERSON_NAME] [PERSON_NAME] Powerboss Gener…" at bounding box center [405, 85] width 280 height 24
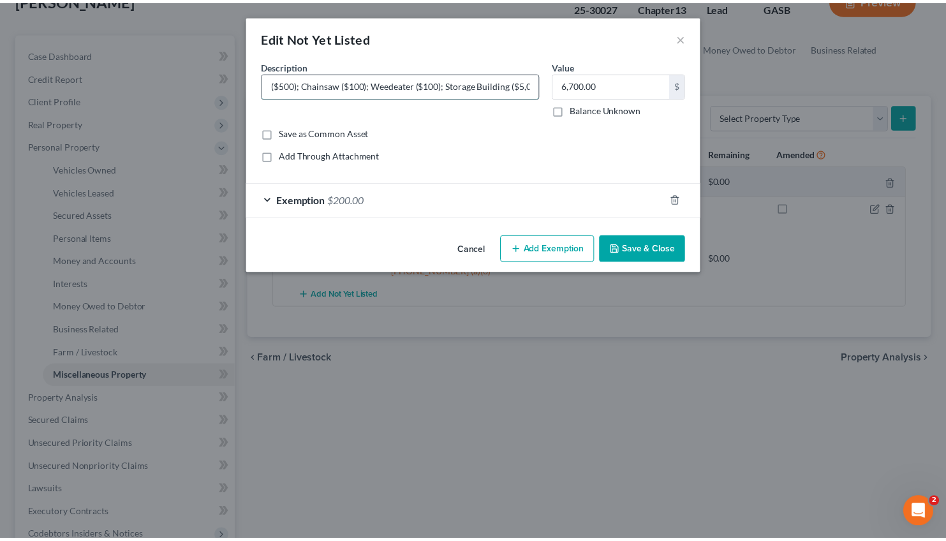
scroll to position [0, 394]
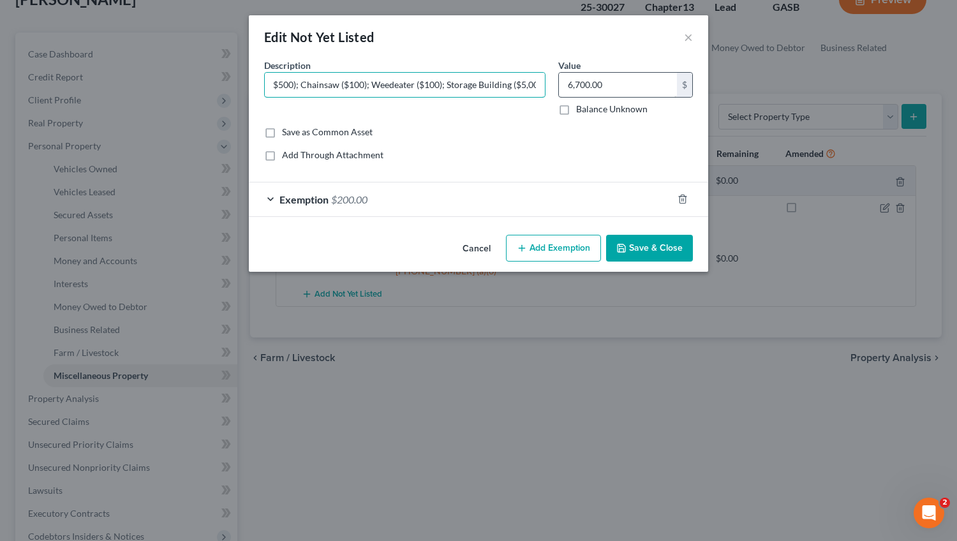
type input "Husqvana Riding Lawnmower ($1,000); [PERSON_NAME] [PERSON_NAME] Powerboss Gener…"
click at [581, 83] on input "6,700.00" at bounding box center [618, 85] width 118 height 24
type input "7,000.00"
click at [645, 249] on button "Save & Close" at bounding box center [649, 248] width 87 height 27
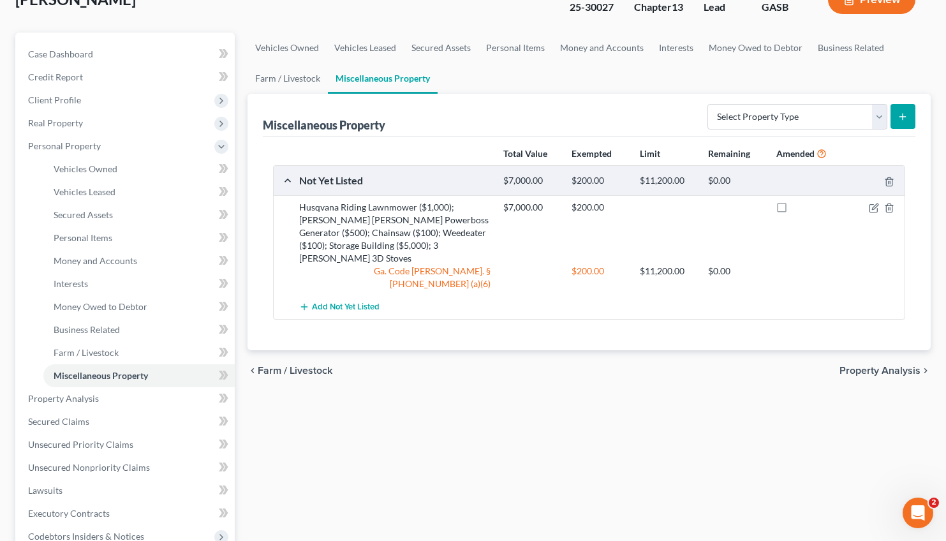
click at [876, 365] on span "Property Analysis" at bounding box center [879, 370] width 81 height 10
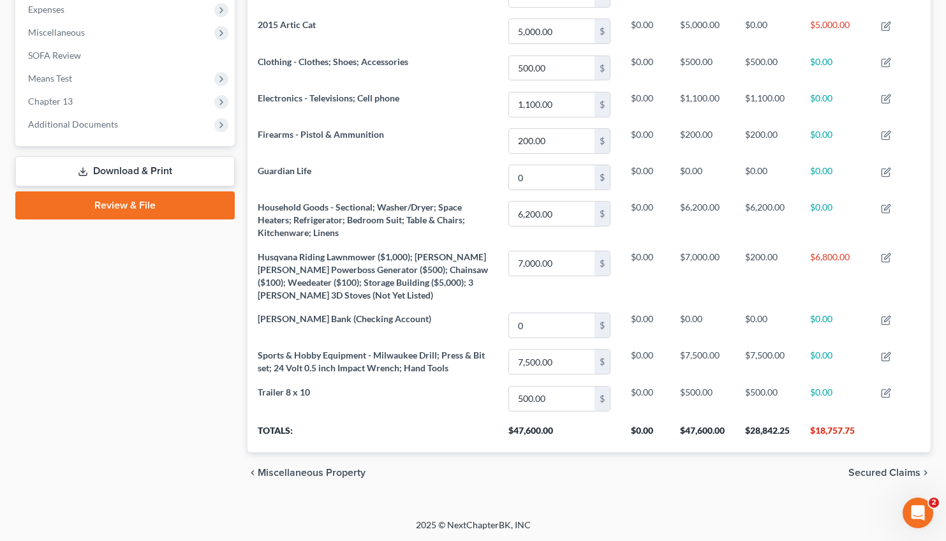
scroll to position [434, 0]
click at [868, 473] on span "Secured Claims" at bounding box center [884, 472] width 72 height 10
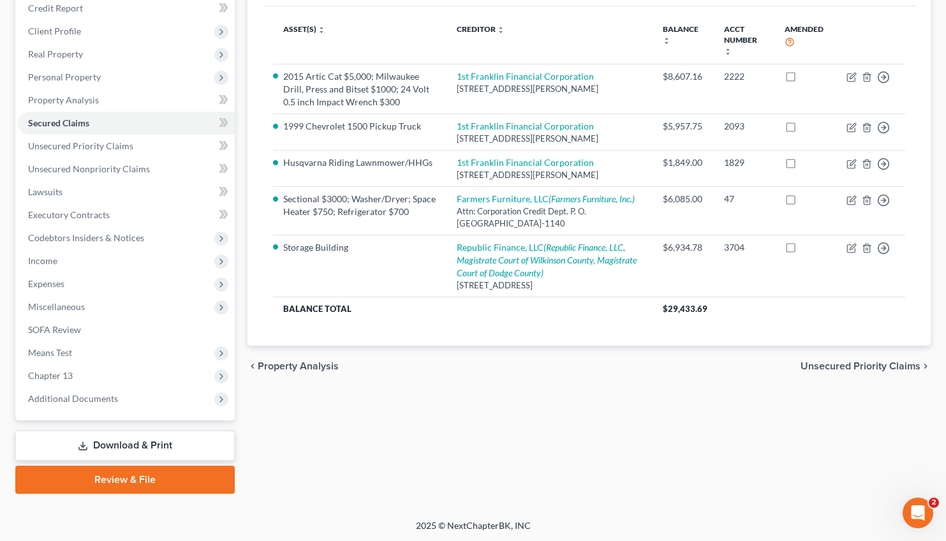
click at [858, 370] on span "Unsecured Priority Claims" at bounding box center [860, 366] width 120 height 10
click at [858, 370] on div "Secured Claims New Claim Import CSV Export CSV Delete All Asset(s) expand_more …" at bounding box center [589, 229] width 696 height 530
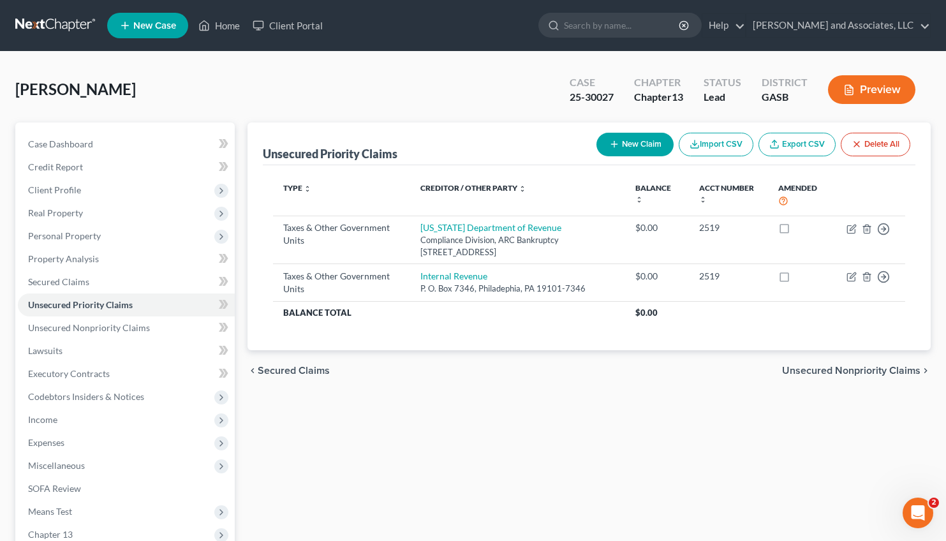
scroll to position [159, 0]
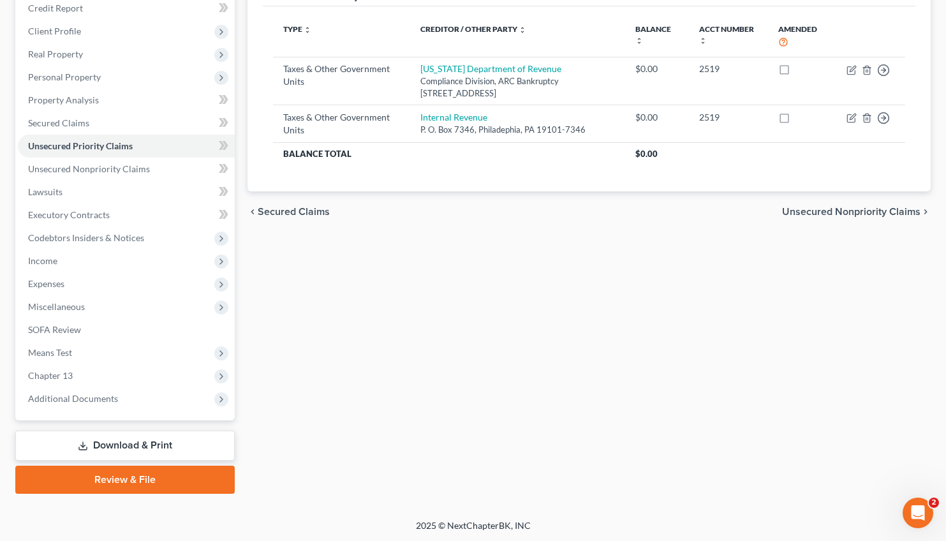
click at [122, 444] on link "Download & Print" at bounding box center [124, 445] width 219 height 30
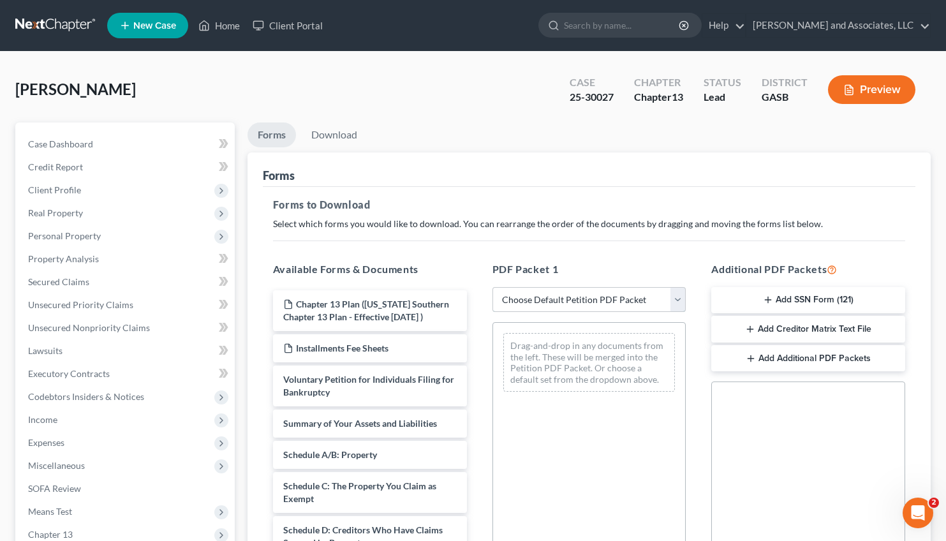
click at [492, 287] on select "Choose Default Petition PDF Packet Complete Bankruptcy Petition (all forms and …" at bounding box center [589, 300] width 194 height 26
select select "2"
click option "Amended Forms" at bounding box center [0, 0] width 0 height 0
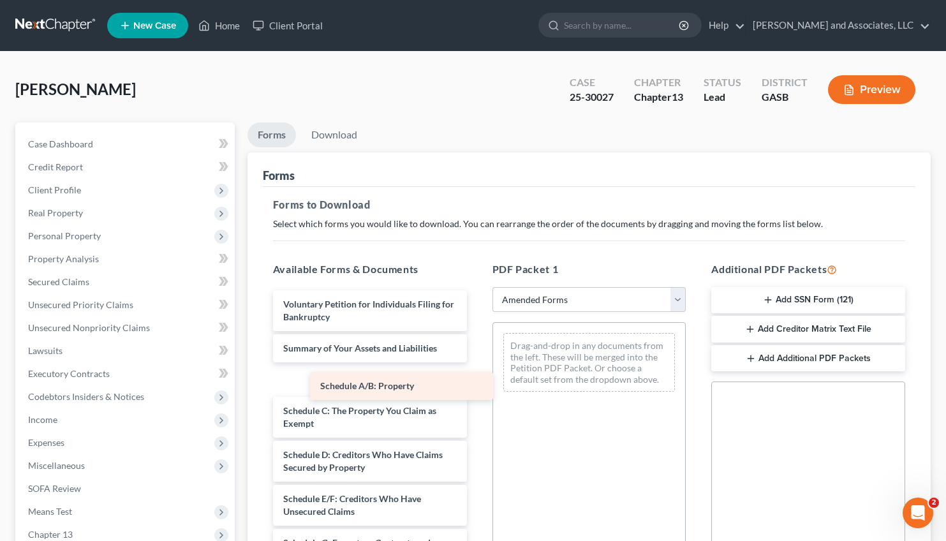
drag, startPoint x: 339, startPoint y: 379, endPoint x: 578, endPoint y: 358, distance: 240.6
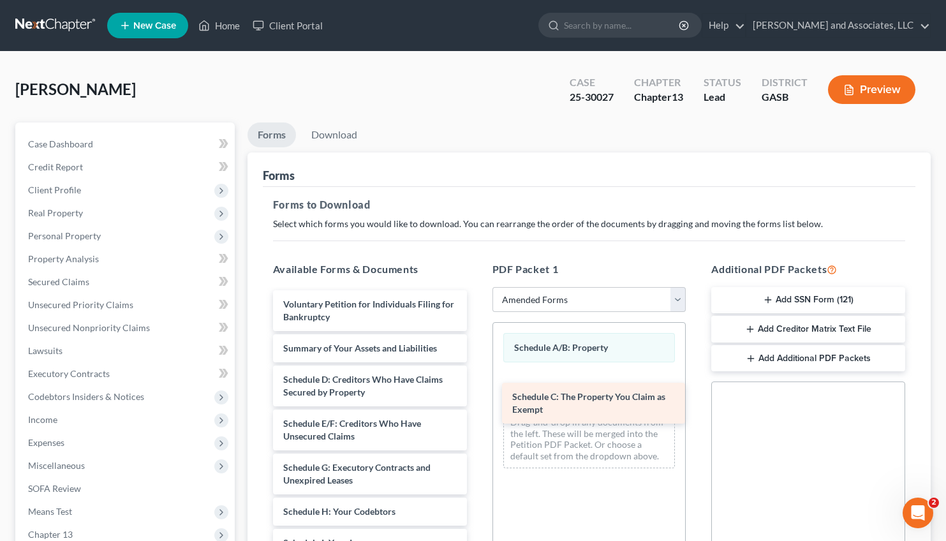
drag, startPoint x: 317, startPoint y: 383, endPoint x: 548, endPoint y: 392, distance: 231.0
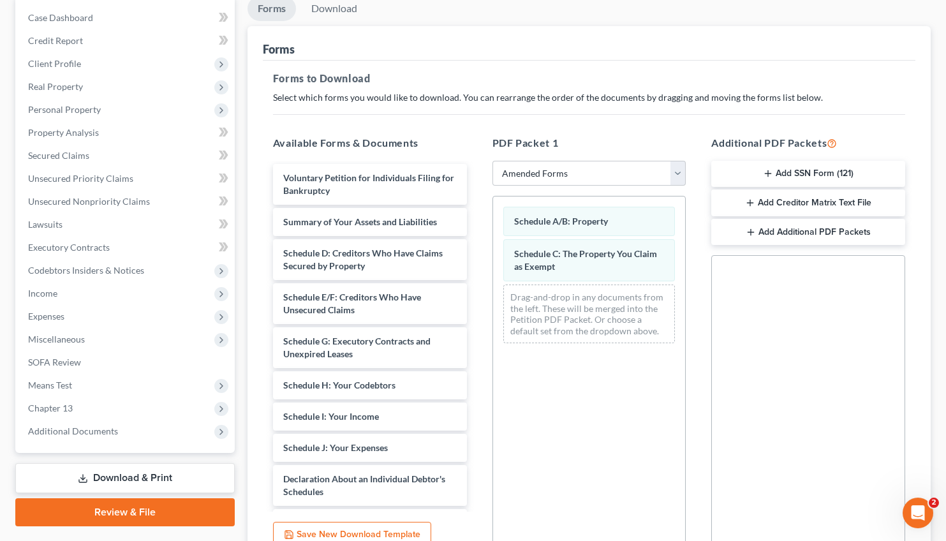
scroll to position [246, 0]
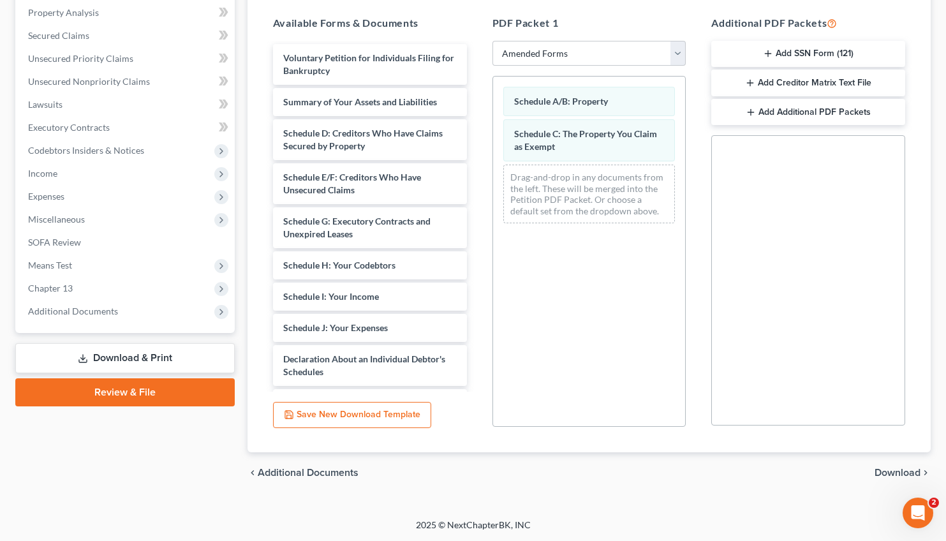
click at [895, 474] on span "Download" at bounding box center [897, 472] width 46 height 10
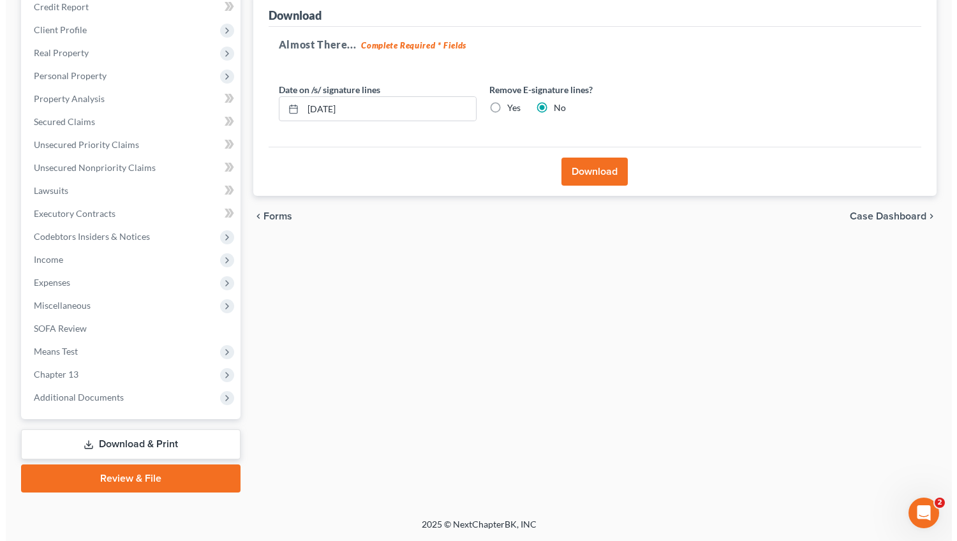
scroll to position [159, 0]
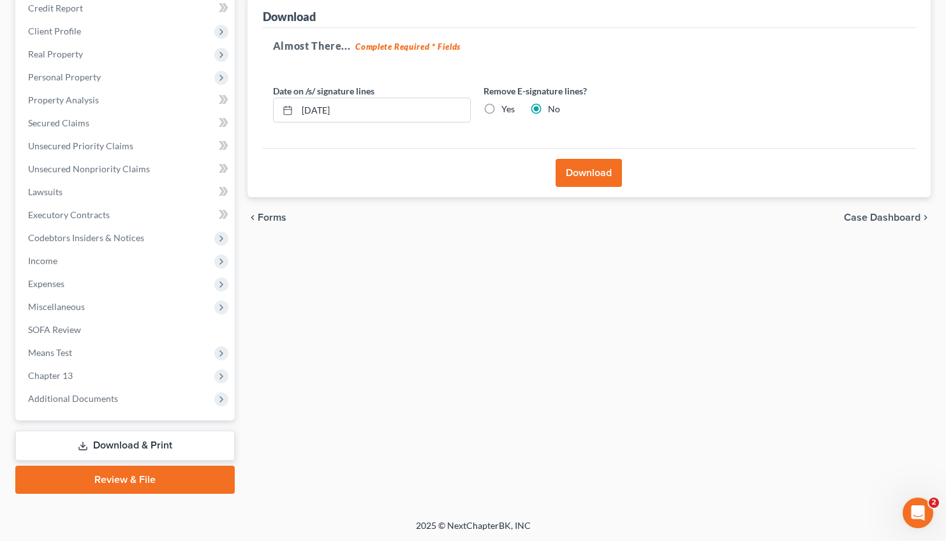
click at [579, 172] on button "Download" at bounding box center [588, 173] width 66 height 28
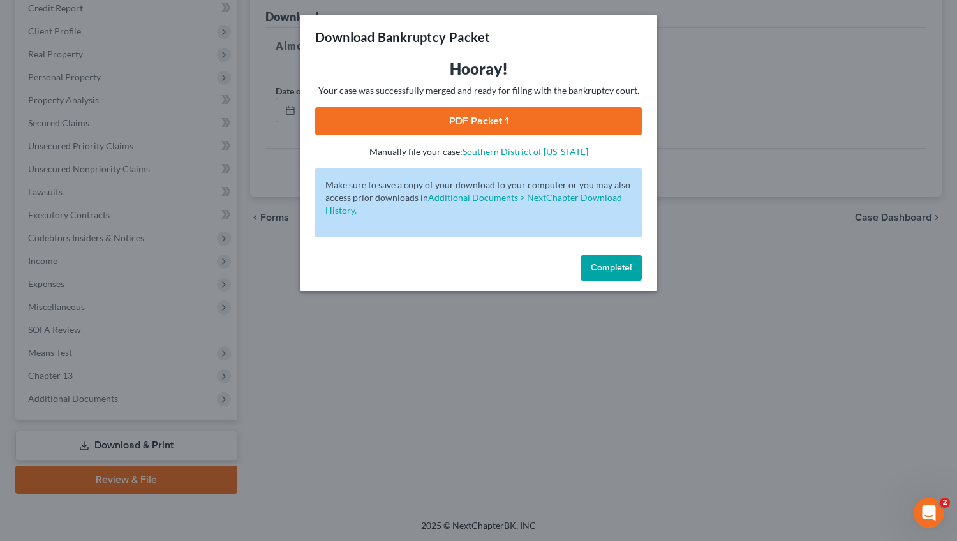
click at [480, 126] on link "PDF Packet 1" at bounding box center [478, 121] width 326 height 28
